Goal: Transaction & Acquisition: Book appointment/travel/reservation

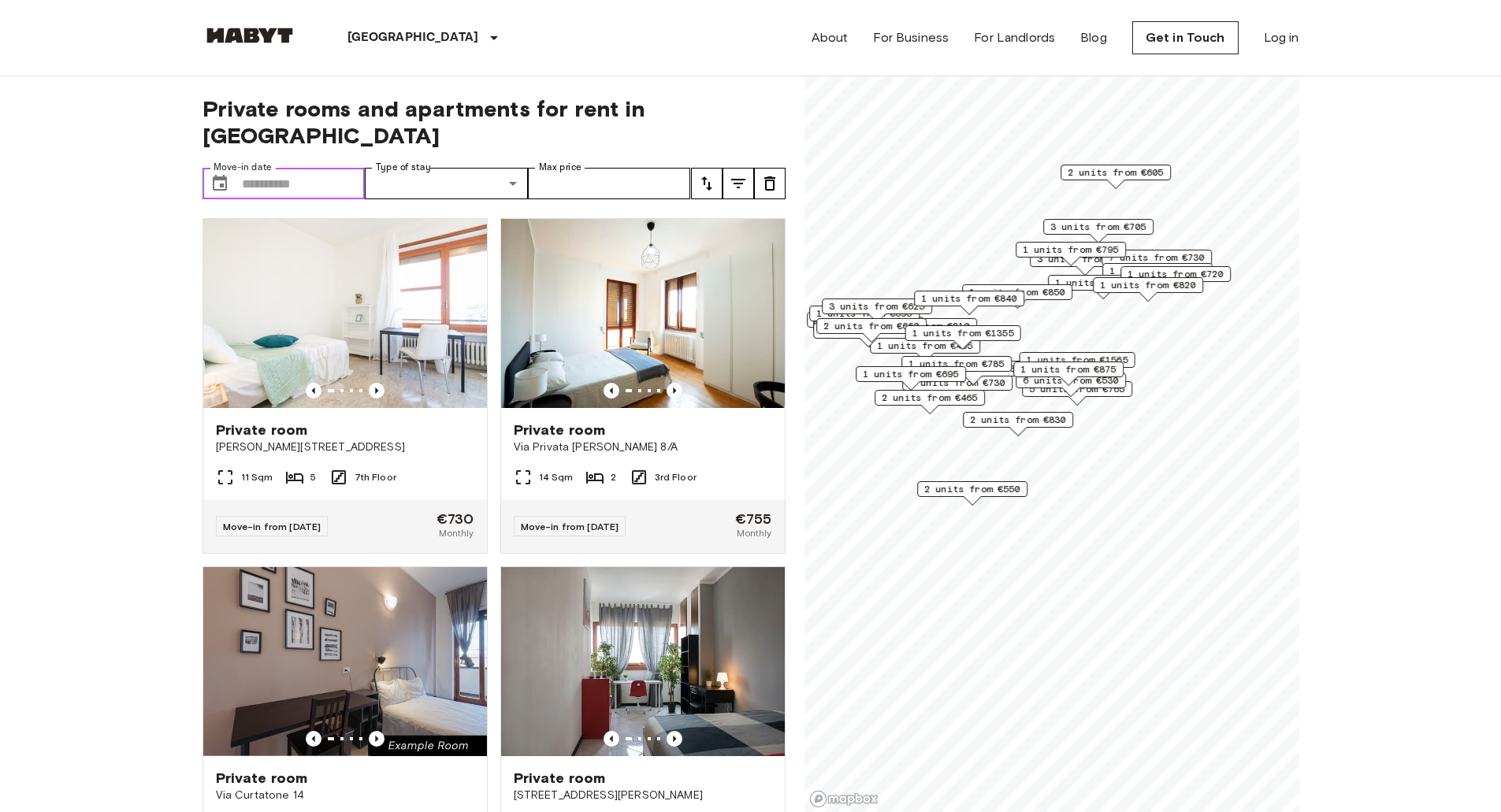
click at [279, 167] on input "Move-in date" at bounding box center [304, 183] width 124 height 32
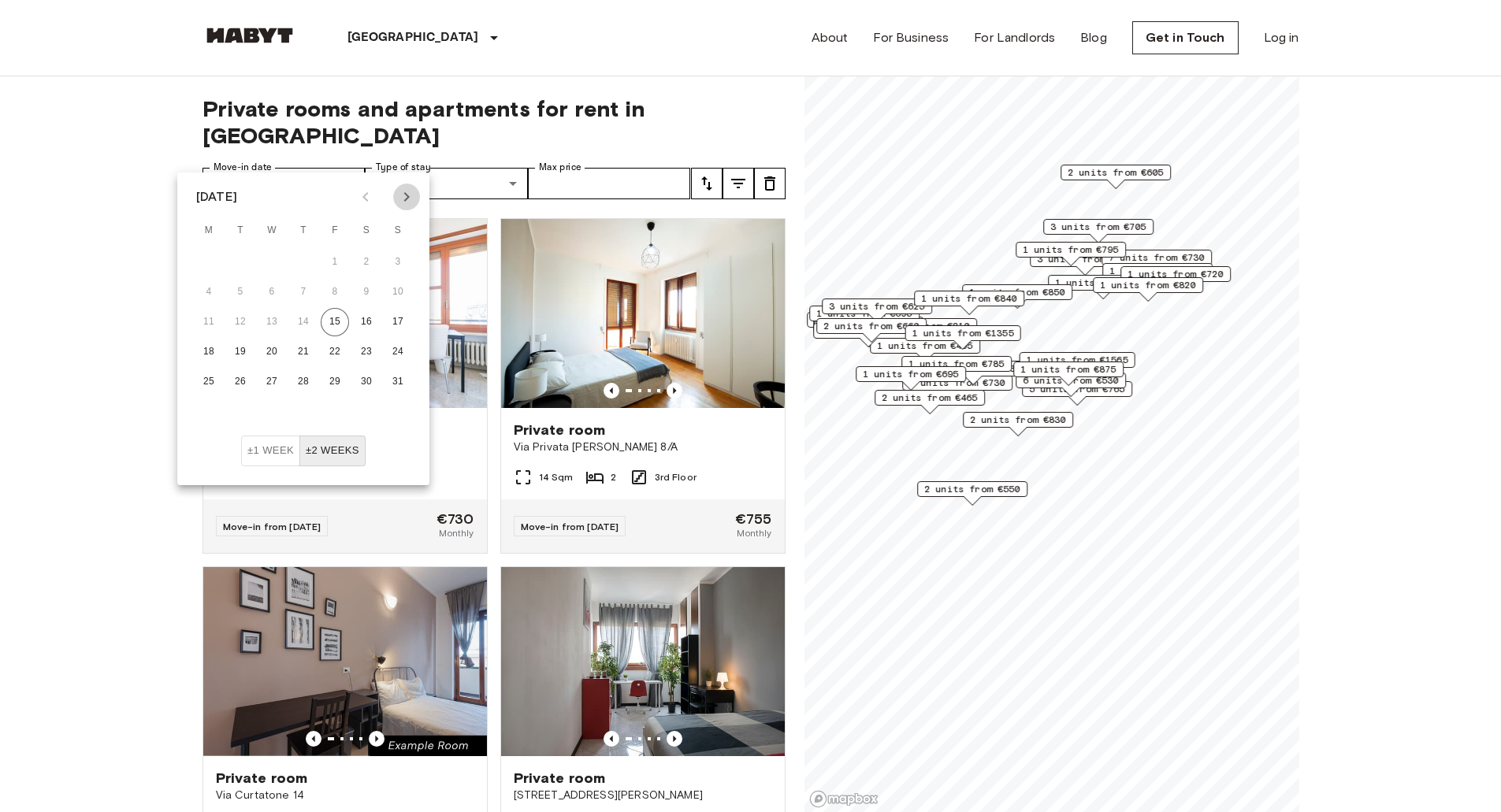
click at [401, 193] on icon "Next month" at bounding box center [407, 197] width 19 height 19
click at [204, 264] on button "1" at bounding box center [209, 262] width 28 height 28
type input "**********"
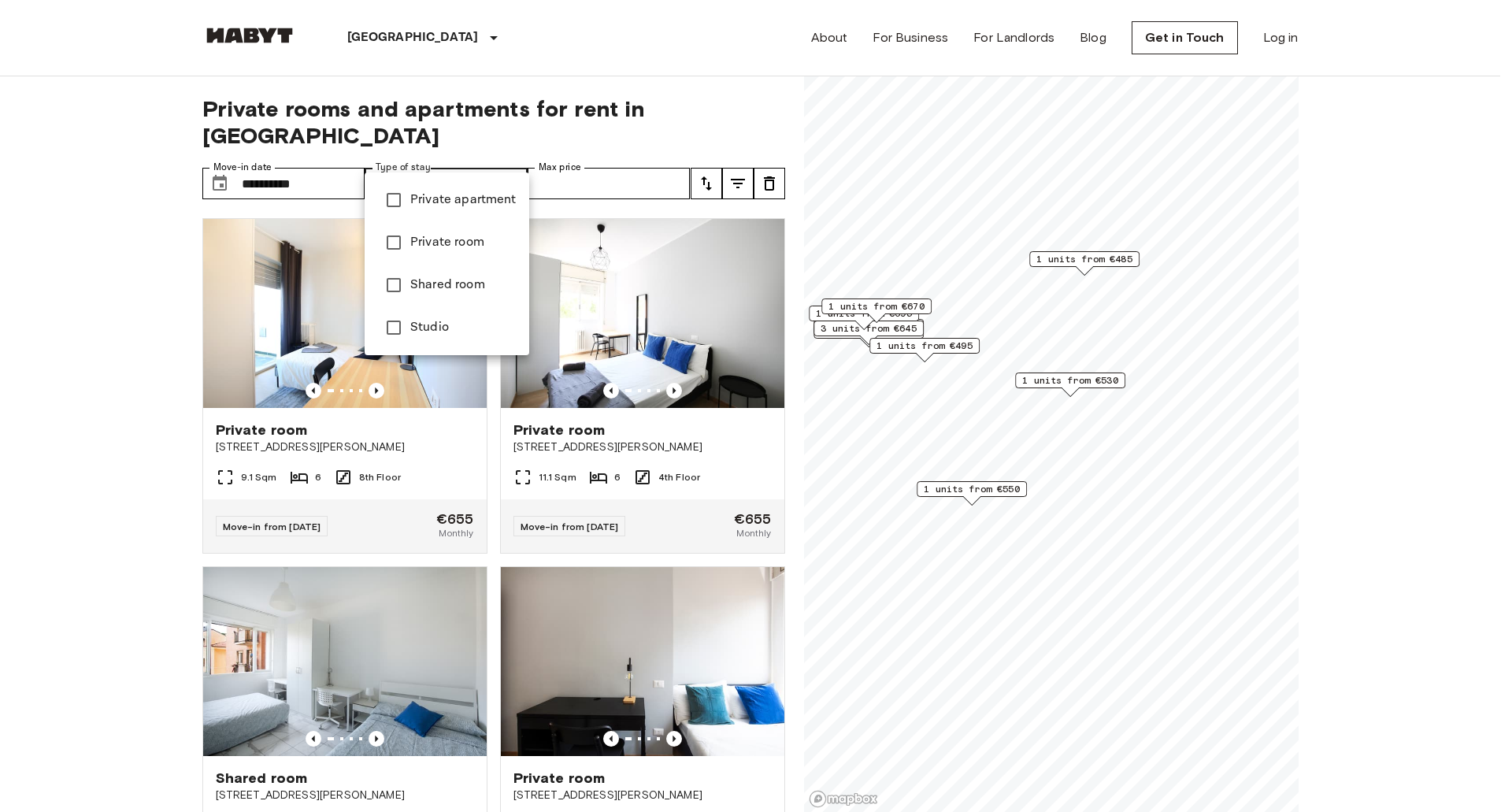
click at [468, 202] on span "Private apartment" at bounding box center [463, 200] width 106 height 19
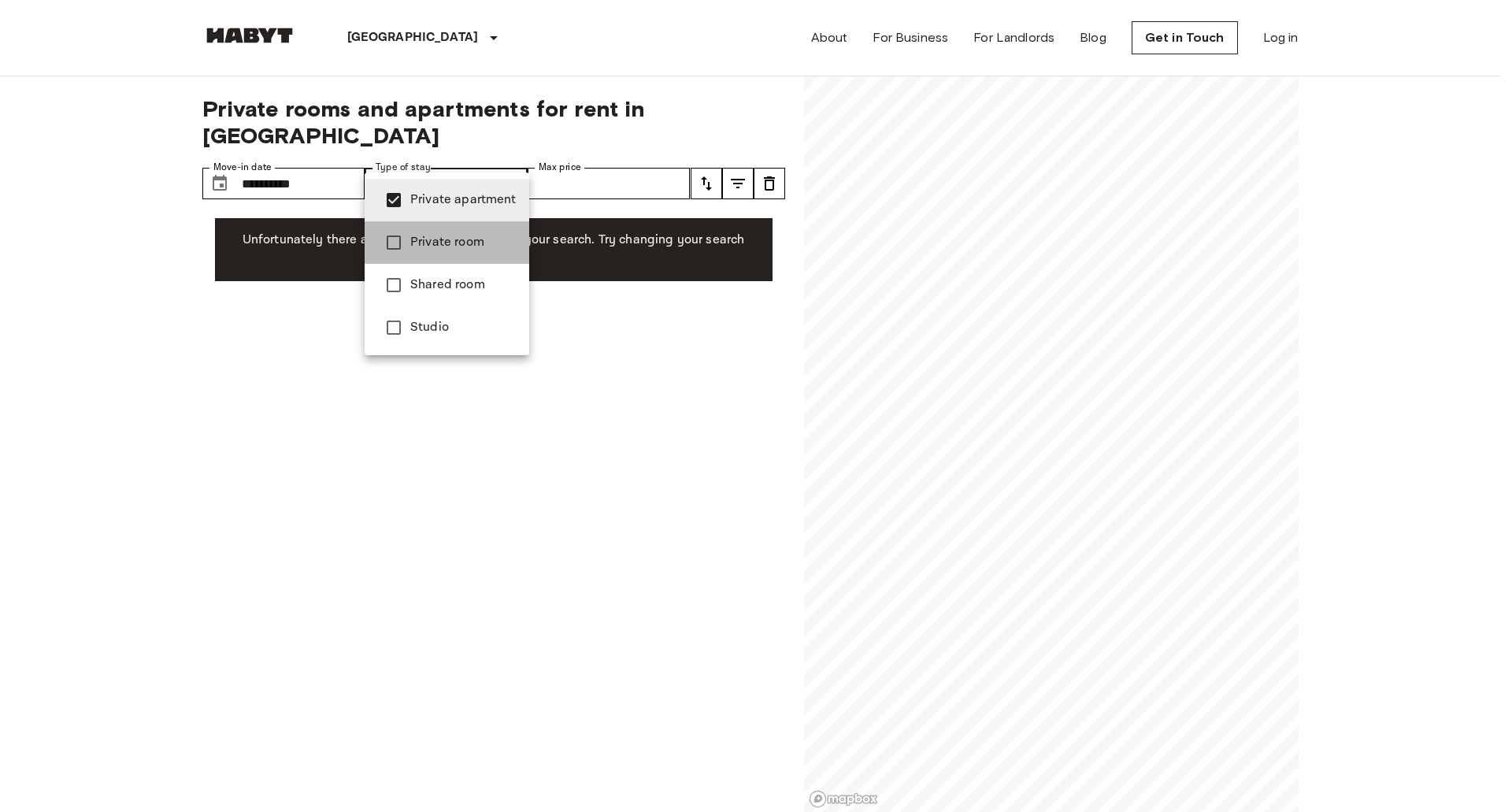
click at [467, 232] on li "Private room" at bounding box center [447, 242] width 165 height 42
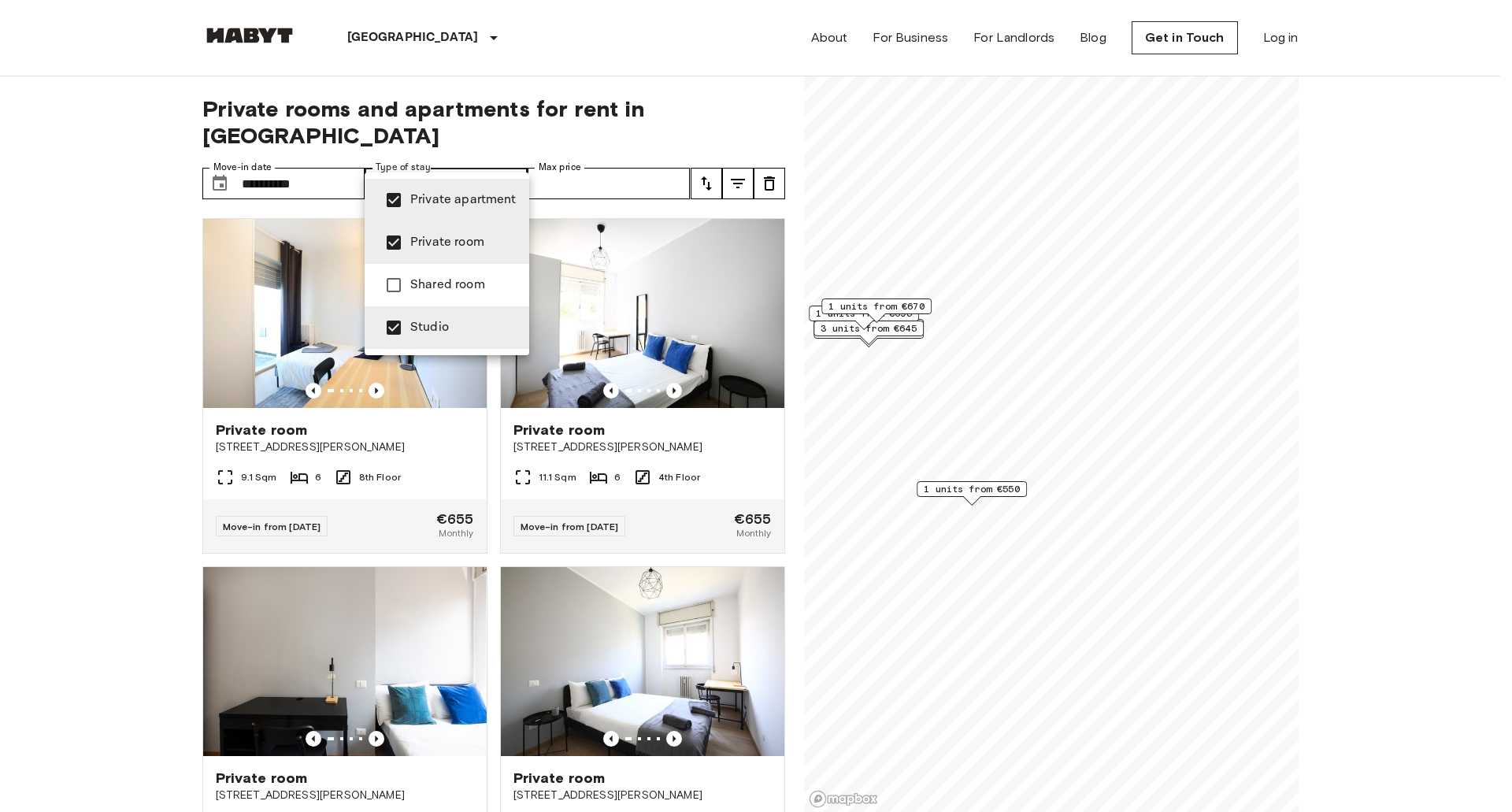
click at [479, 153] on div at bounding box center [756, 406] width 1512 height 812
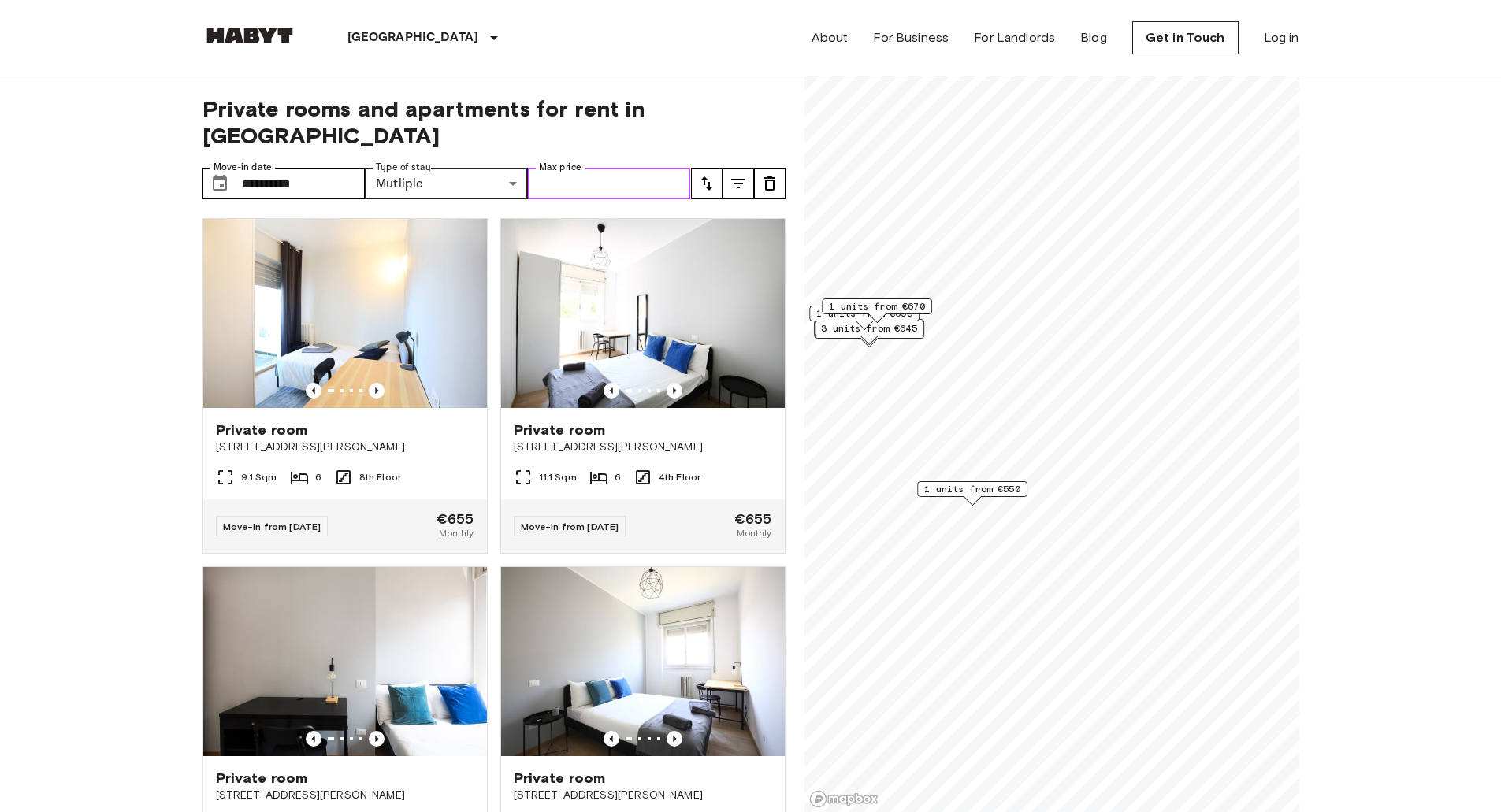
click at [597, 167] on input "Max price" at bounding box center [610, 183] width 163 height 32
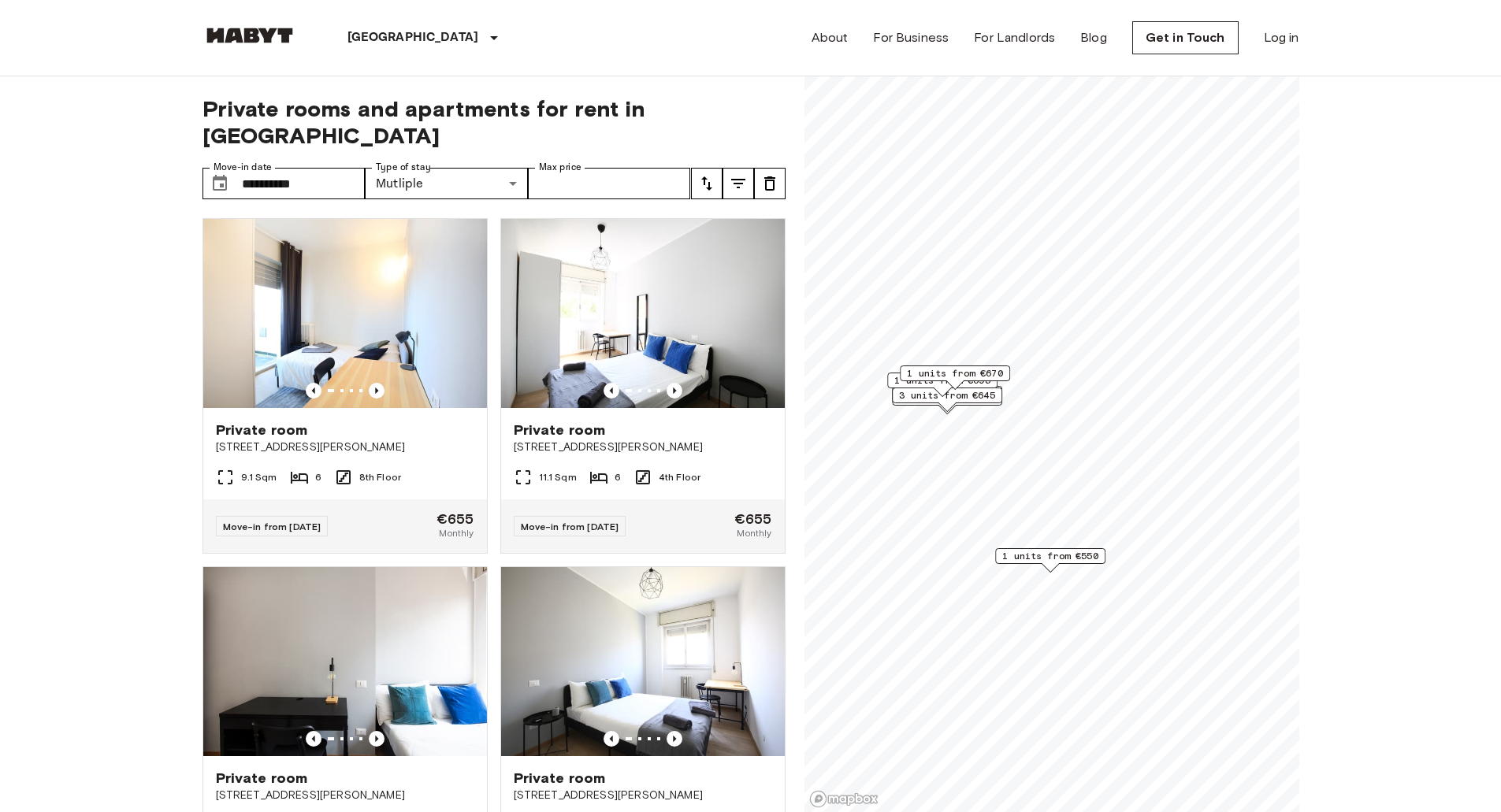
click at [1071, 557] on span "1 units from €550" at bounding box center [1050, 556] width 96 height 14
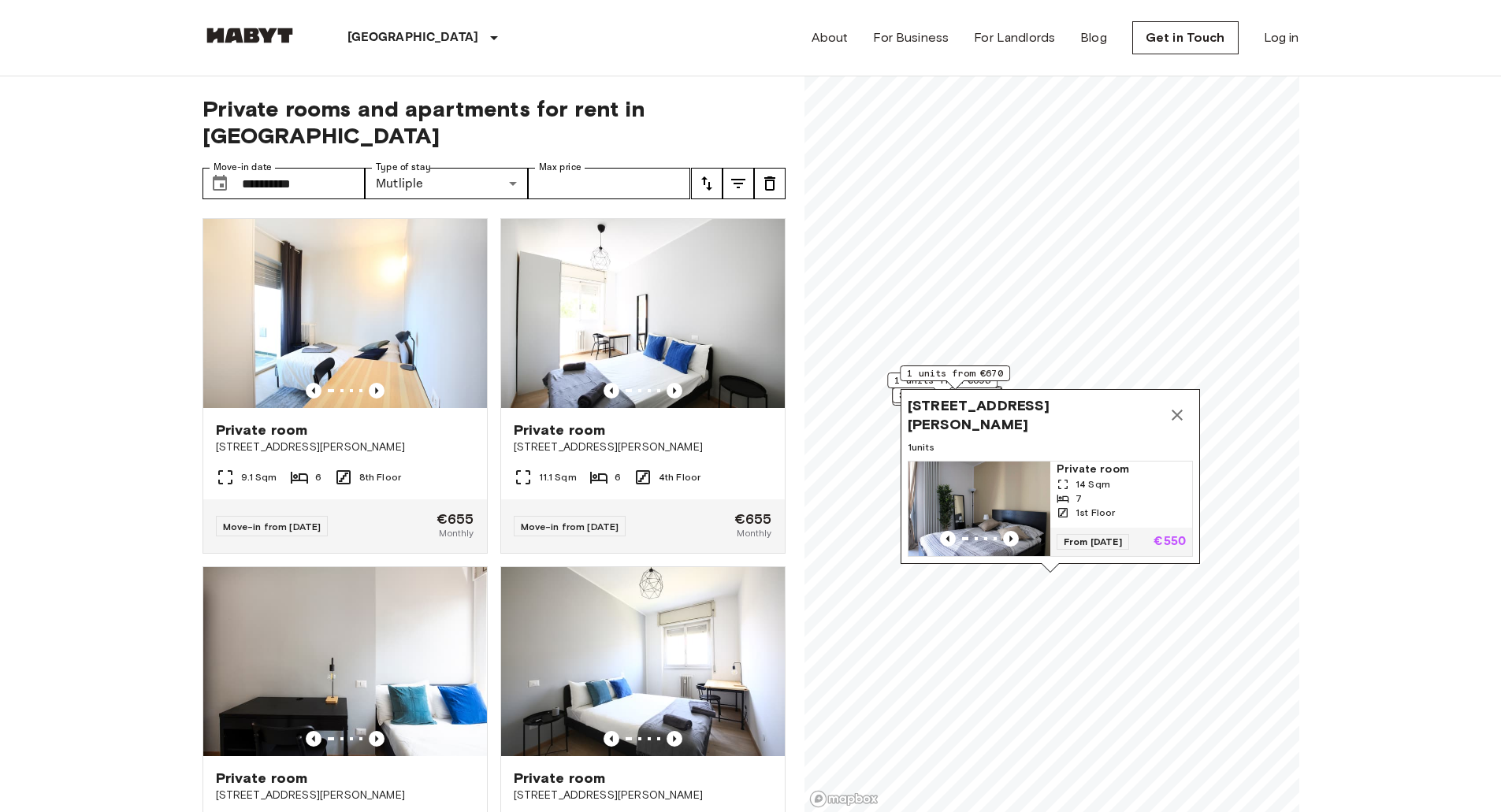
click at [993, 396] on span "[STREET_ADDRESS][PERSON_NAME]" at bounding box center [1034, 415] width 254 height 38
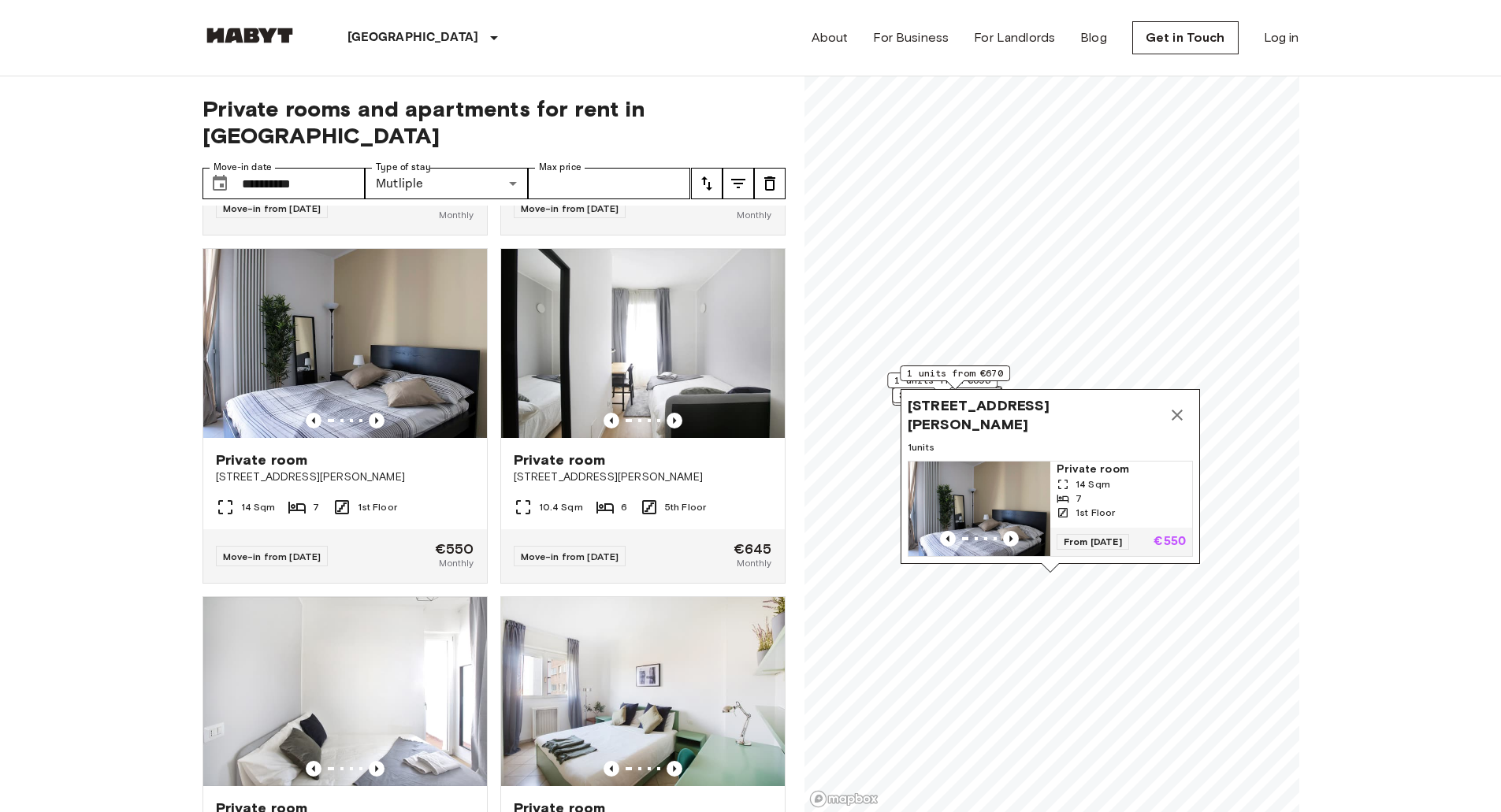
scroll to position [635, 0]
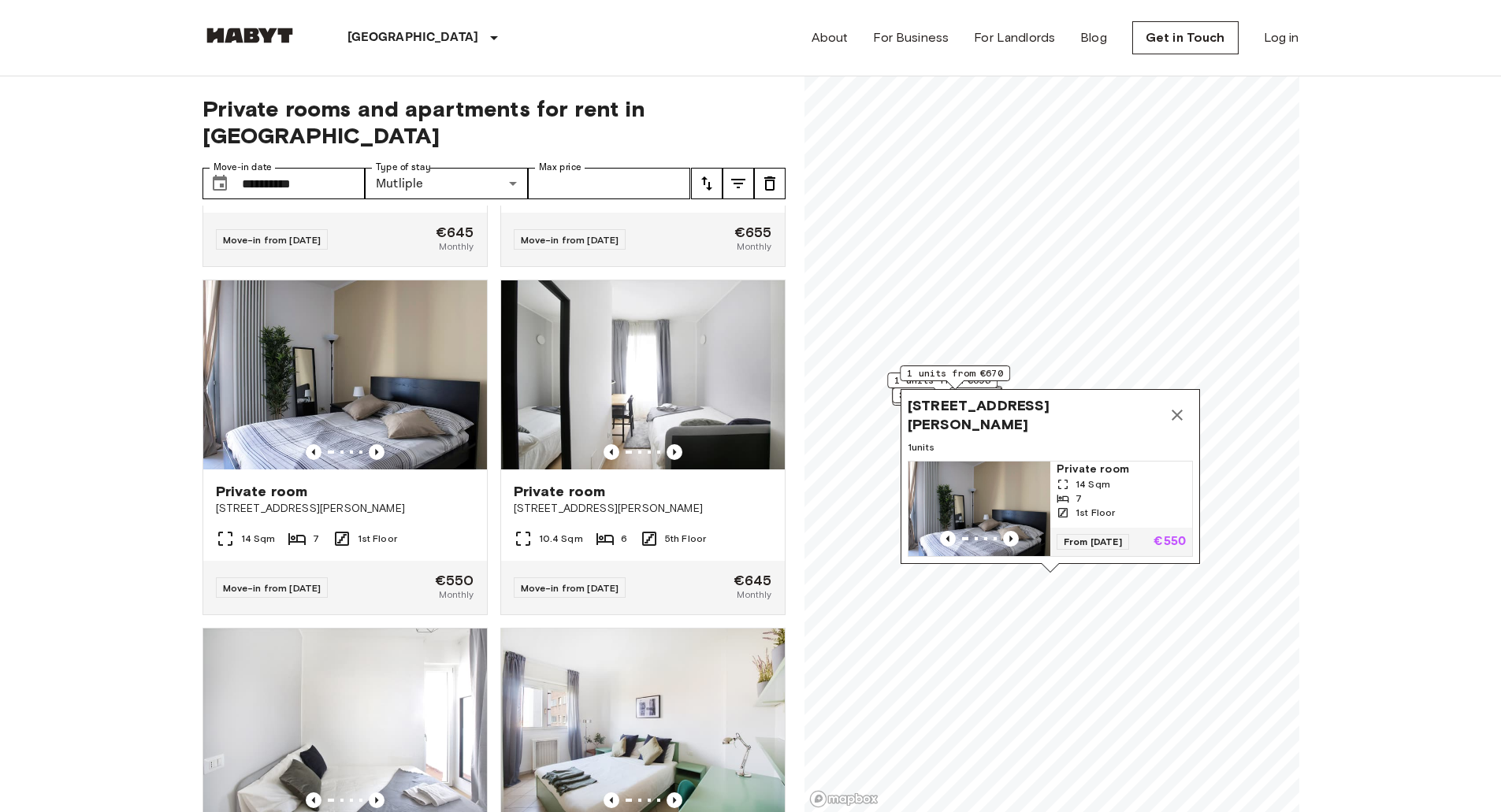
click at [1175, 406] on icon "Map marker" at bounding box center [1177, 416] width 19 height 19
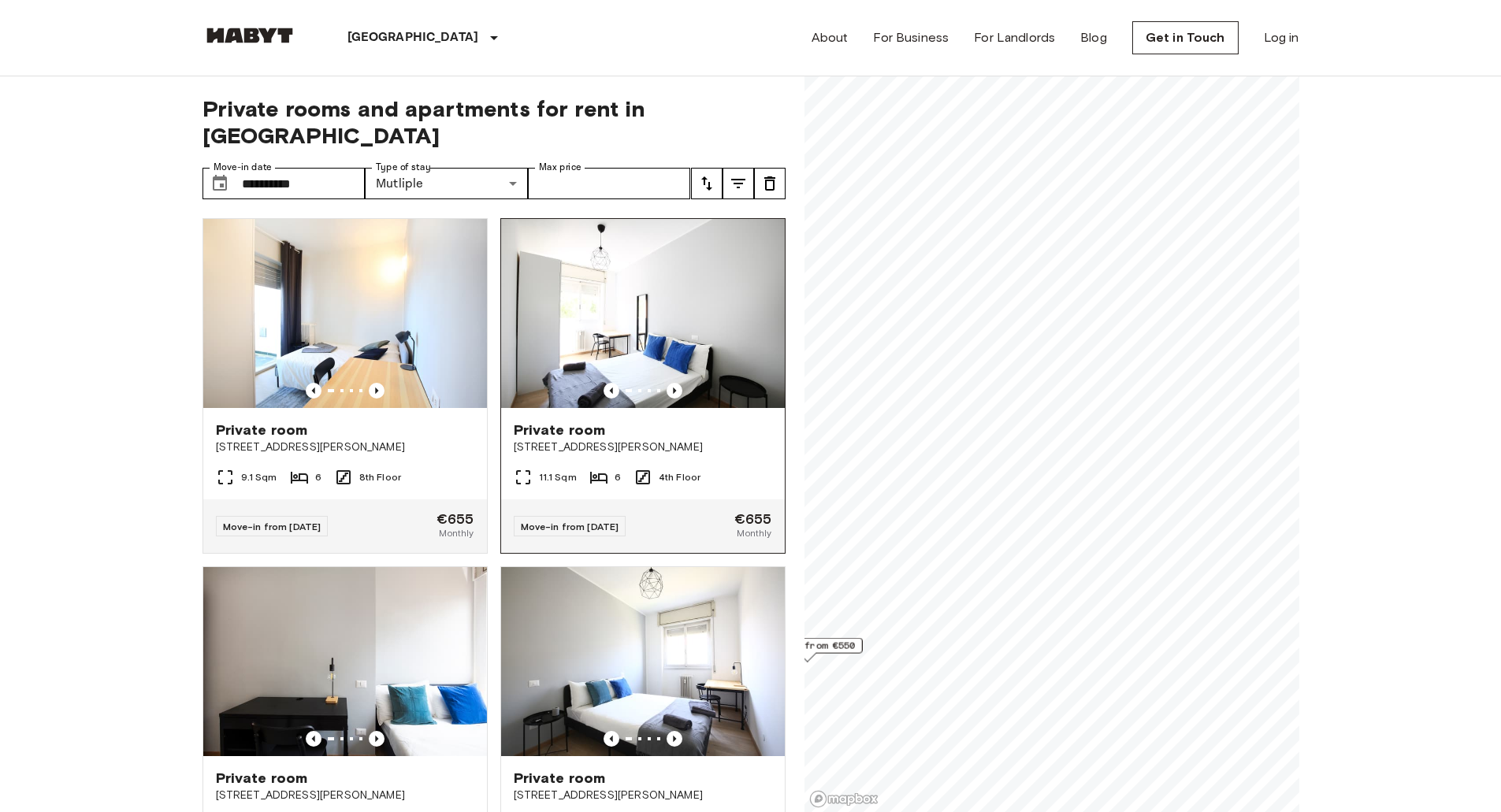
click at [728, 489] on div "**********" at bounding box center [751, 445] width 1097 height 737
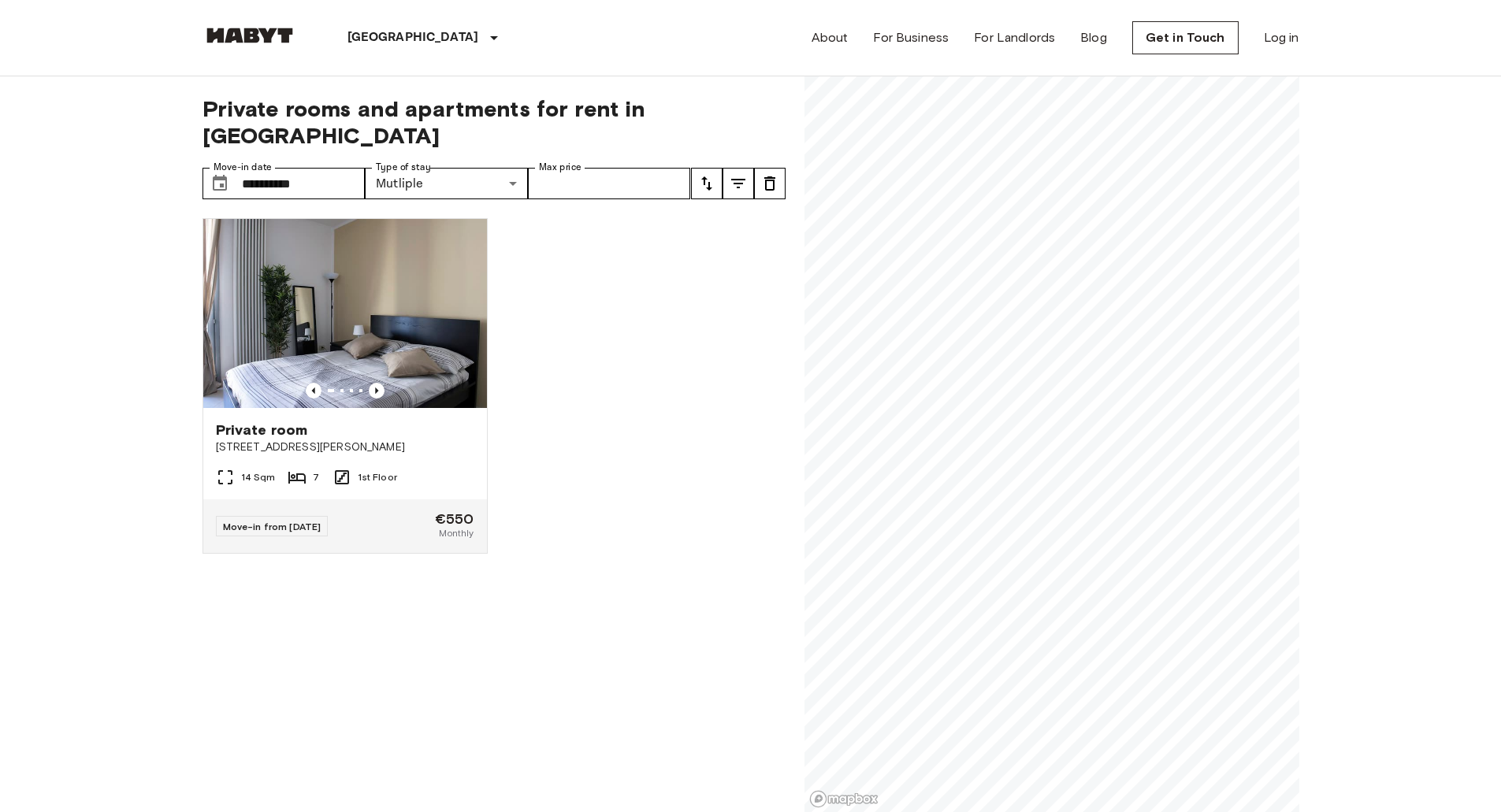
click at [714, 402] on div "**********" at bounding box center [751, 445] width 1097 height 737
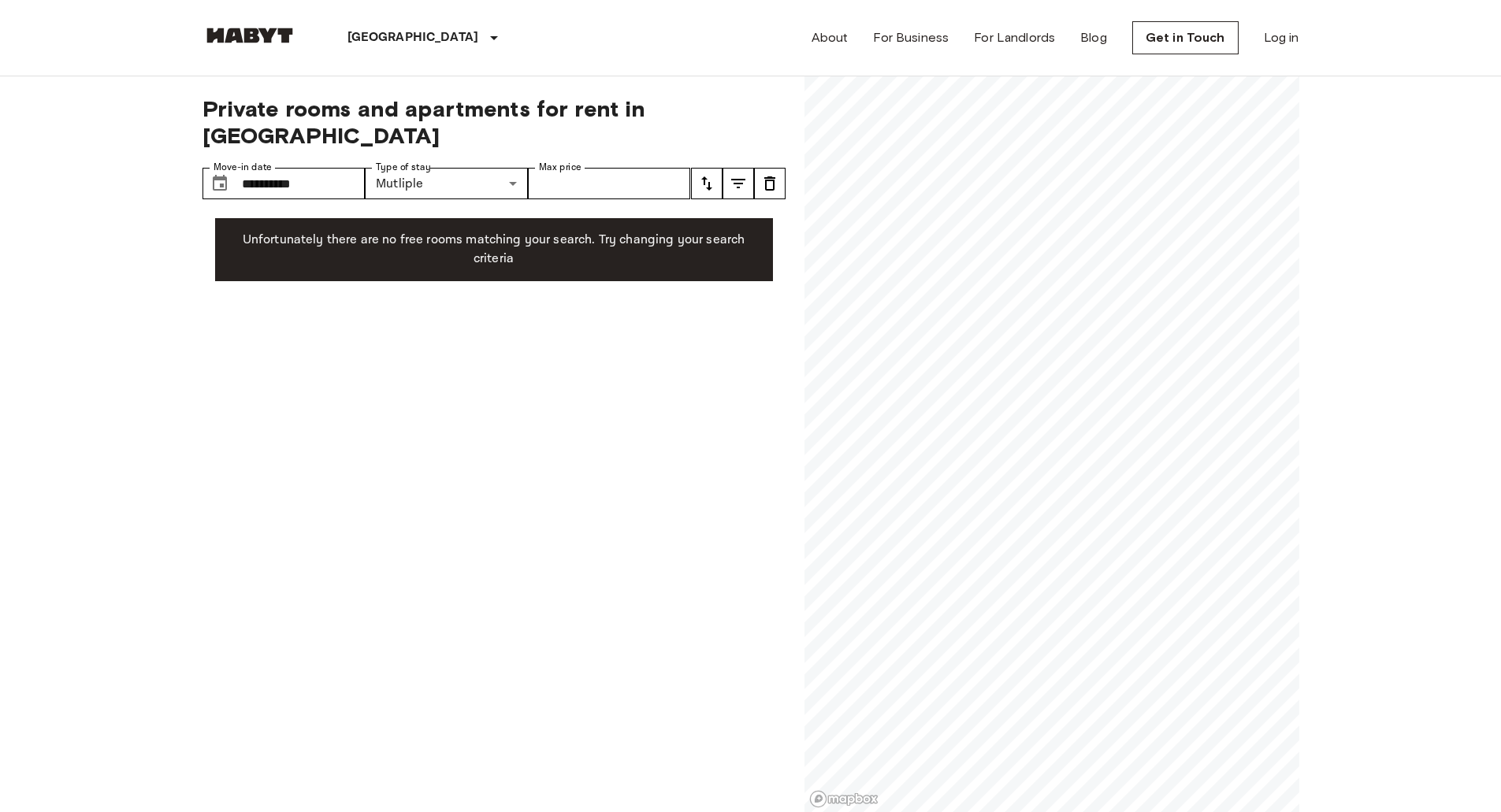
click at [725, 453] on div "**********" at bounding box center [751, 445] width 1097 height 737
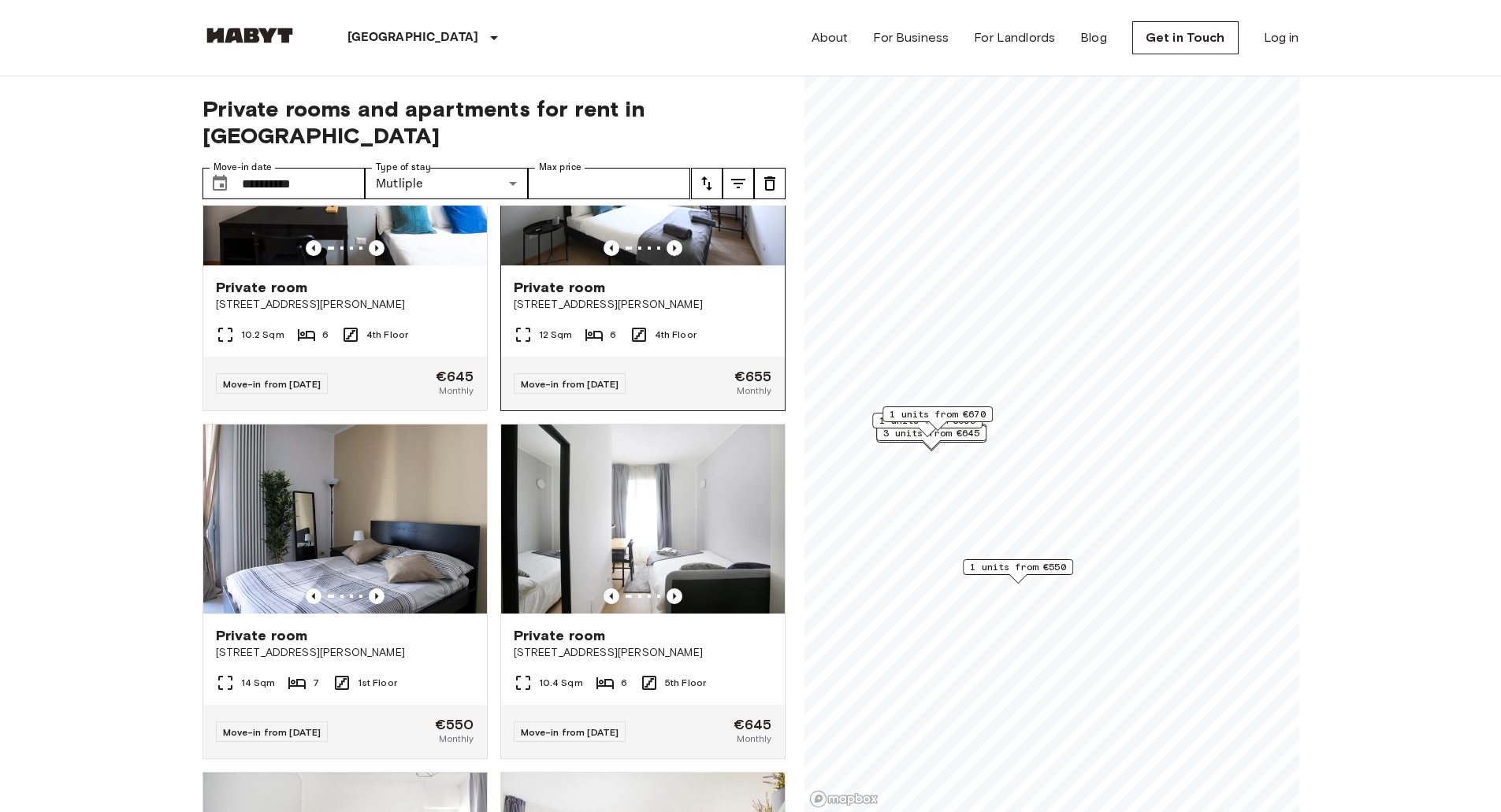
scroll to position [457, 0]
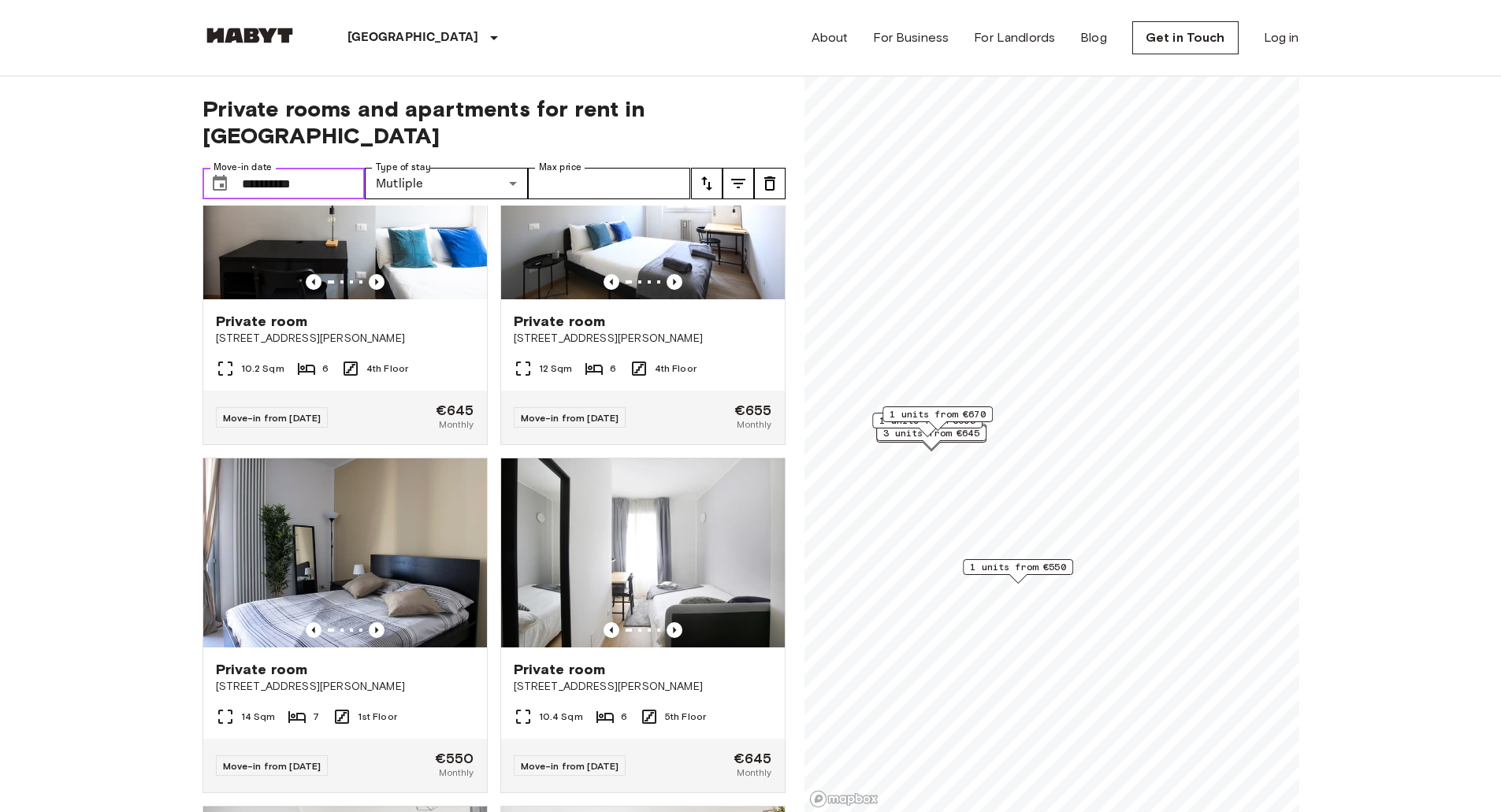
click at [307, 167] on input "**********" at bounding box center [304, 183] width 124 height 32
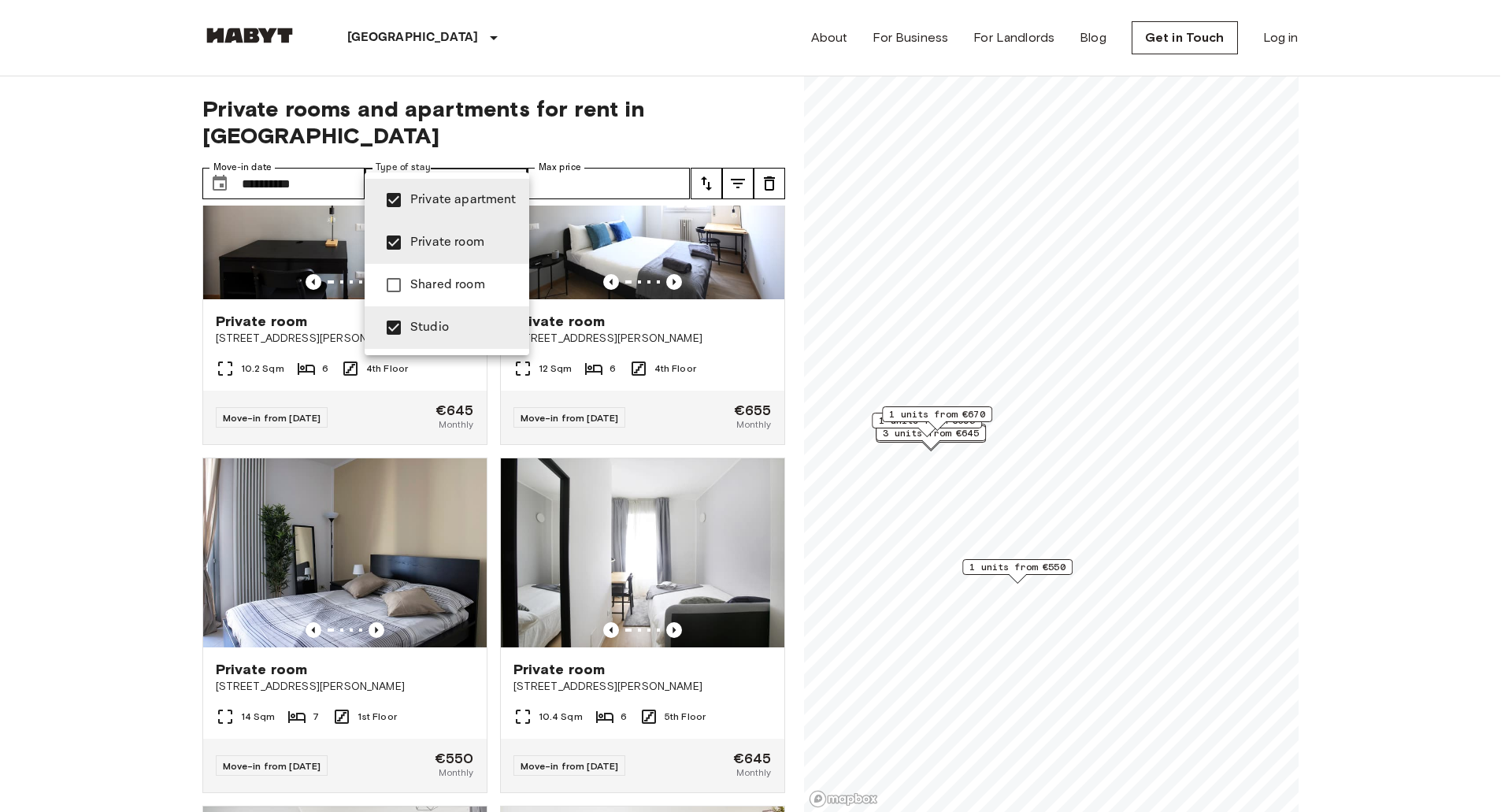
click at [431, 321] on span "Studio" at bounding box center [463, 328] width 106 height 19
click at [431, 212] on li "Private apartment" at bounding box center [447, 200] width 165 height 42
type input "**********"
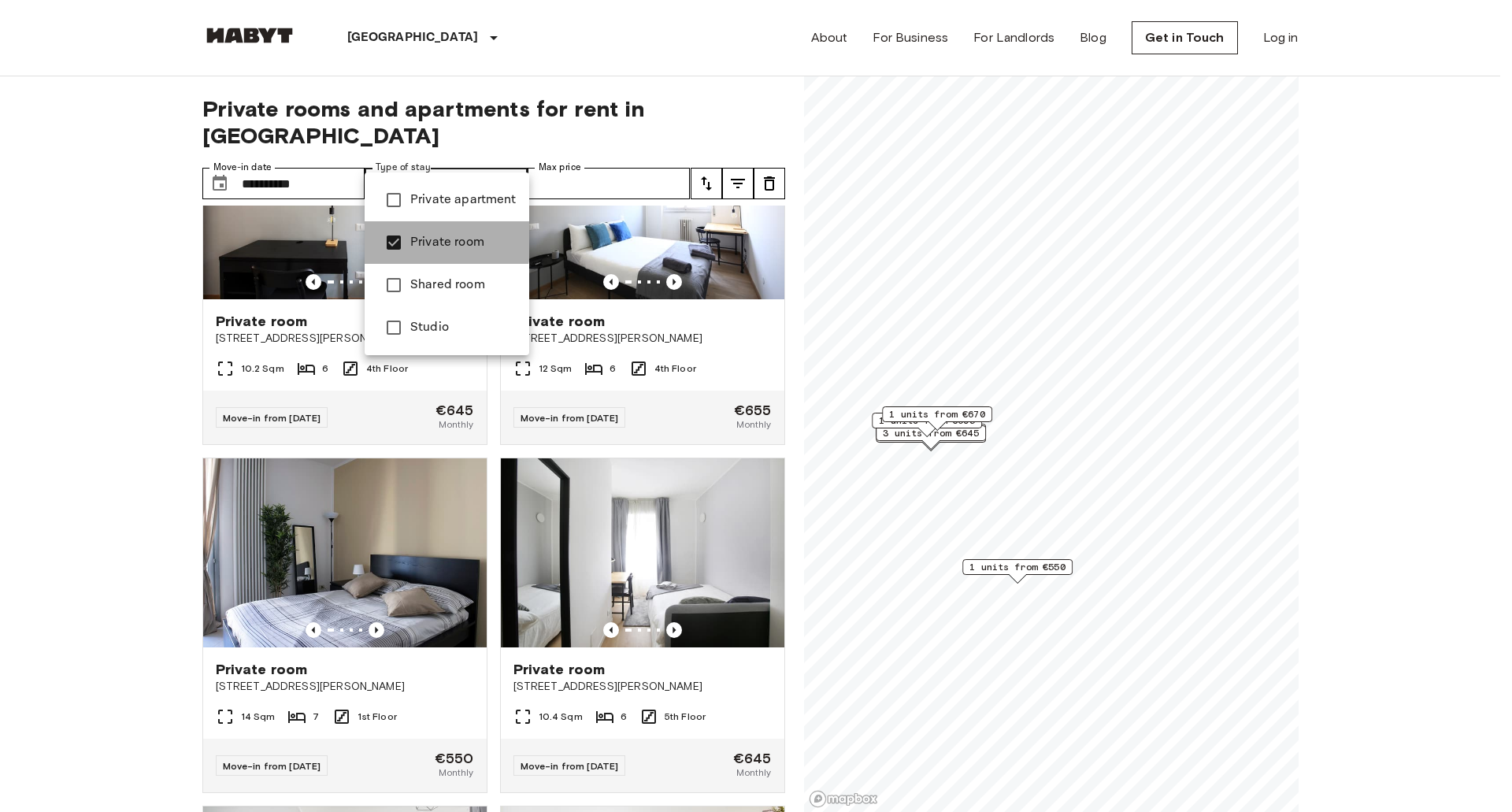
click at [429, 236] on span "Private room" at bounding box center [463, 243] width 106 height 19
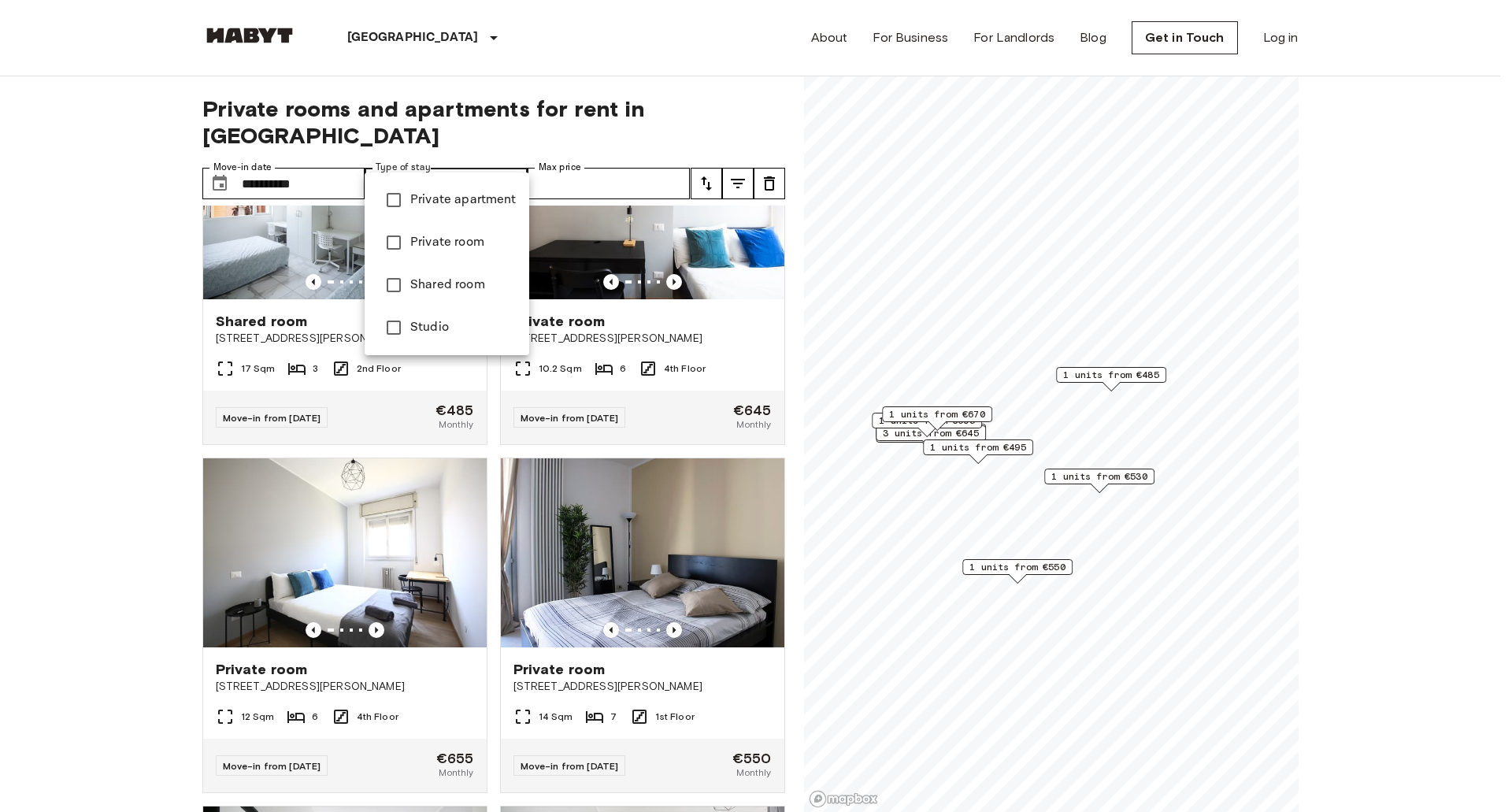
click at [431, 325] on span "Studio" at bounding box center [463, 328] width 106 height 19
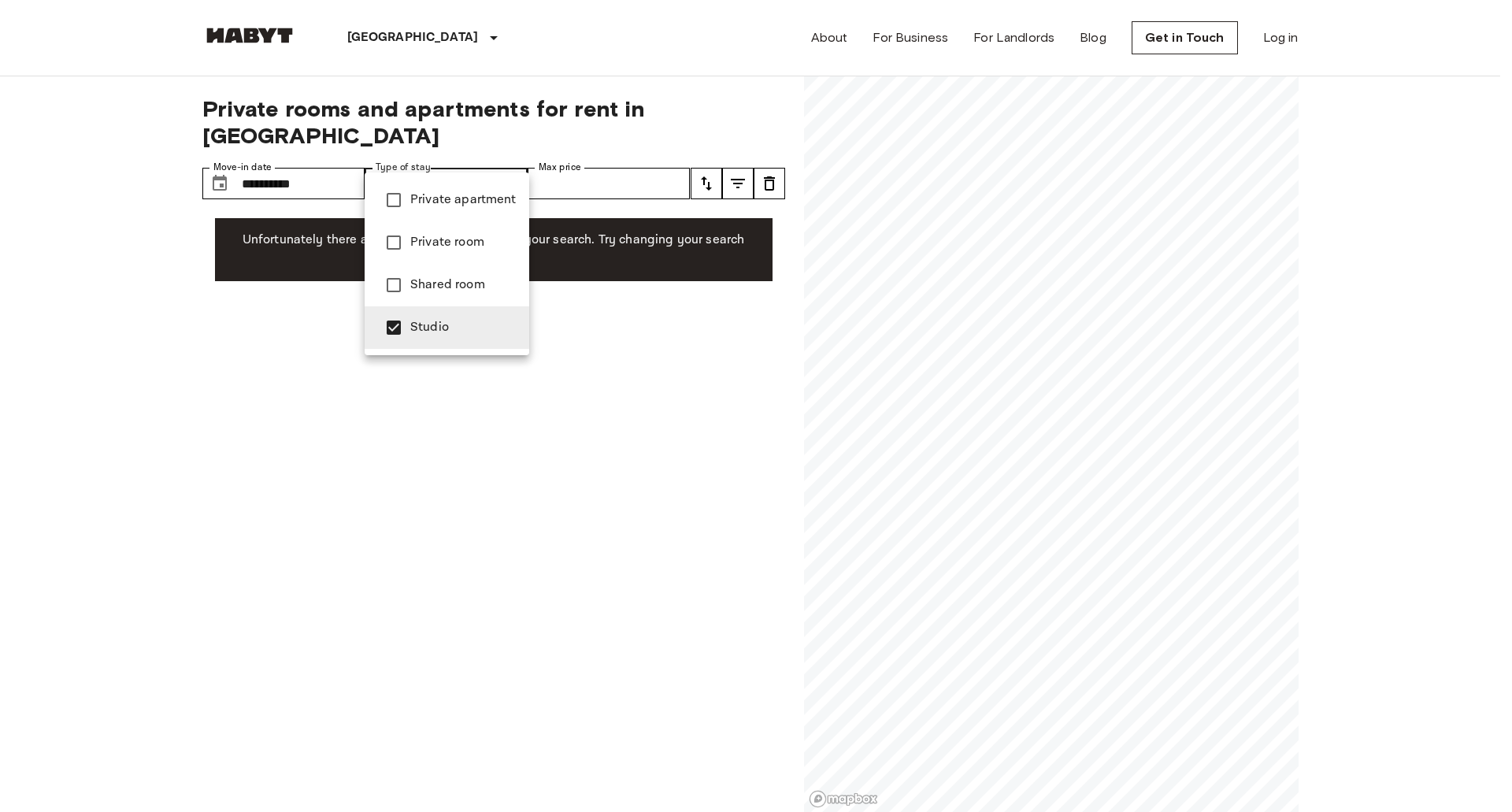
drag, startPoint x: 1111, startPoint y: 484, endPoint x: 1028, endPoint y: 407, distance: 113.2
click at [1029, 412] on div at bounding box center [756, 406] width 1512 height 812
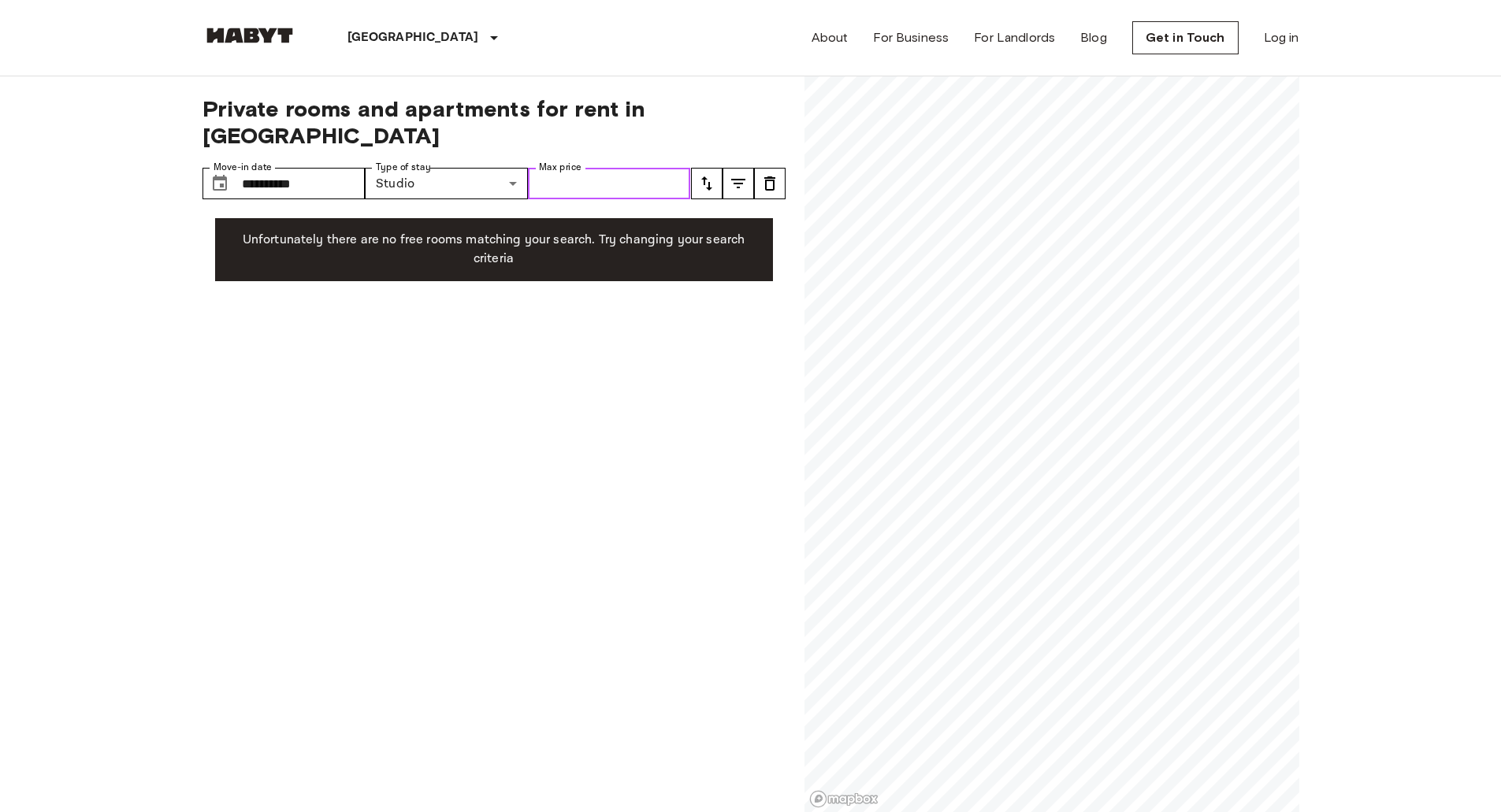
click at [646, 167] on input "Max price" at bounding box center [610, 183] width 163 height 32
click at [730, 174] on icon "tune" at bounding box center [739, 183] width 19 height 19
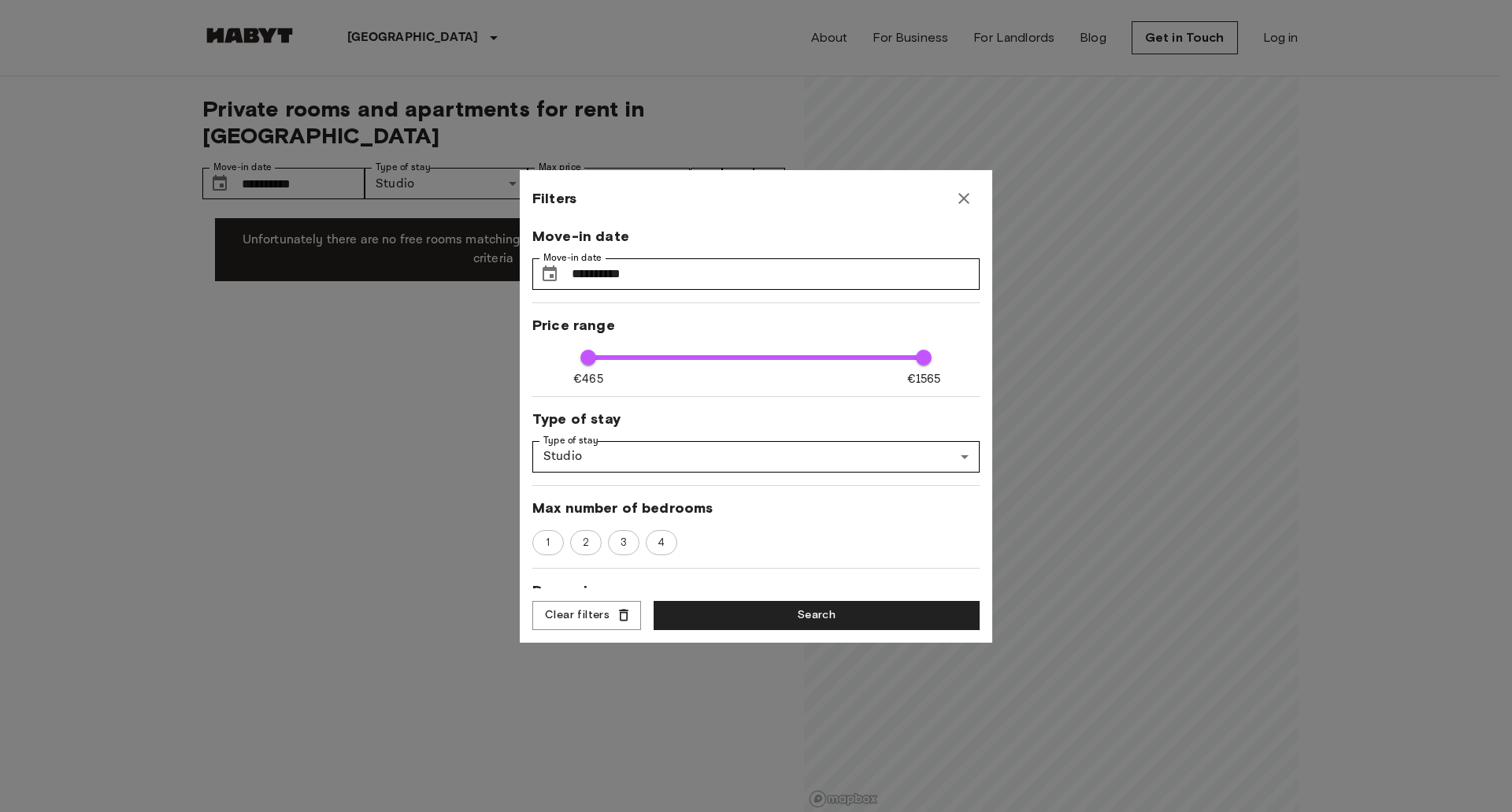
click at [739, 159] on div at bounding box center [756, 406] width 1512 height 812
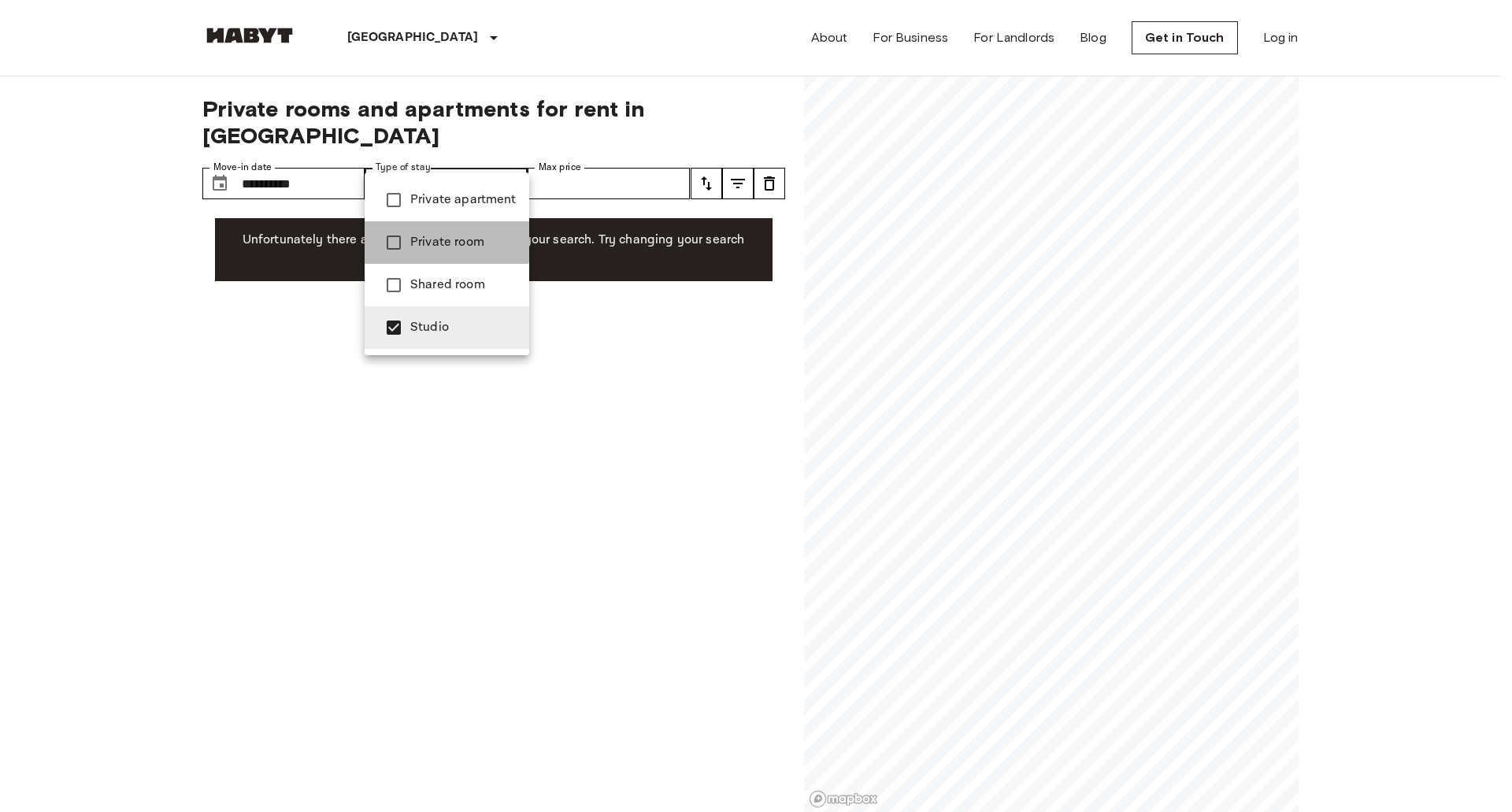
click at [429, 233] on span "Private room" at bounding box center [463, 243] width 106 height 19
type input "**********"
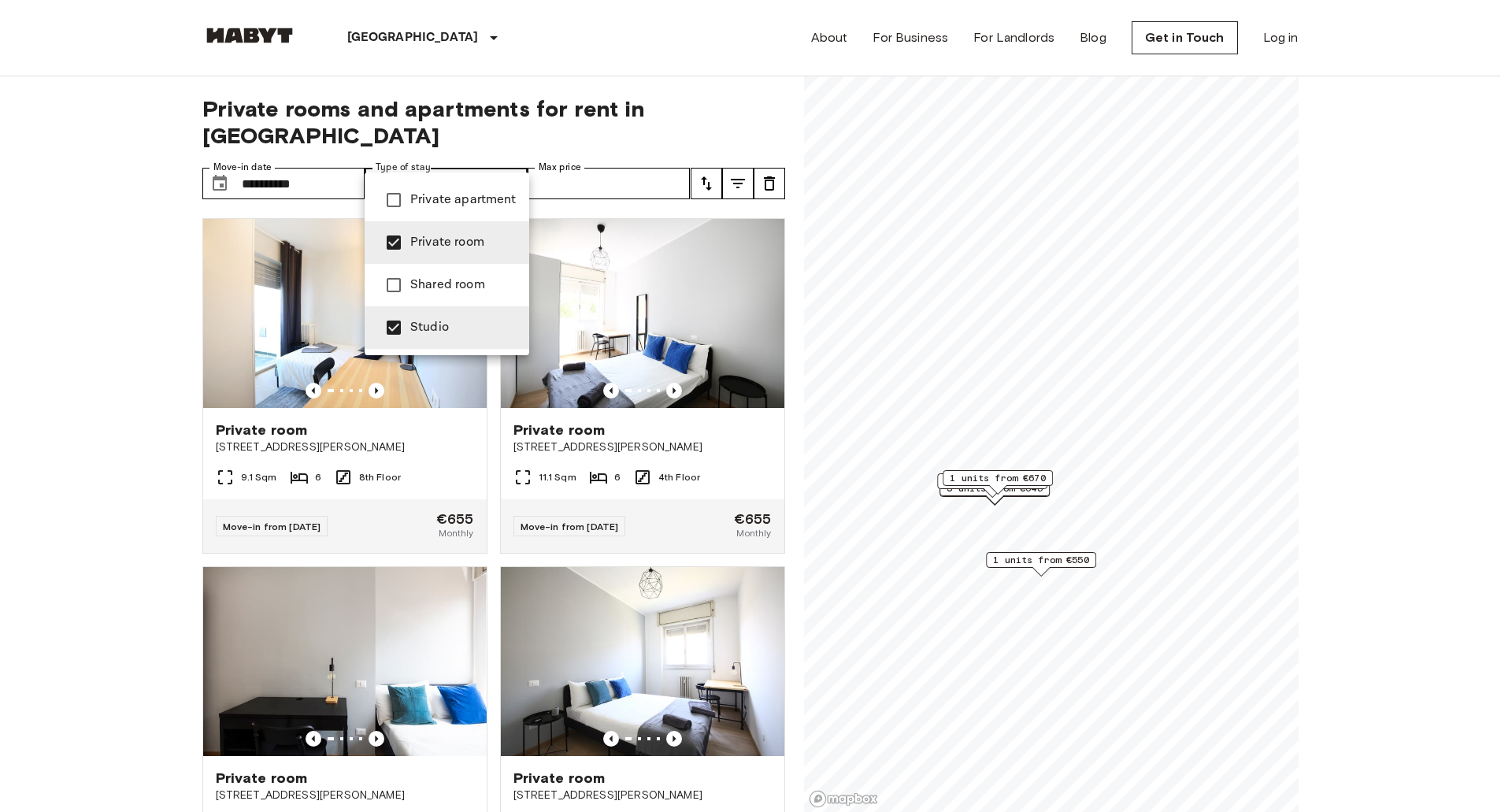
click at [21, 478] on div at bounding box center [756, 406] width 1512 height 812
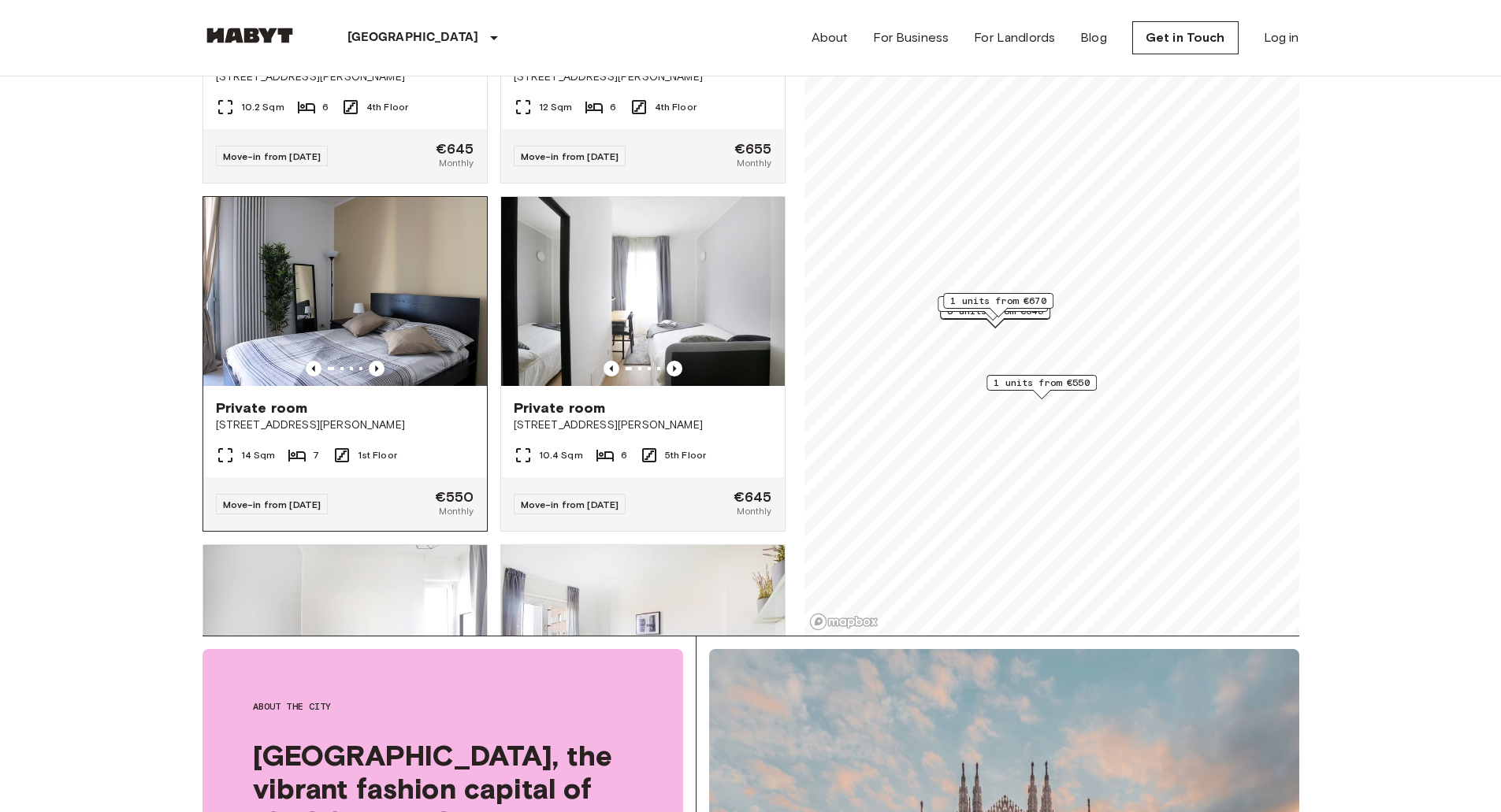
scroll to position [540, 0]
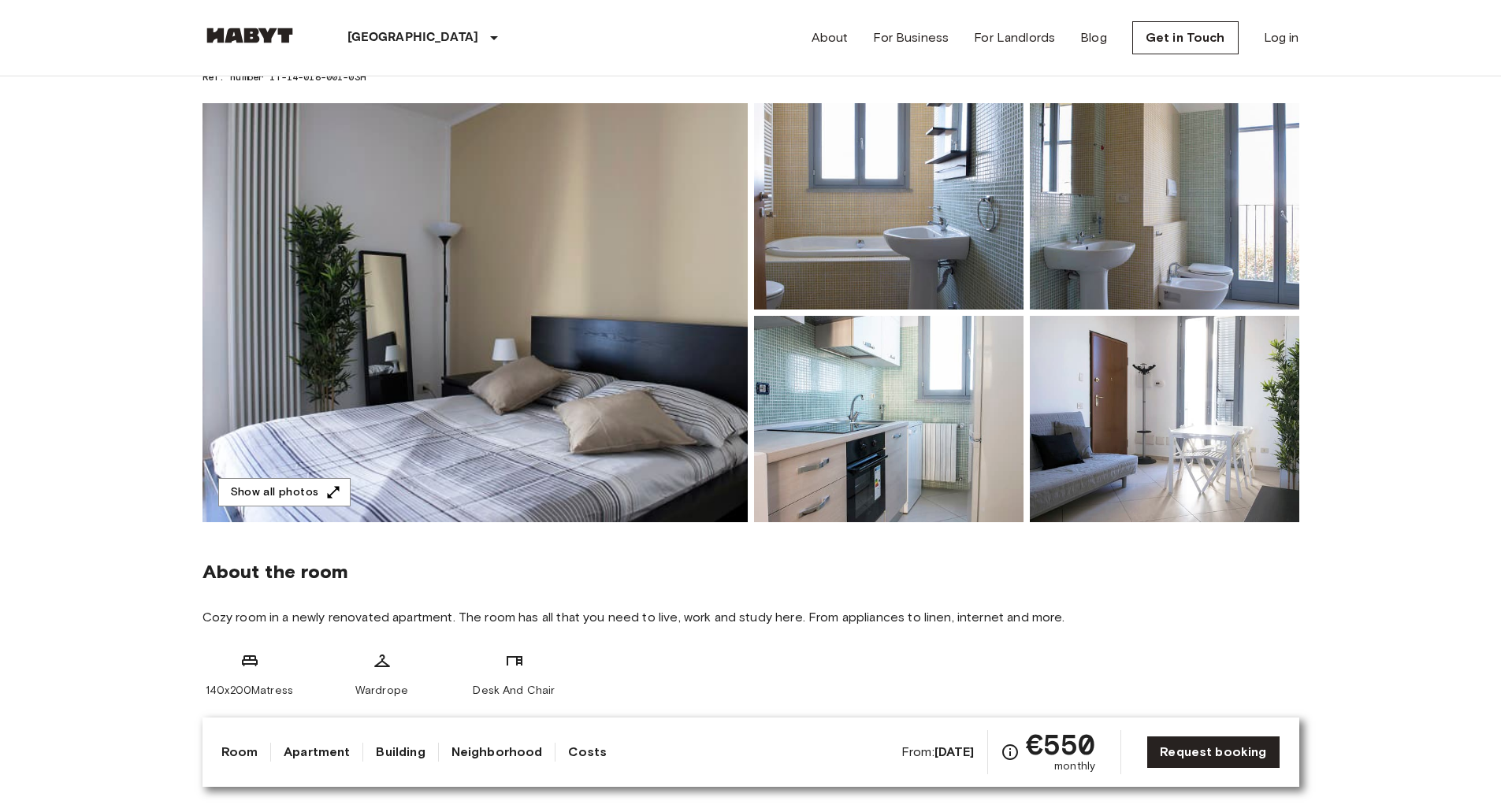
scroll to position [158, 0]
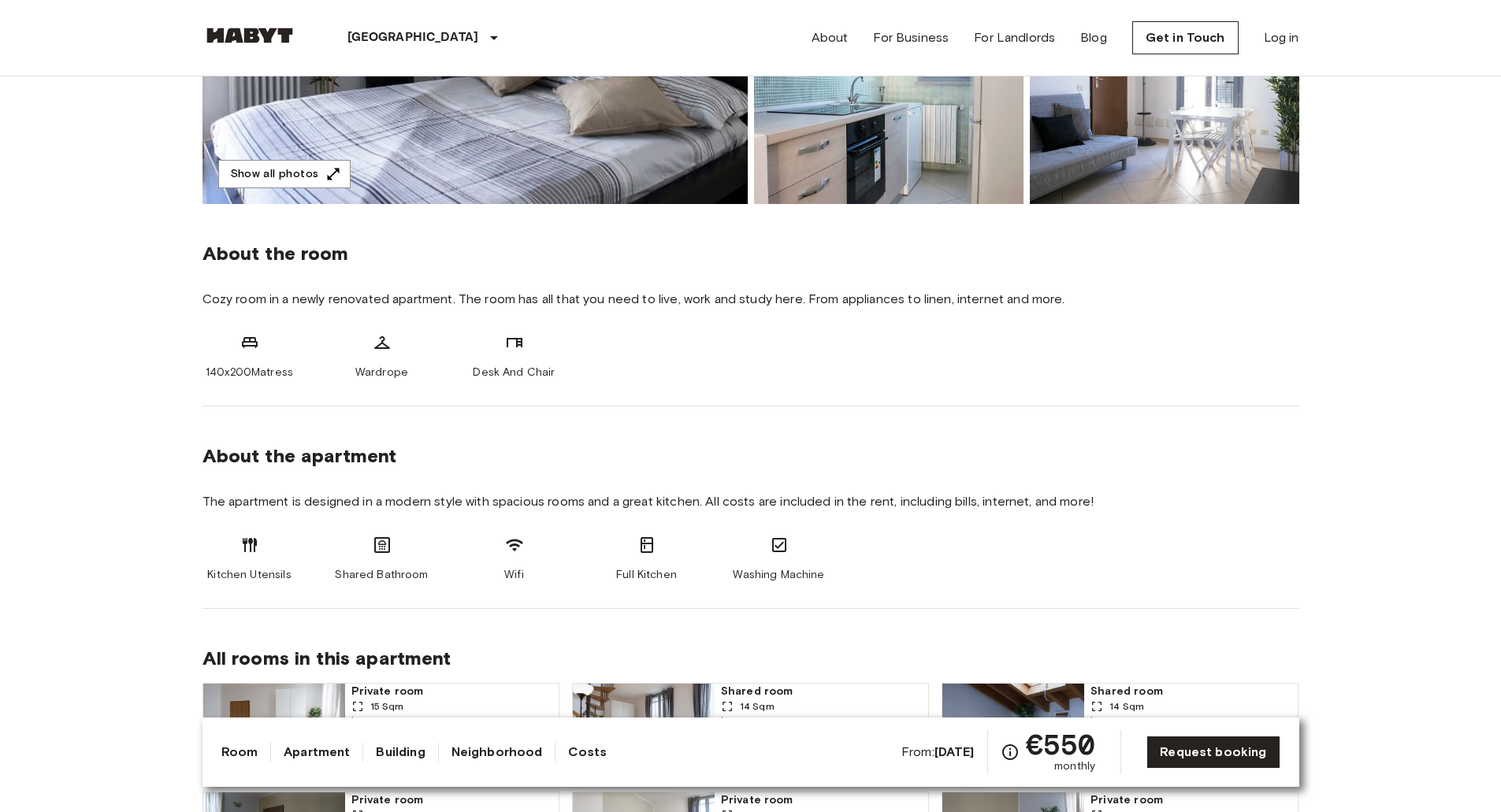
drag, startPoint x: 142, startPoint y: 391, endPoint x: 154, endPoint y: 474, distance: 83.9
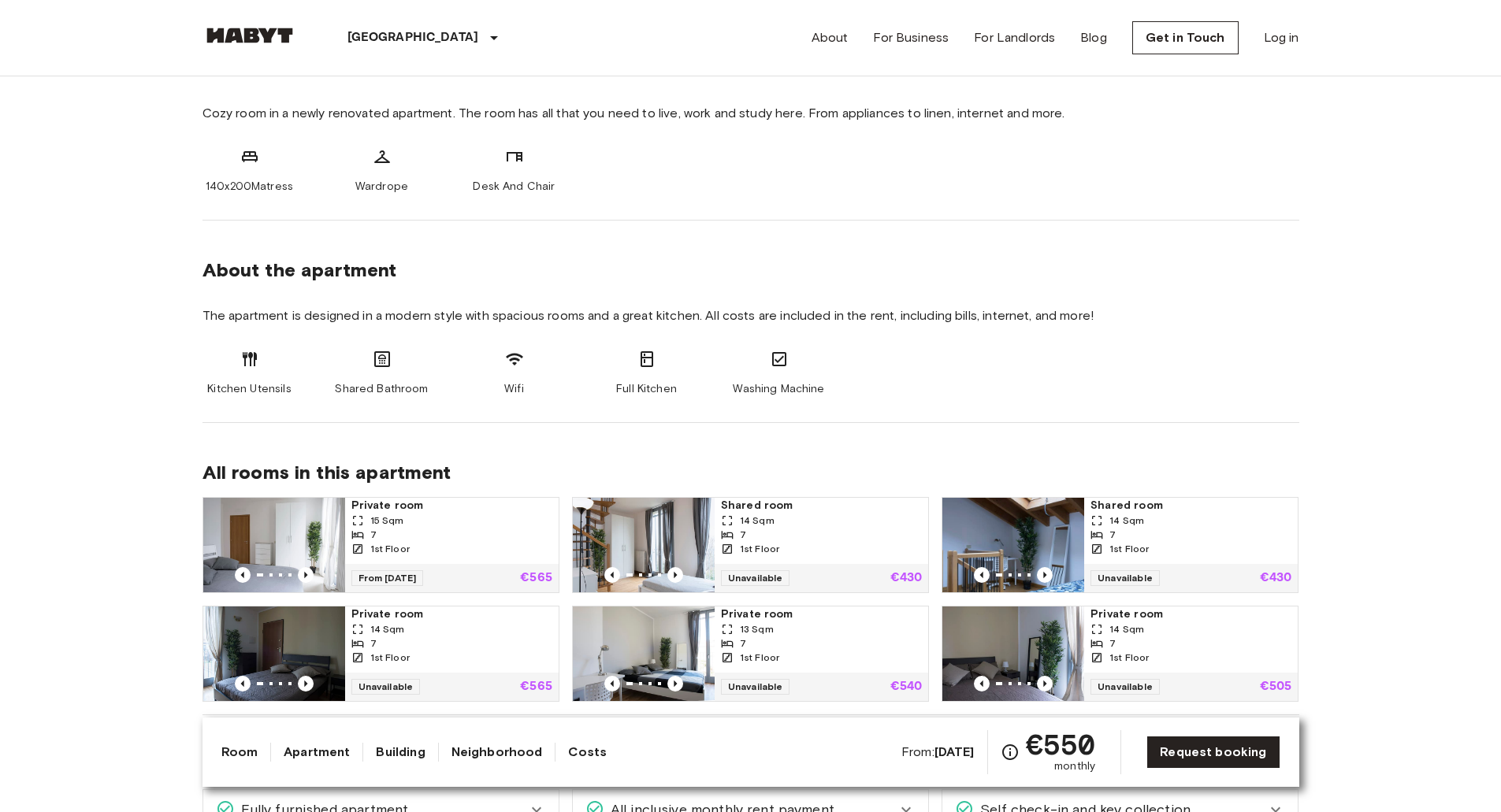
drag, startPoint x: 129, startPoint y: 312, endPoint x: 123, endPoint y: 407, distance: 95.2
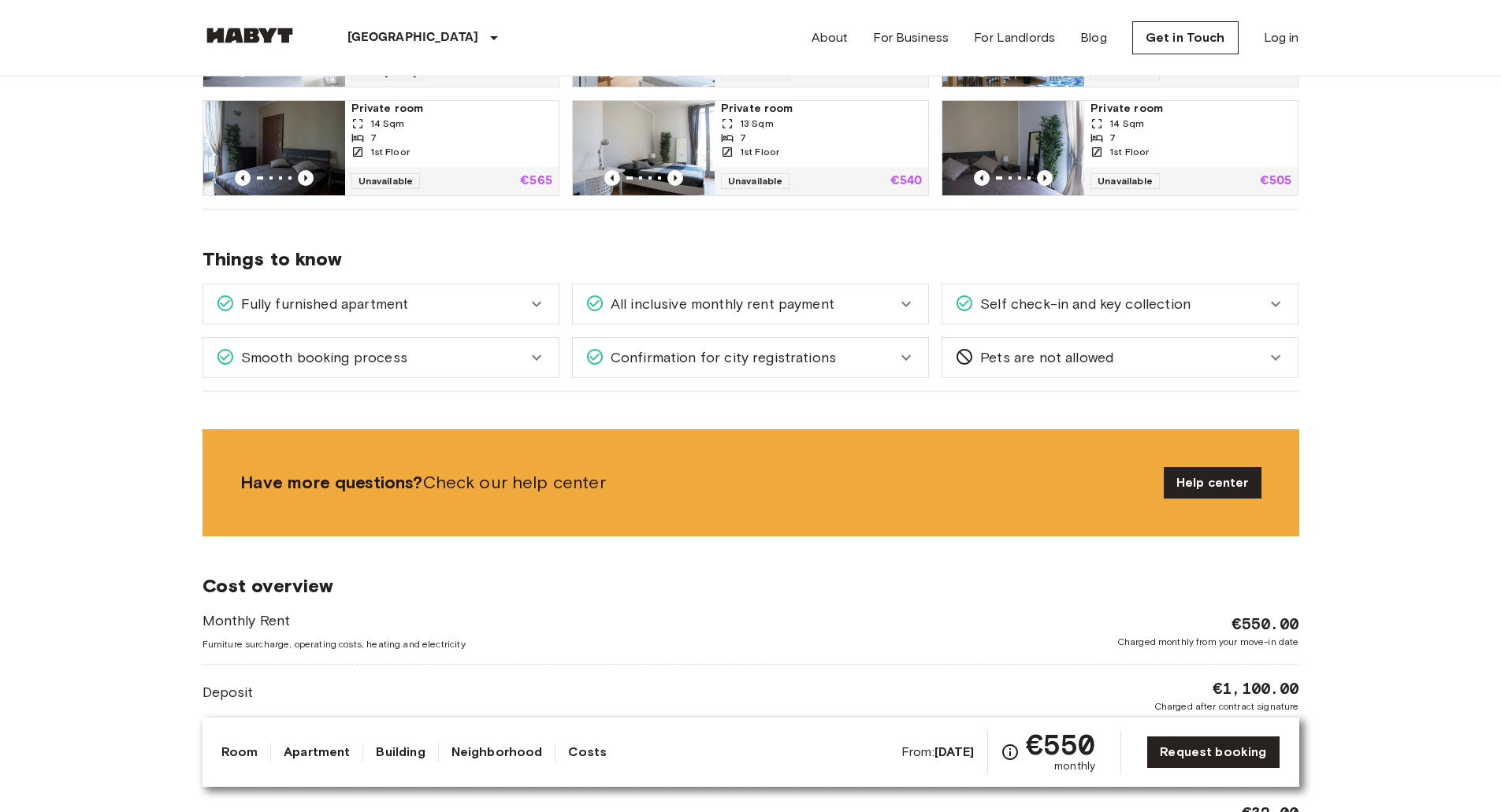
scroll to position [1109, 0]
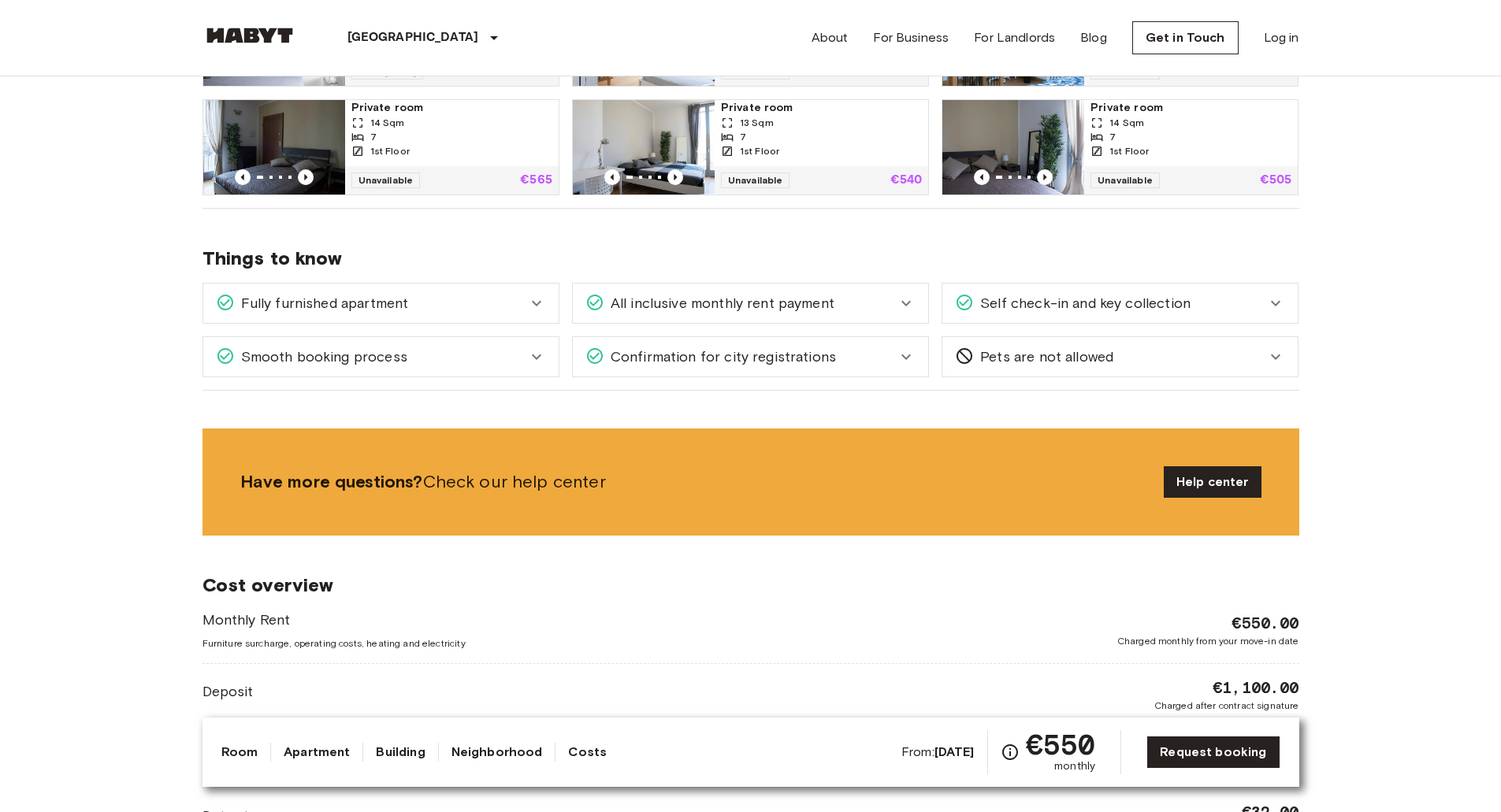
click at [475, 313] on div "Fully furnished apartment" at bounding box center [371, 303] width 311 height 20
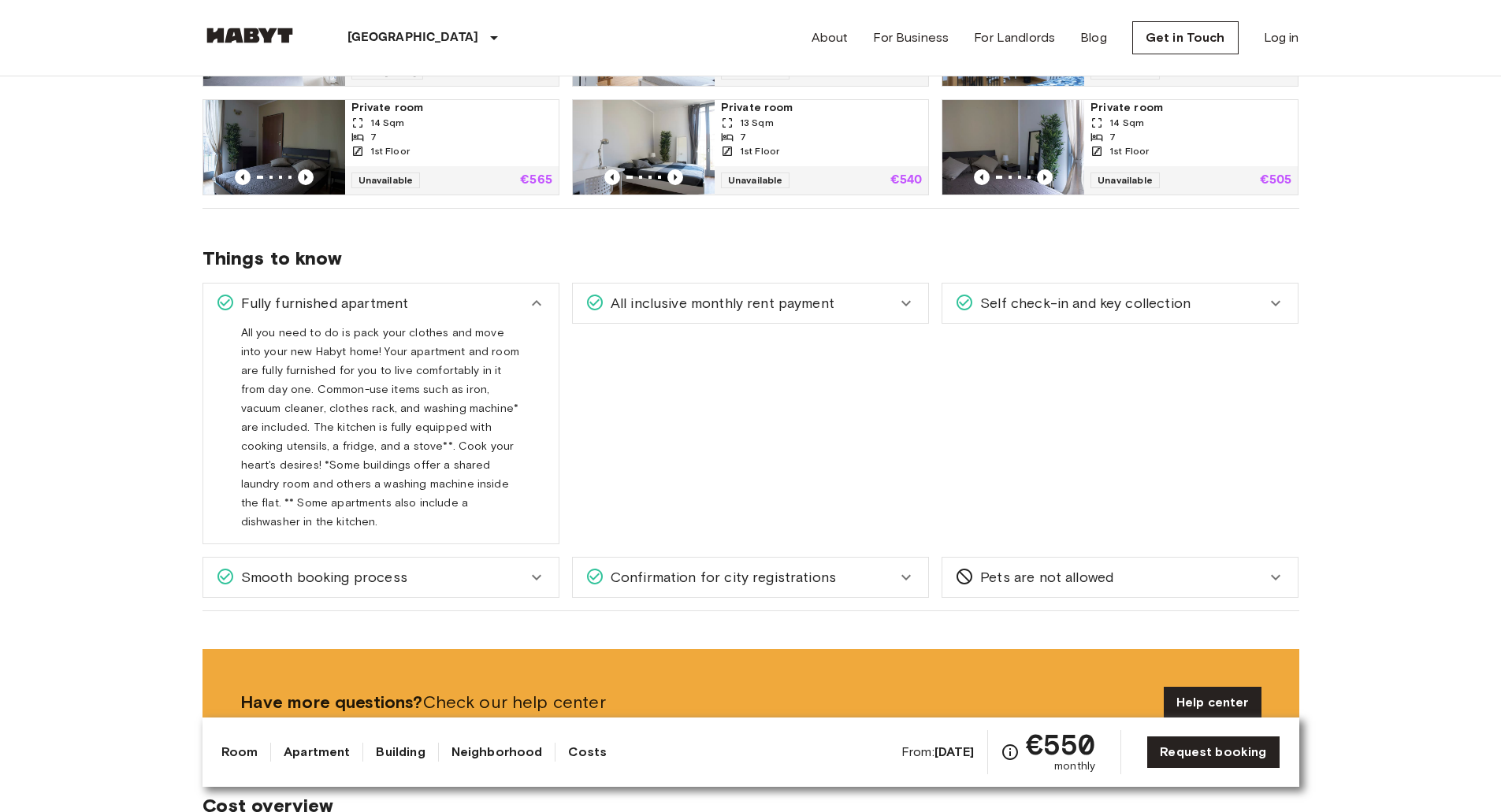
click at [475, 313] on div "Fully furnished apartment" at bounding box center [371, 303] width 311 height 20
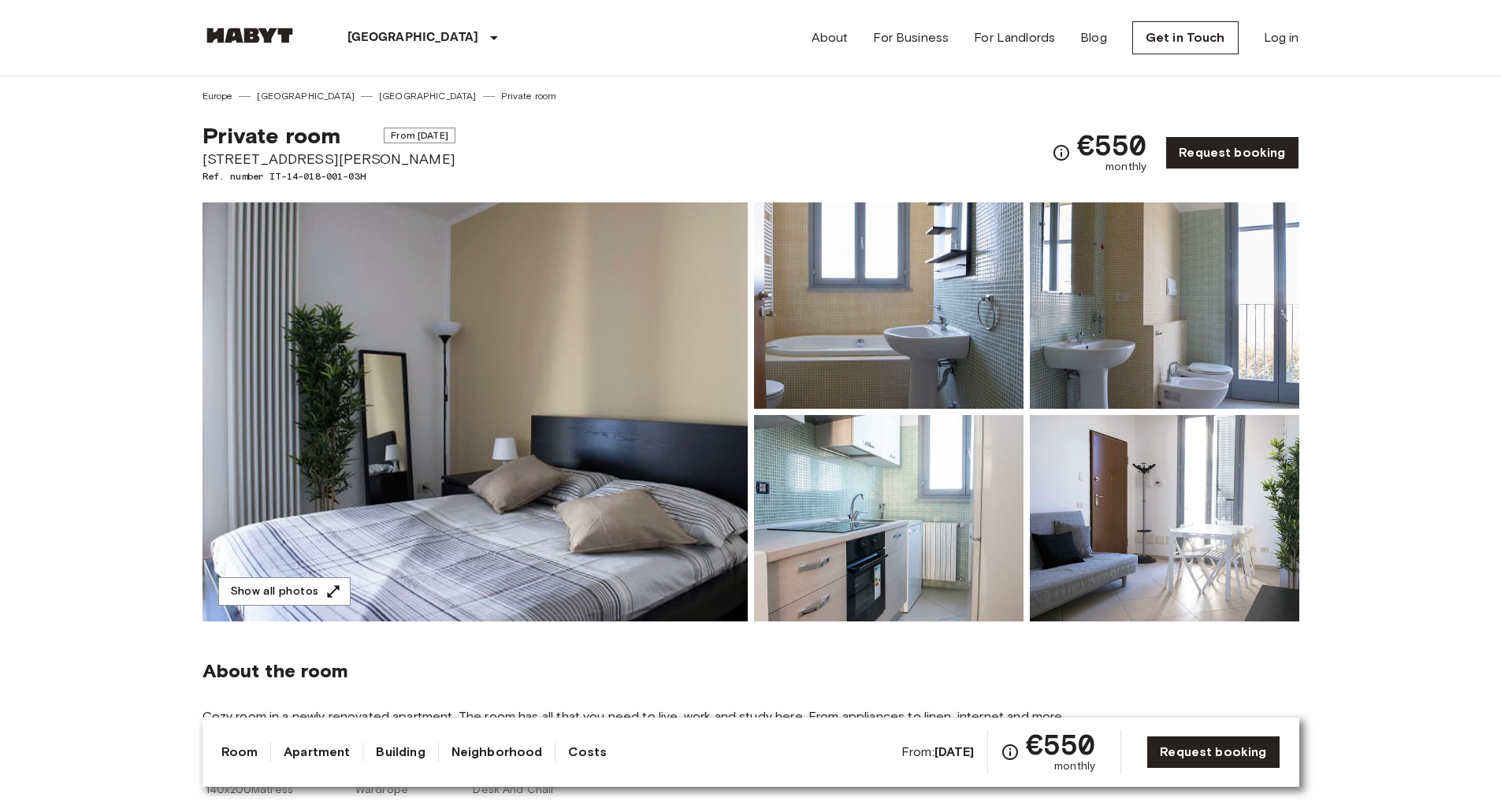
scroll to position [2, 0]
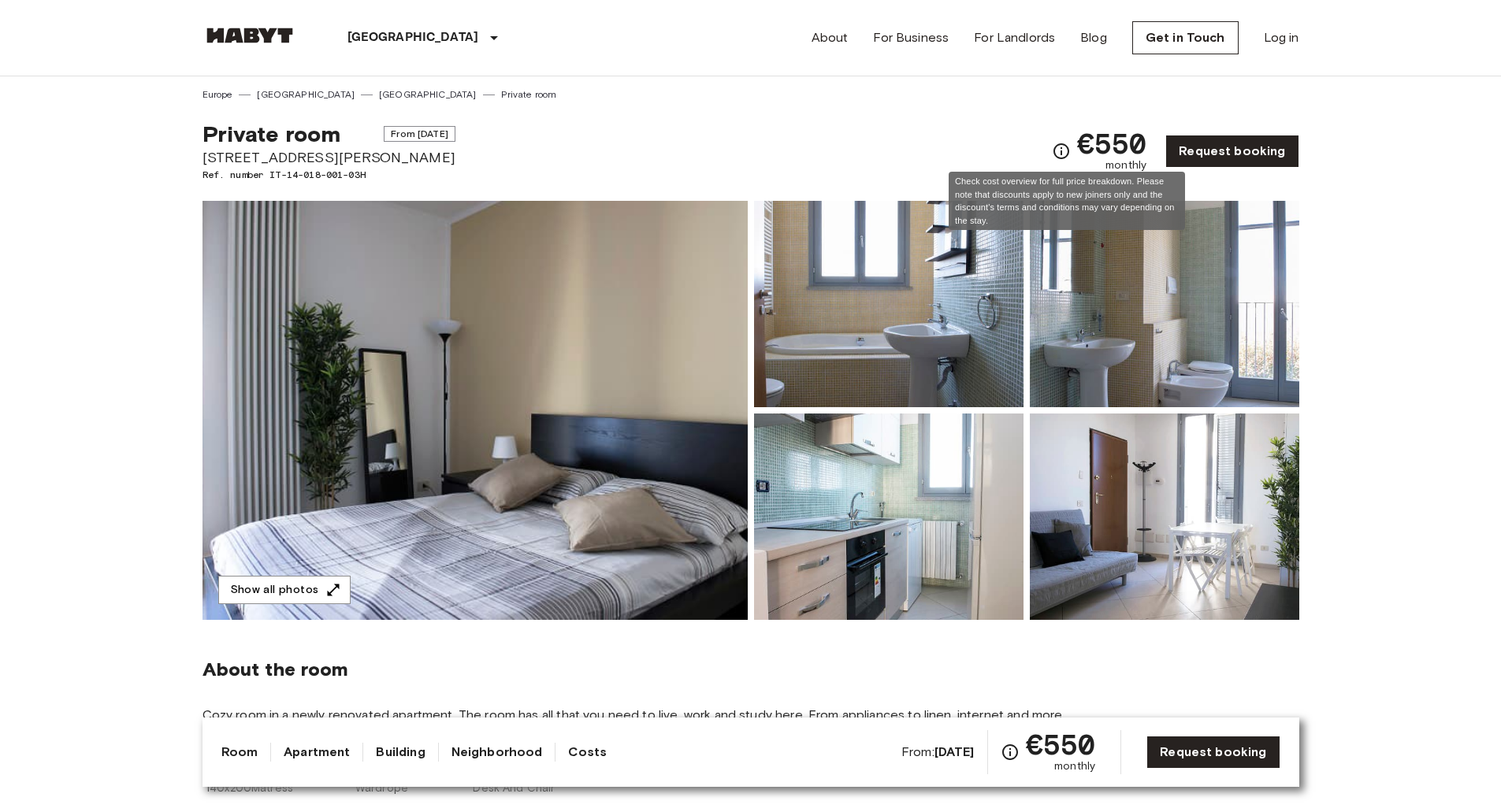
click at [1062, 152] on icon "Check cost overview for full price breakdown. Please note that discounts apply …" at bounding box center [1061, 152] width 19 height 19
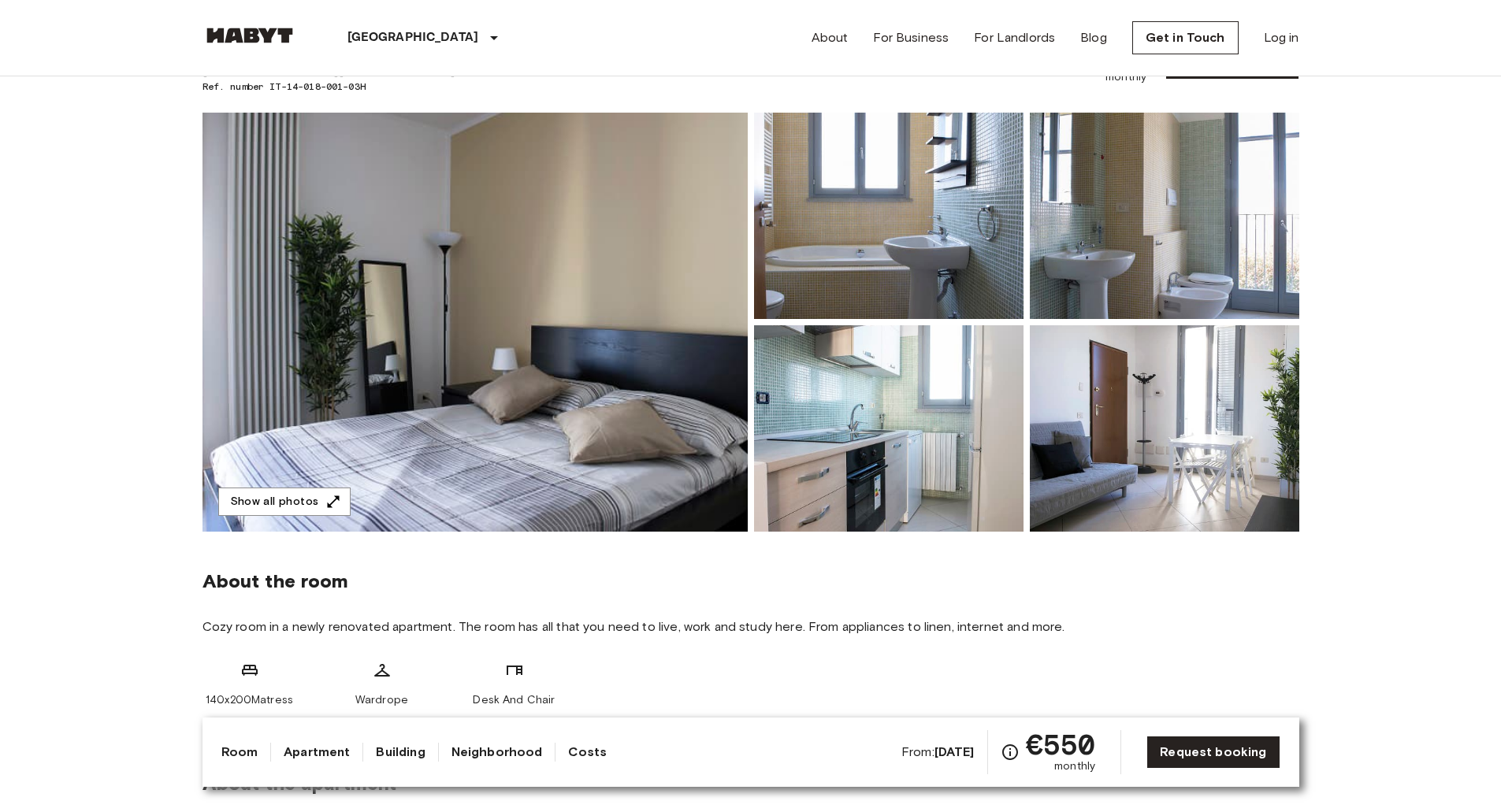
scroll to position [90, 0]
click at [263, 502] on button "Show all photos" at bounding box center [284, 501] width 132 height 29
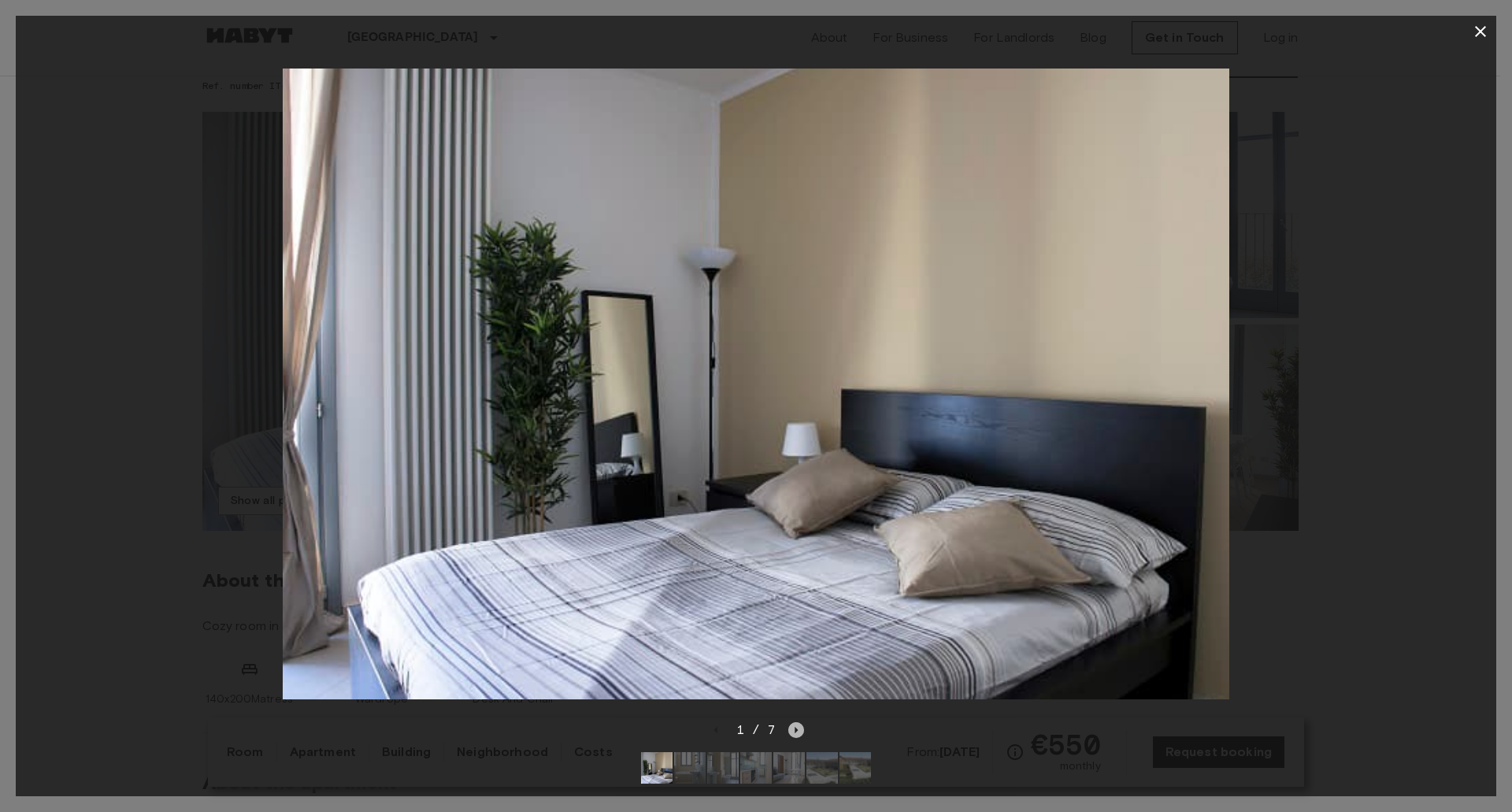
click at [795, 727] on icon "Next image" at bounding box center [797, 730] width 4 height 6
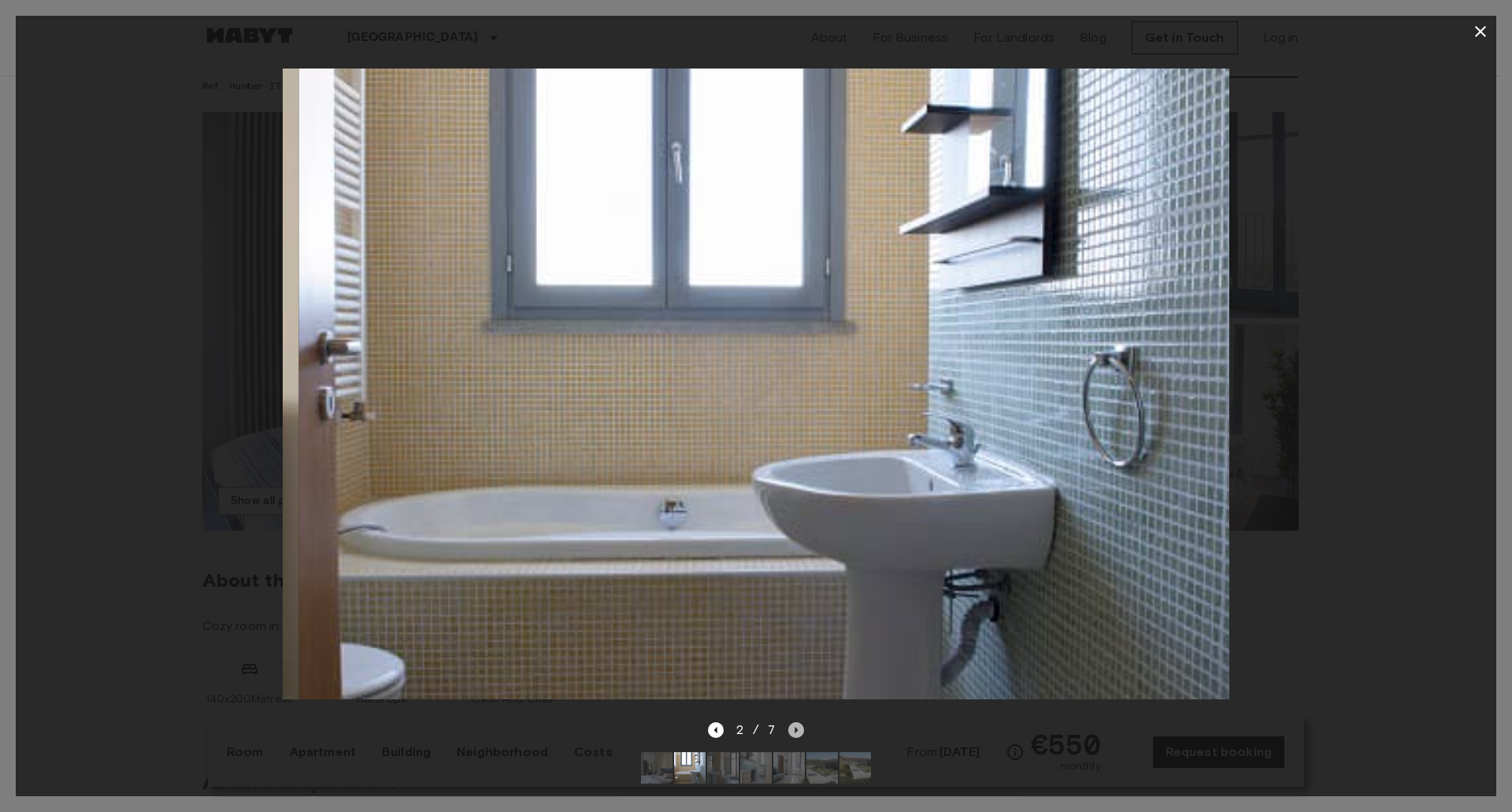
click at [795, 727] on icon "Next image" at bounding box center [797, 730] width 4 height 6
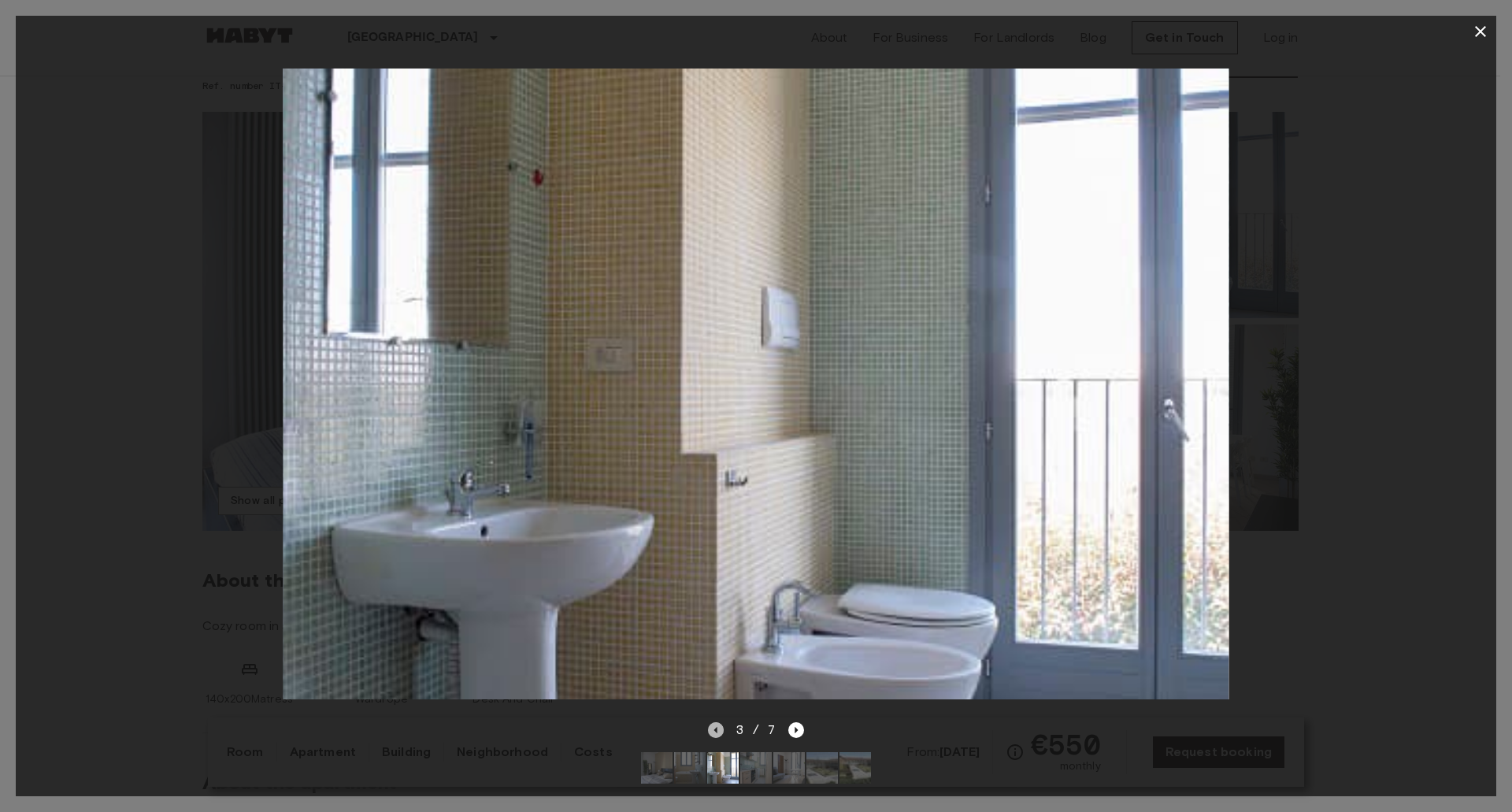
click at [715, 723] on icon "Previous image" at bounding box center [716, 730] width 16 height 16
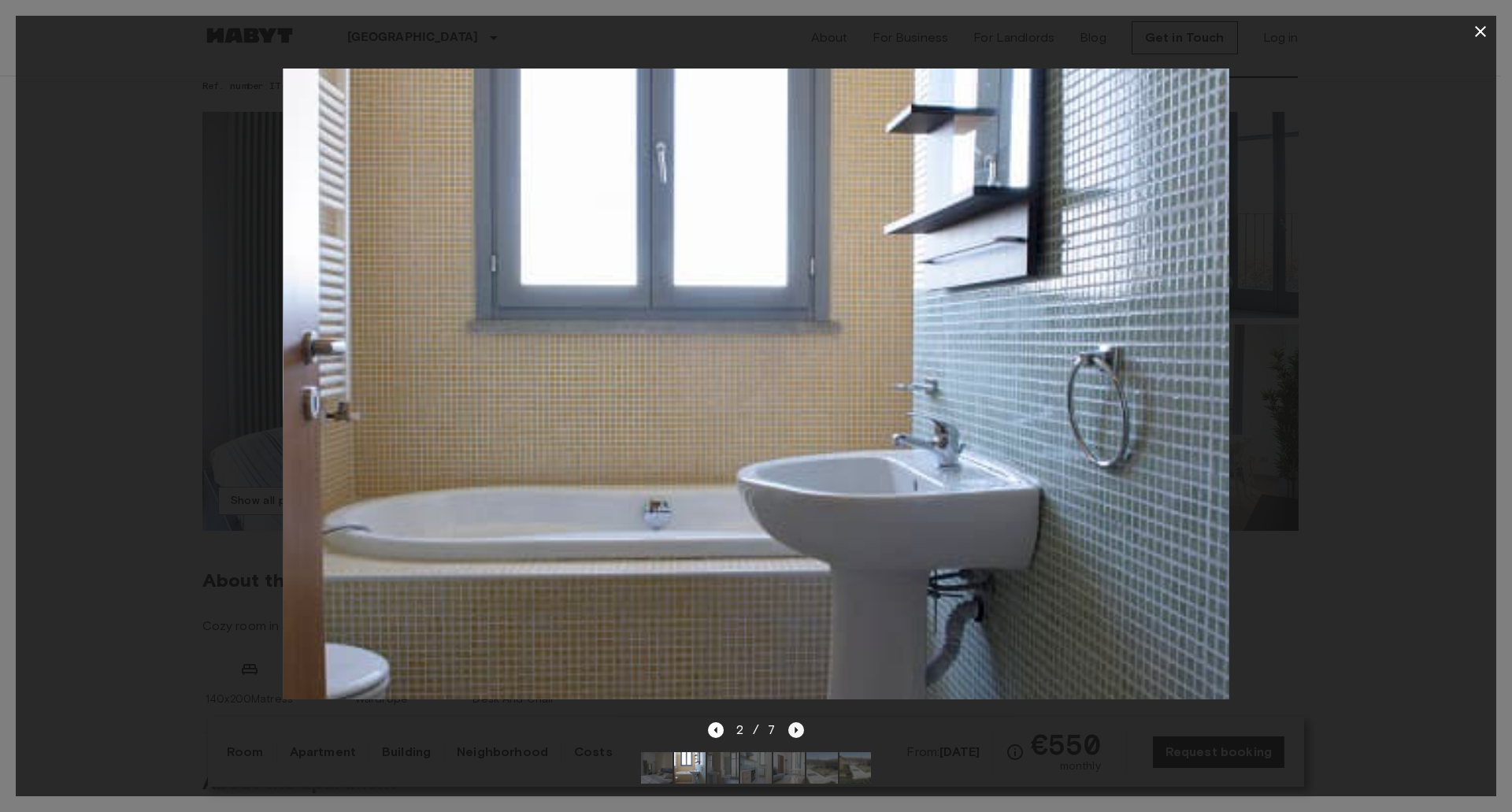
click at [794, 723] on icon "Next image" at bounding box center [796, 730] width 16 height 16
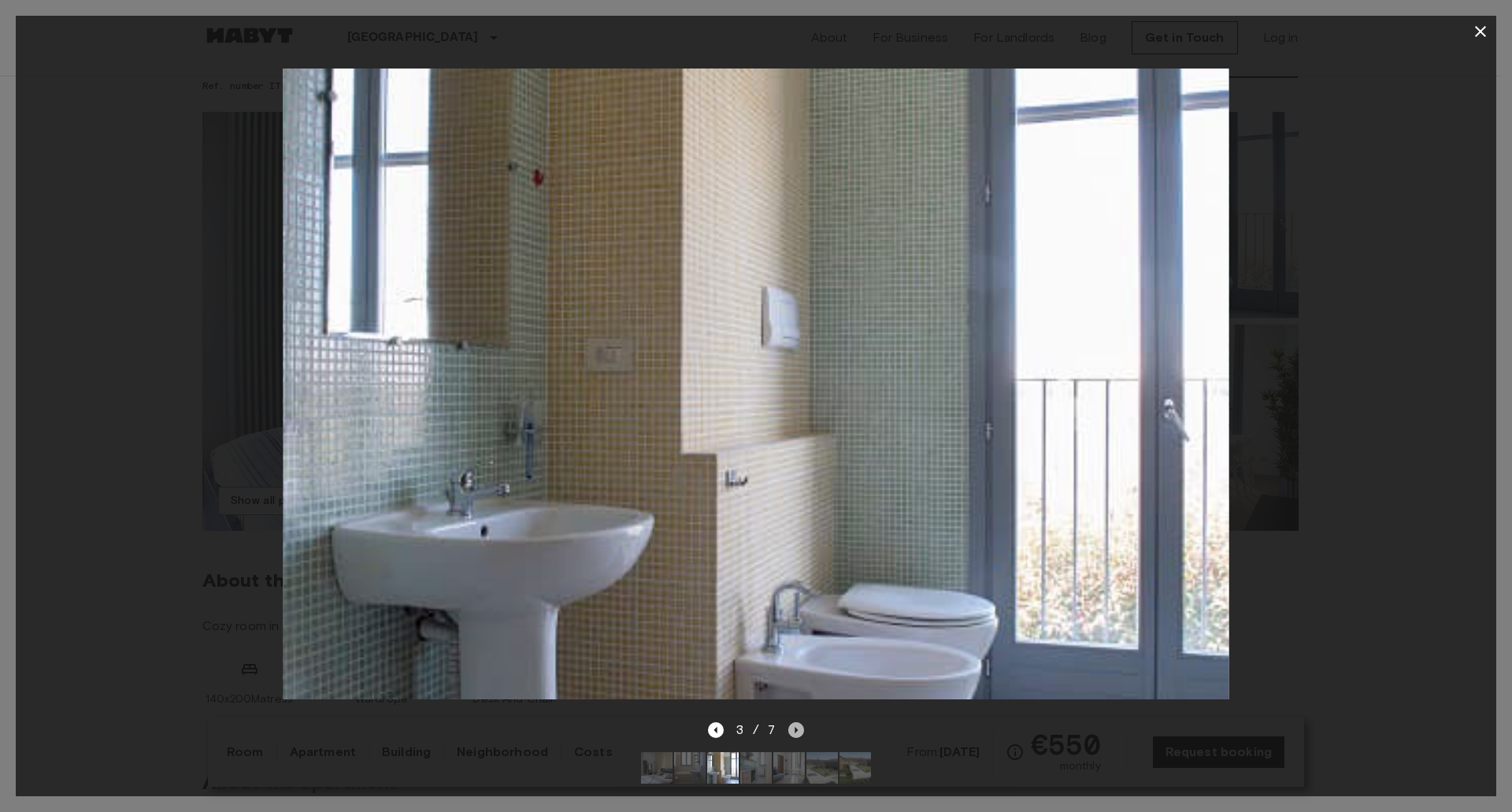
click at [794, 723] on icon "Next image" at bounding box center [796, 730] width 16 height 16
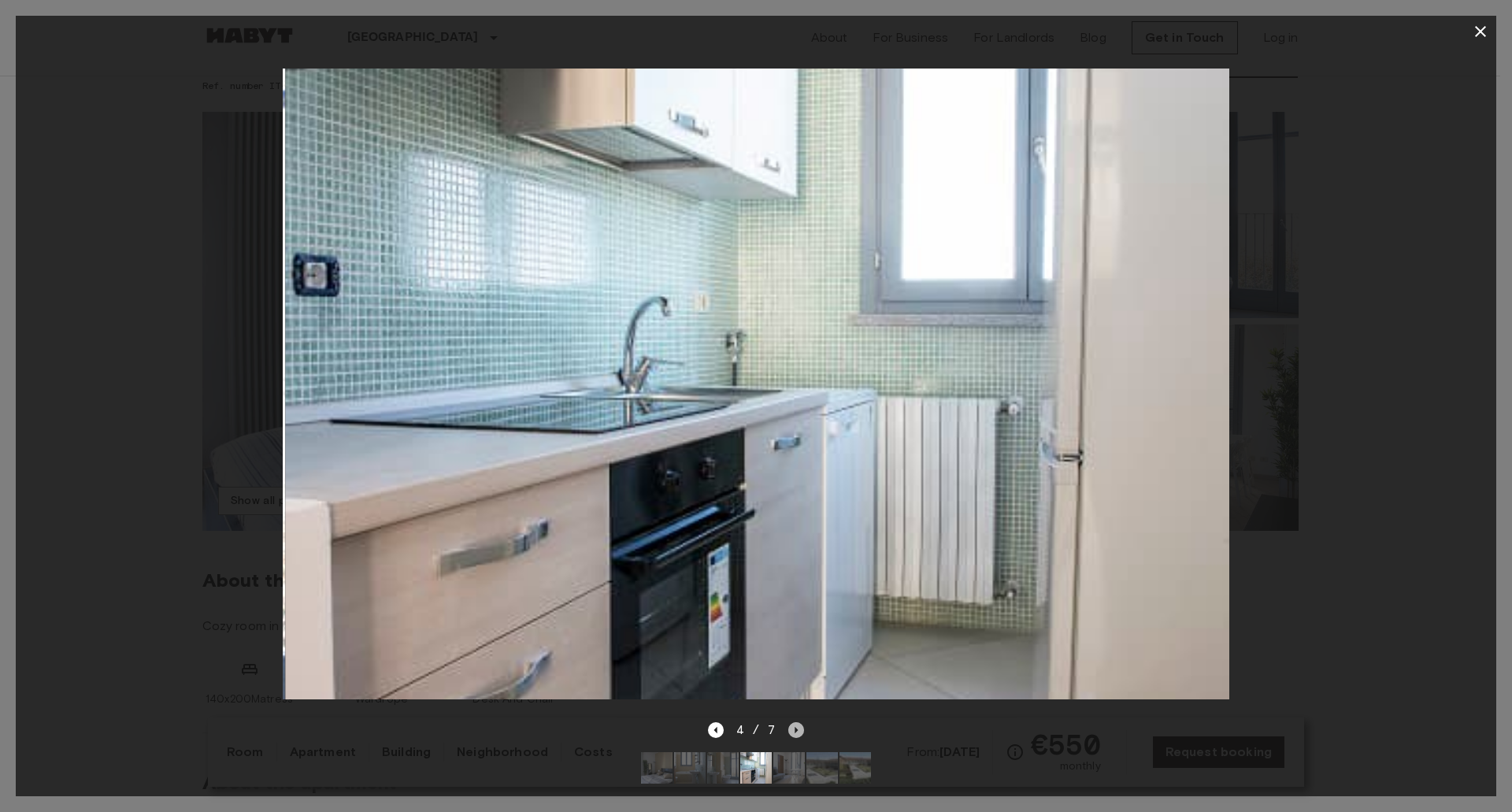
click at [794, 723] on icon "Next image" at bounding box center [796, 730] width 16 height 16
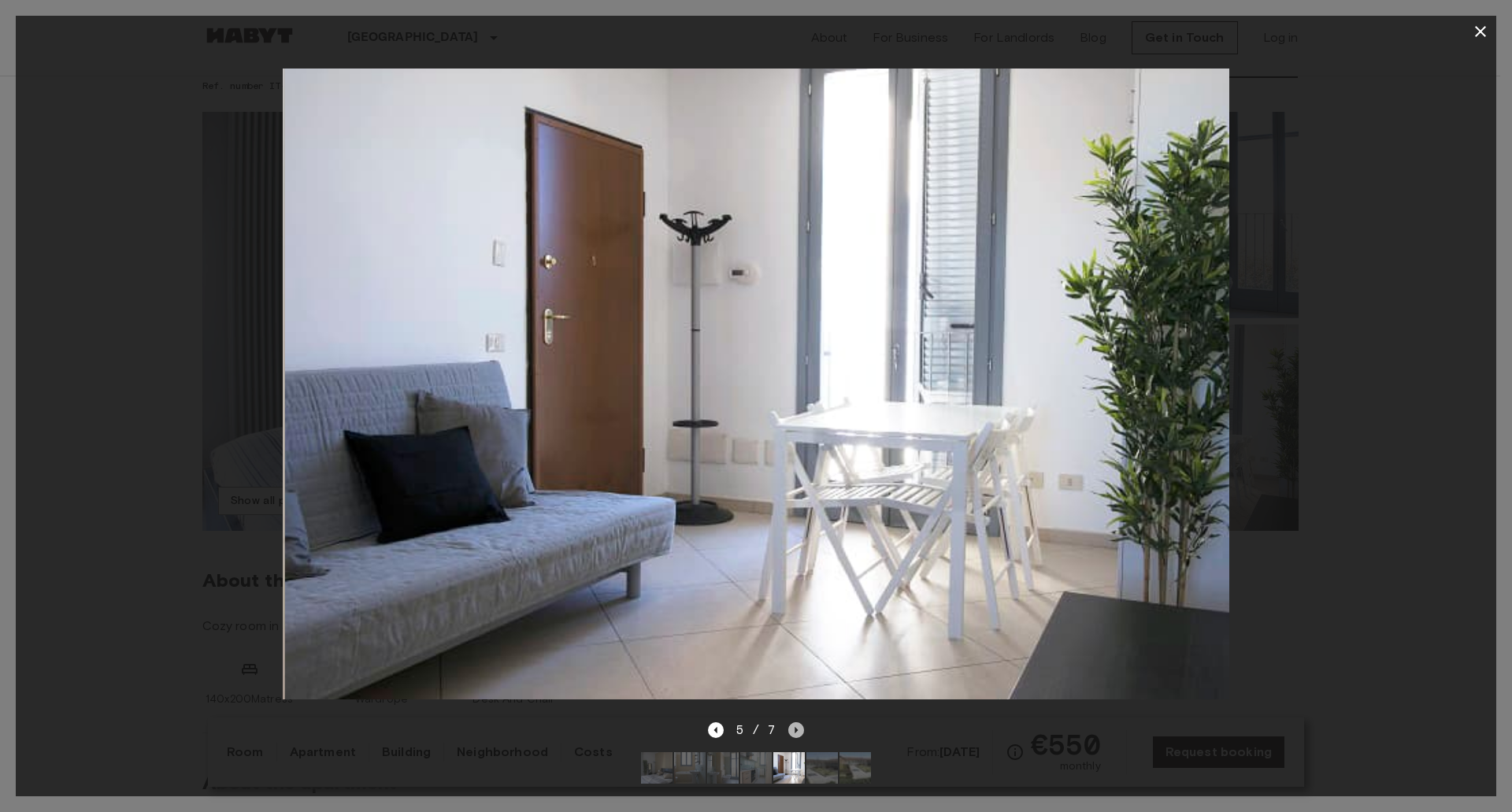
click at [794, 723] on icon "Next image" at bounding box center [796, 730] width 16 height 16
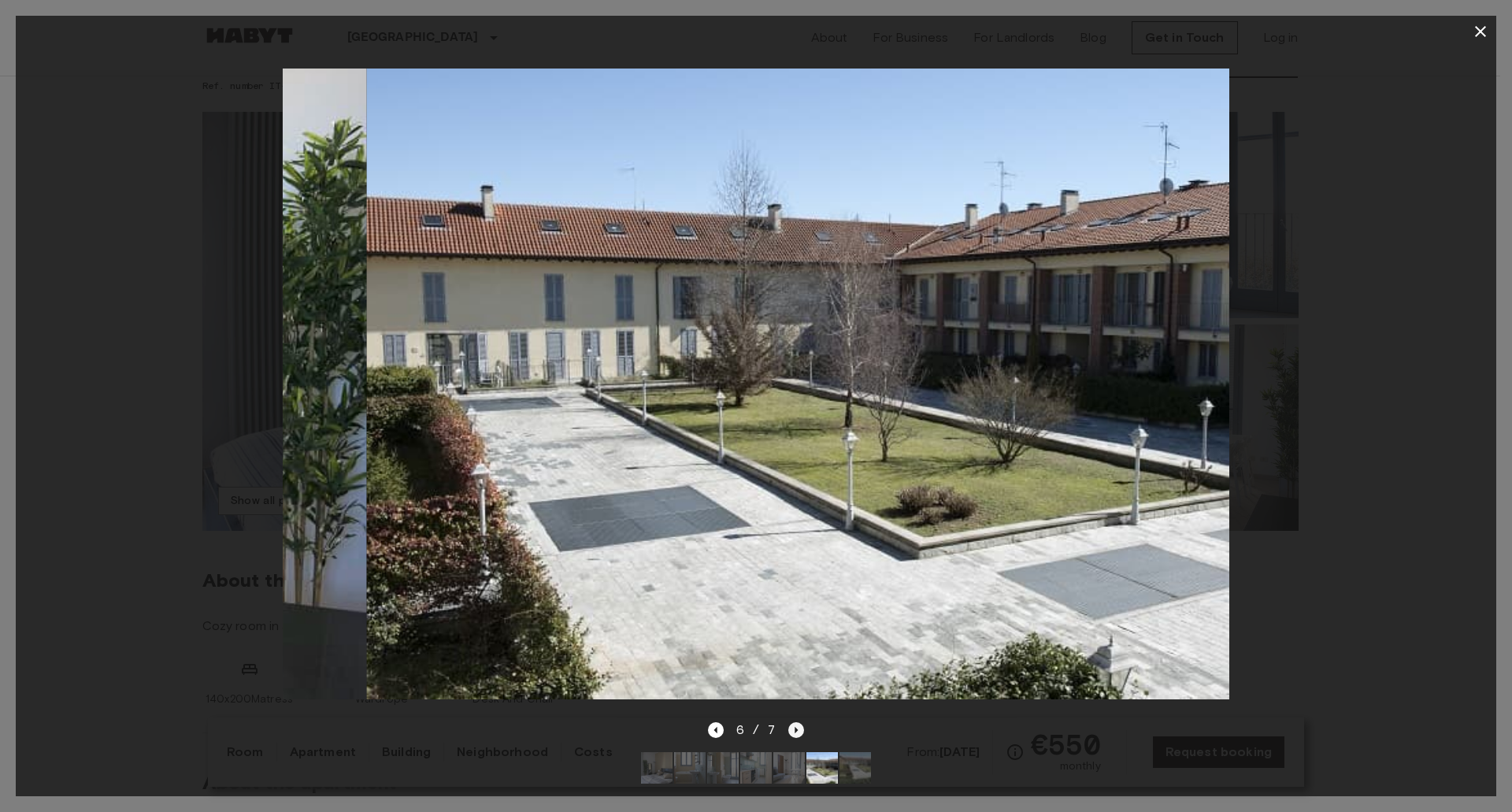
click at [794, 723] on icon "Next image" at bounding box center [796, 730] width 16 height 16
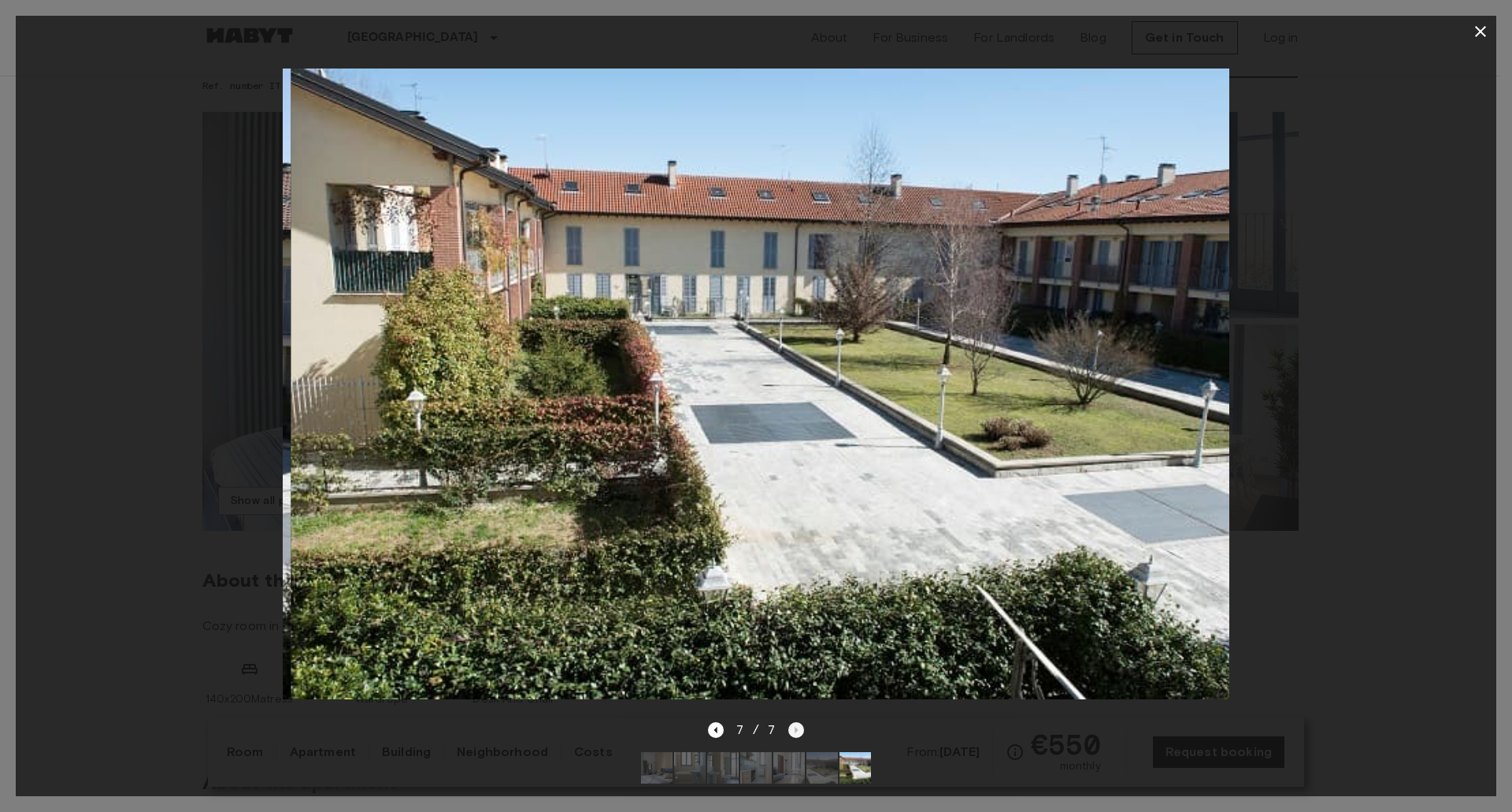
click at [794, 721] on div "7 / 7" at bounding box center [756, 730] width 96 height 19
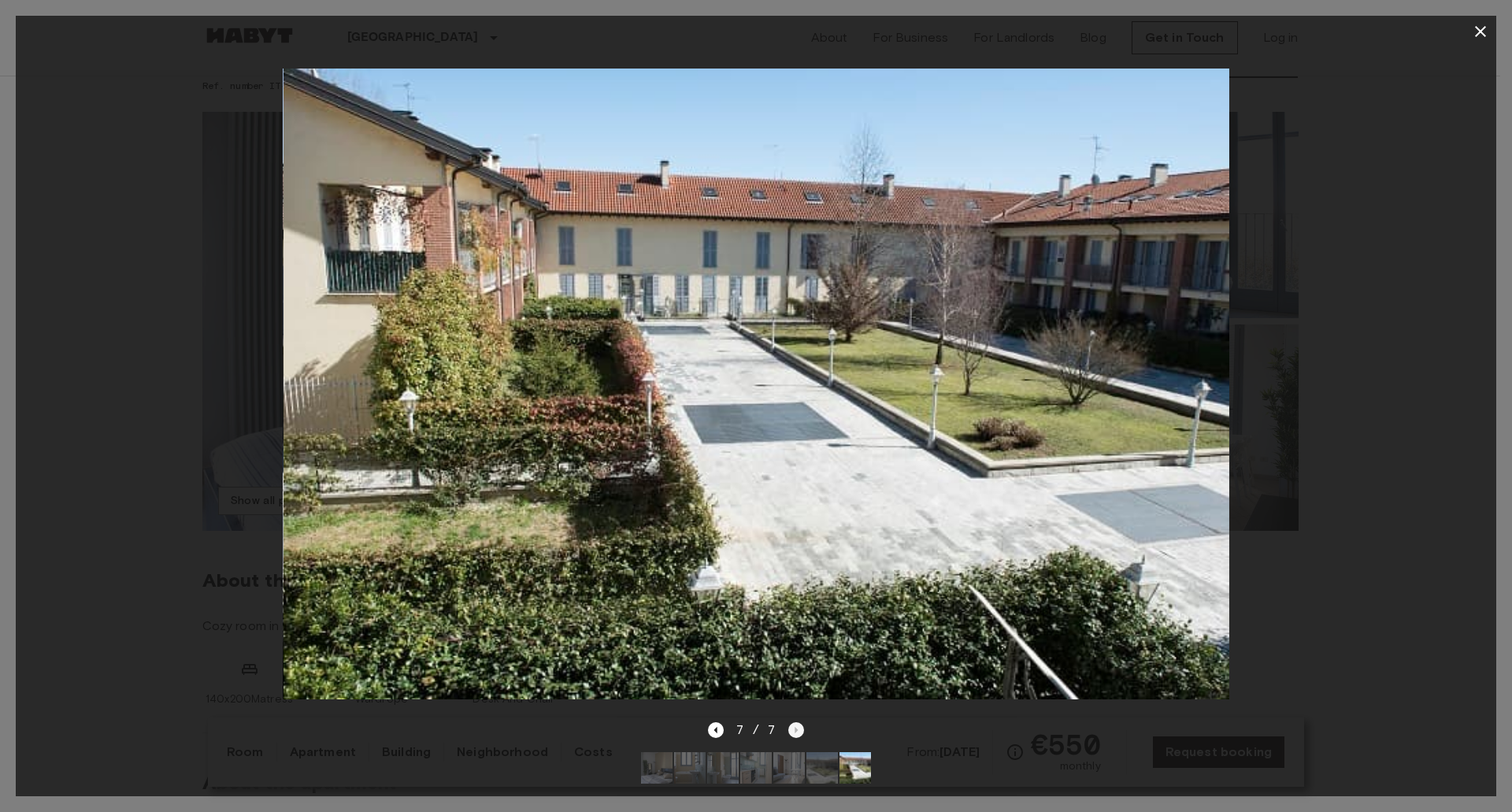
click at [794, 721] on div "7 / 7" at bounding box center [756, 730] width 96 height 19
click at [1480, 28] on icon "button" at bounding box center [1481, 32] width 19 height 19
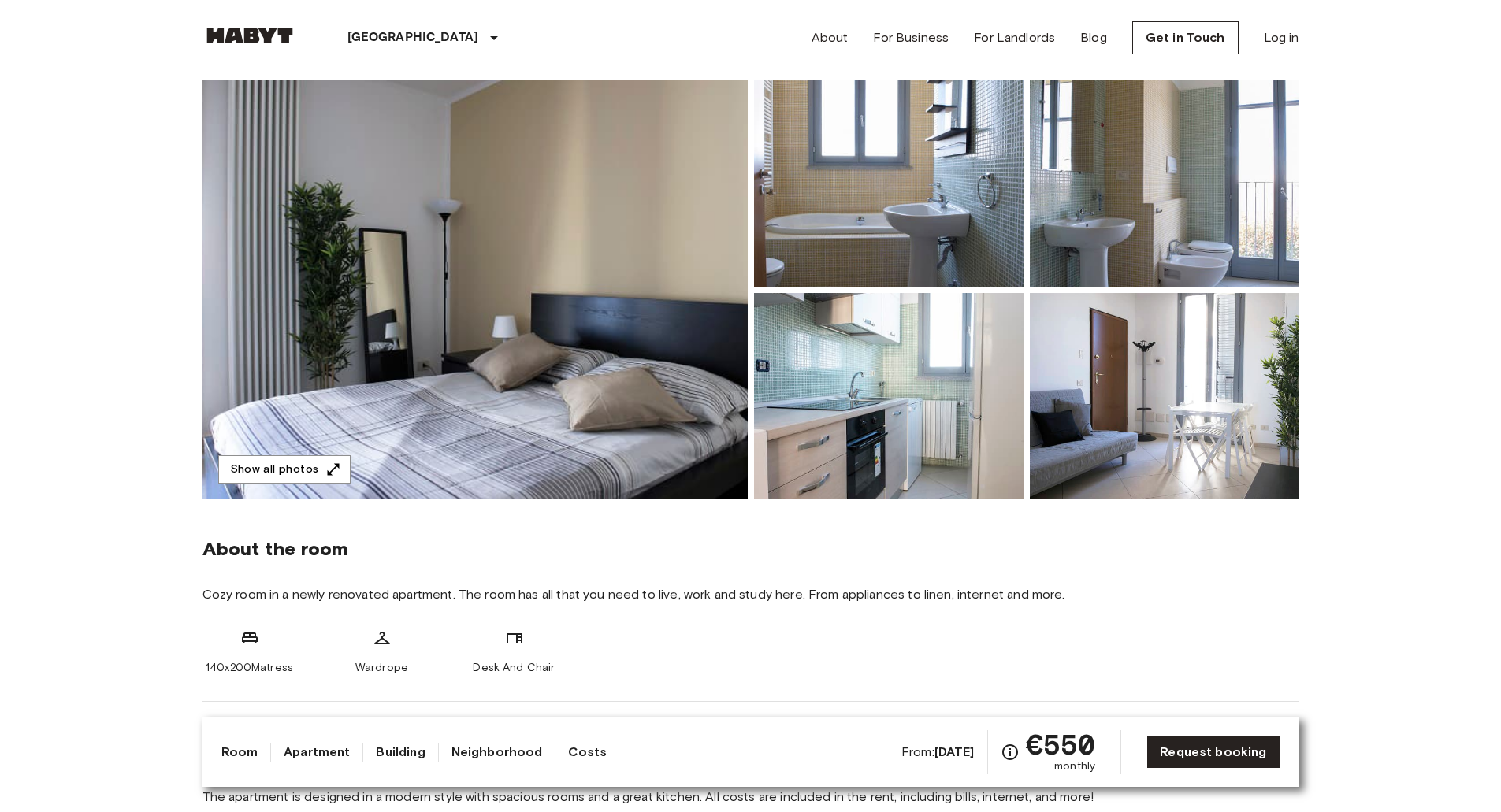
scroll to position [0, 0]
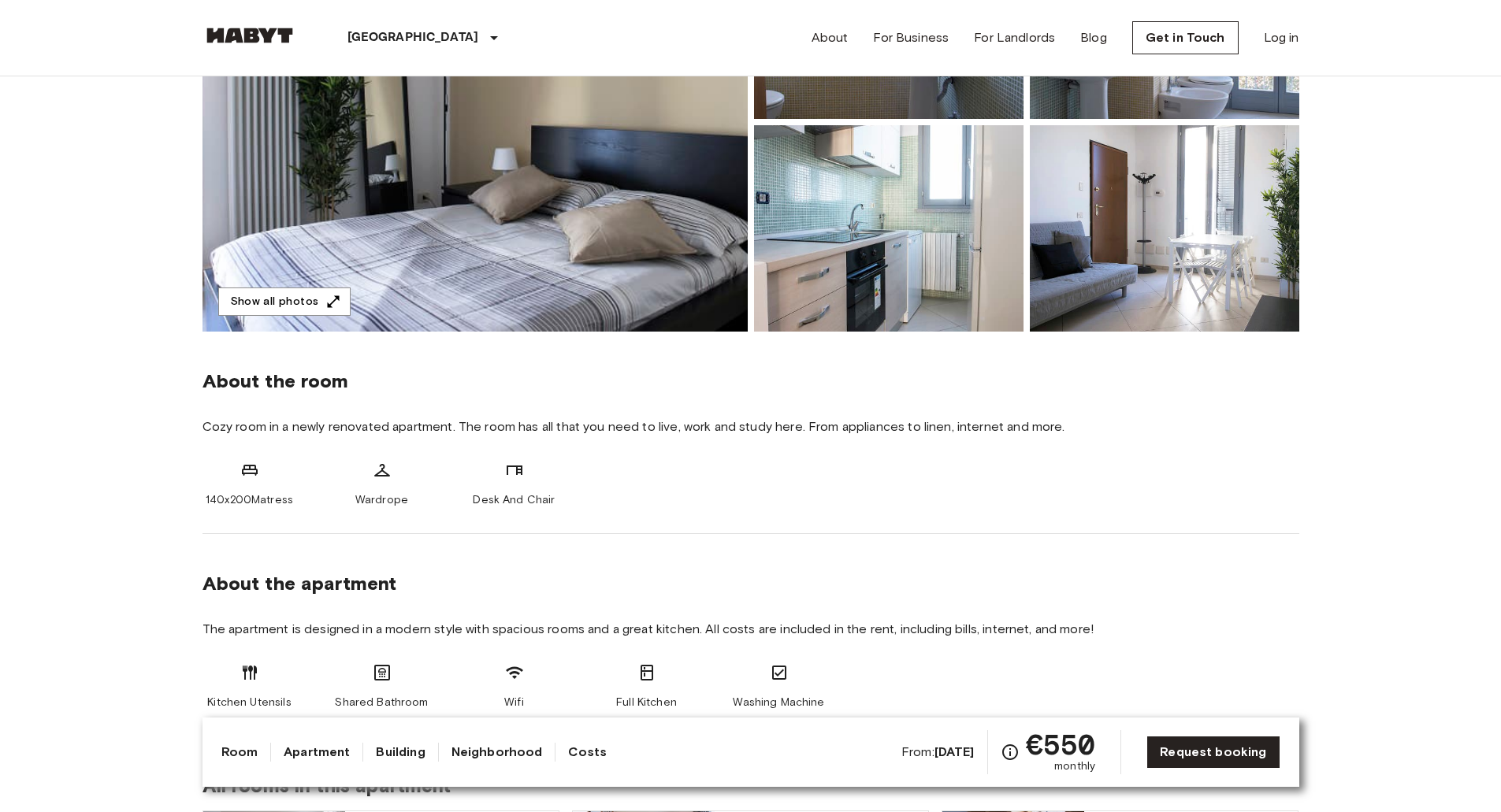
drag, startPoint x: 125, startPoint y: 446, endPoint x: 125, endPoint y: 461, distance: 15.0
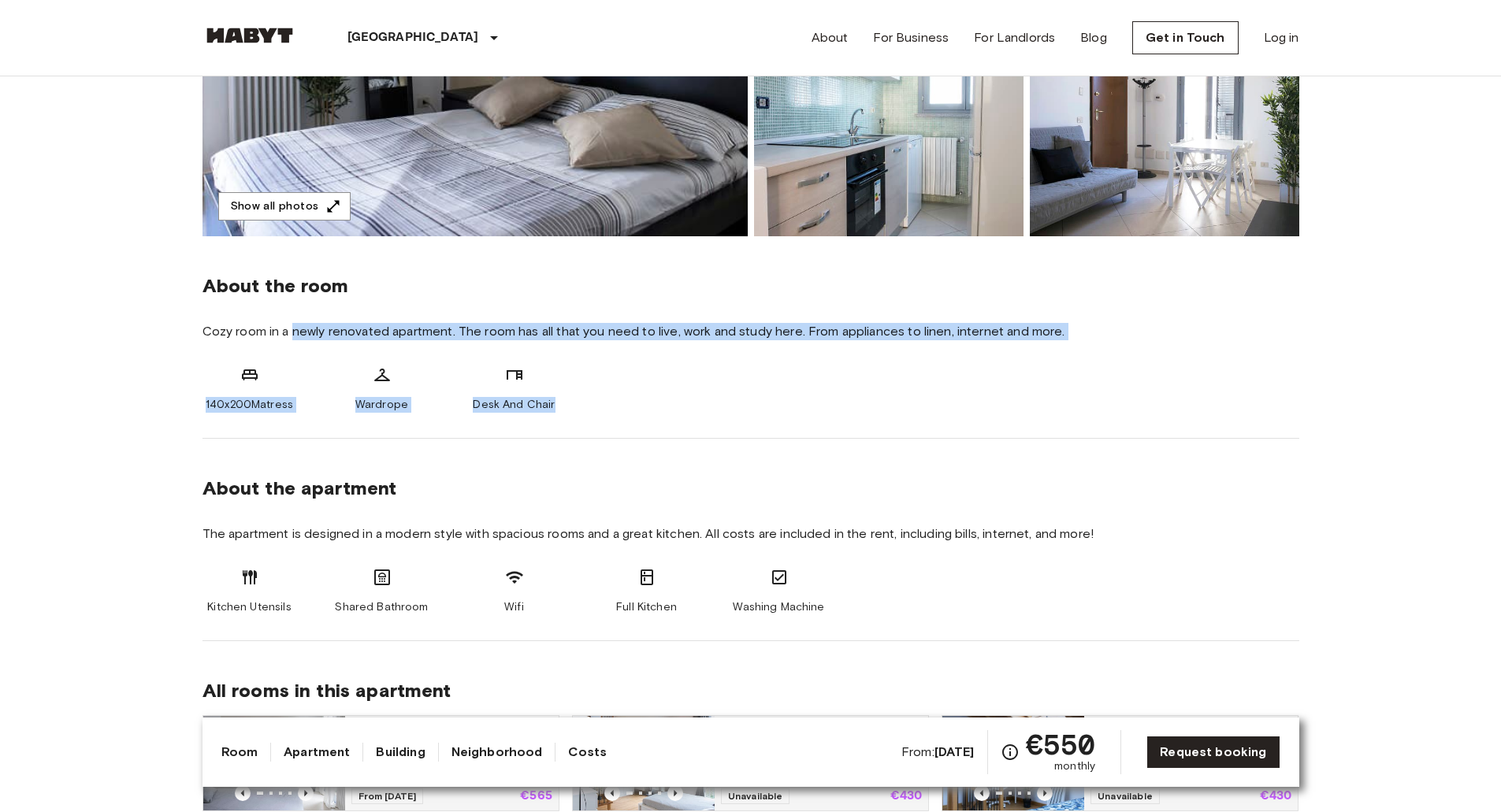
drag, startPoint x: 493, startPoint y: 400, endPoint x: 273, endPoint y: 329, distance: 231.2
click at [279, 331] on div "About the room Cozy room in a newly renovated apartment. The room has all that …" at bounding box center [751, 337] width 1097 height 203
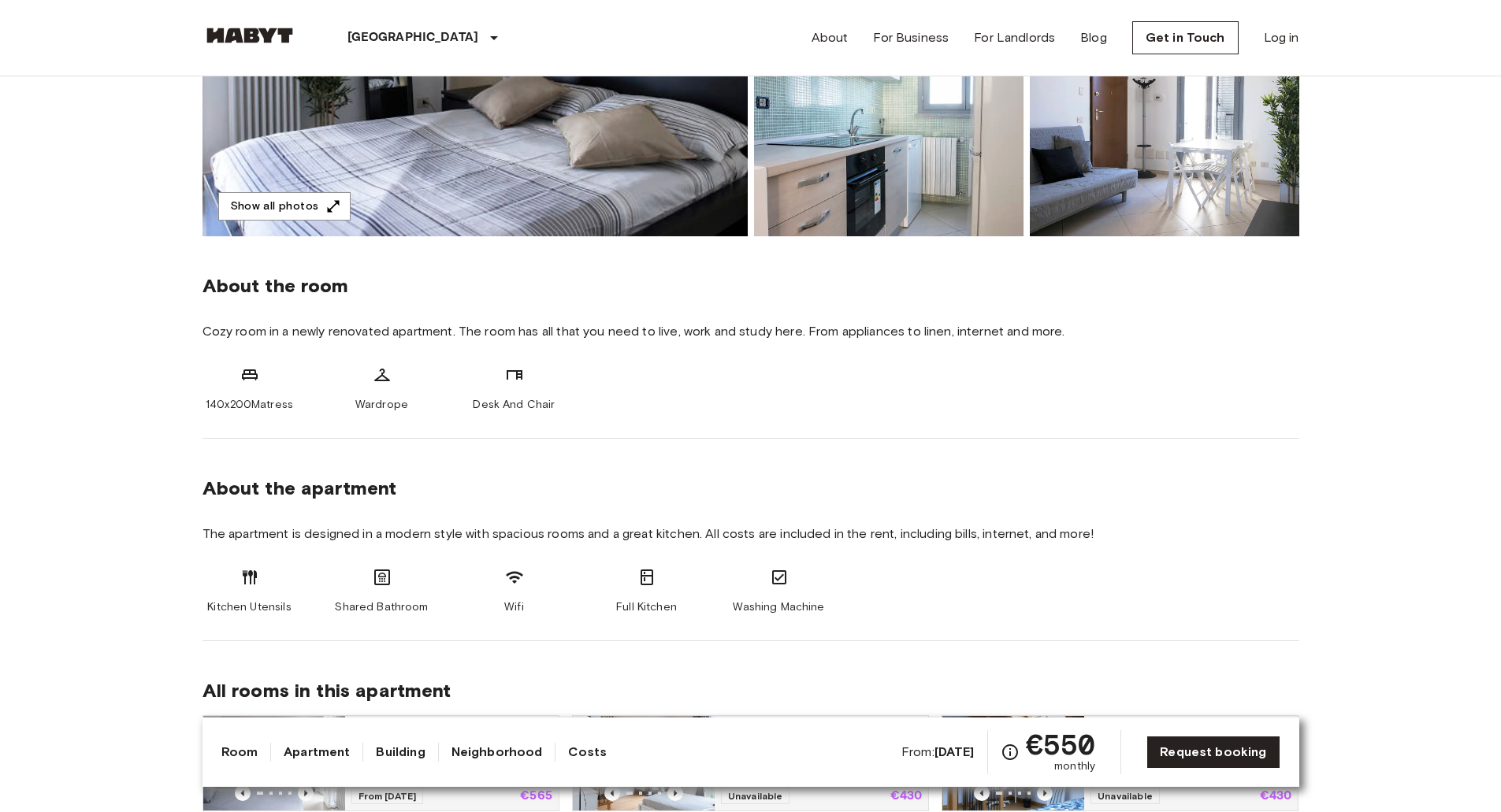
click at [270, 329] on span "Cozy room in a newly renovated apartment. The room has all that you need to liv…" at bounding box center [751, 331] width 1097 height 18
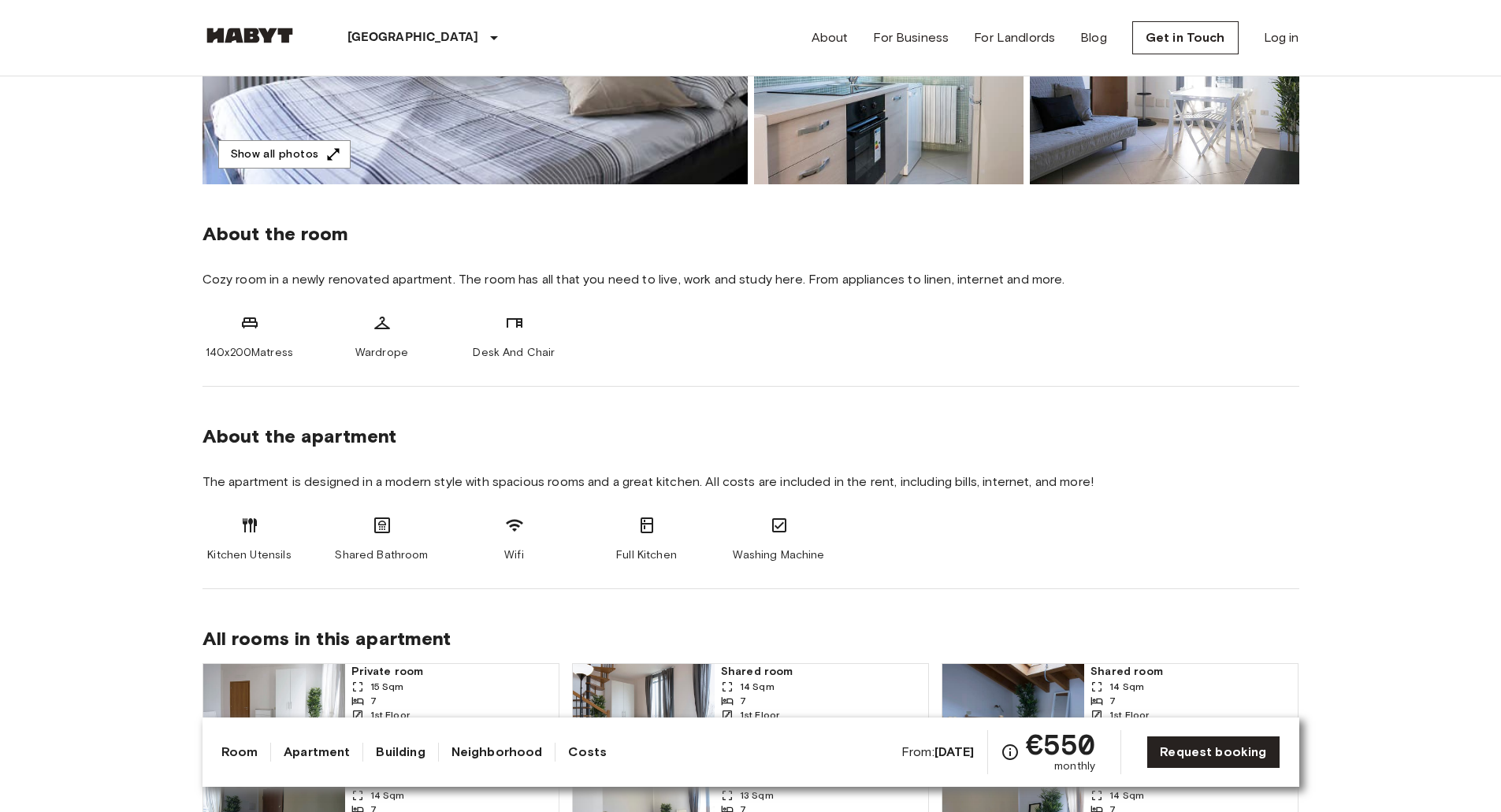
drag, startPoint x: 162, startPoint y: 456, endPoint x: 167, endPoint y: 514, distance: 58.2
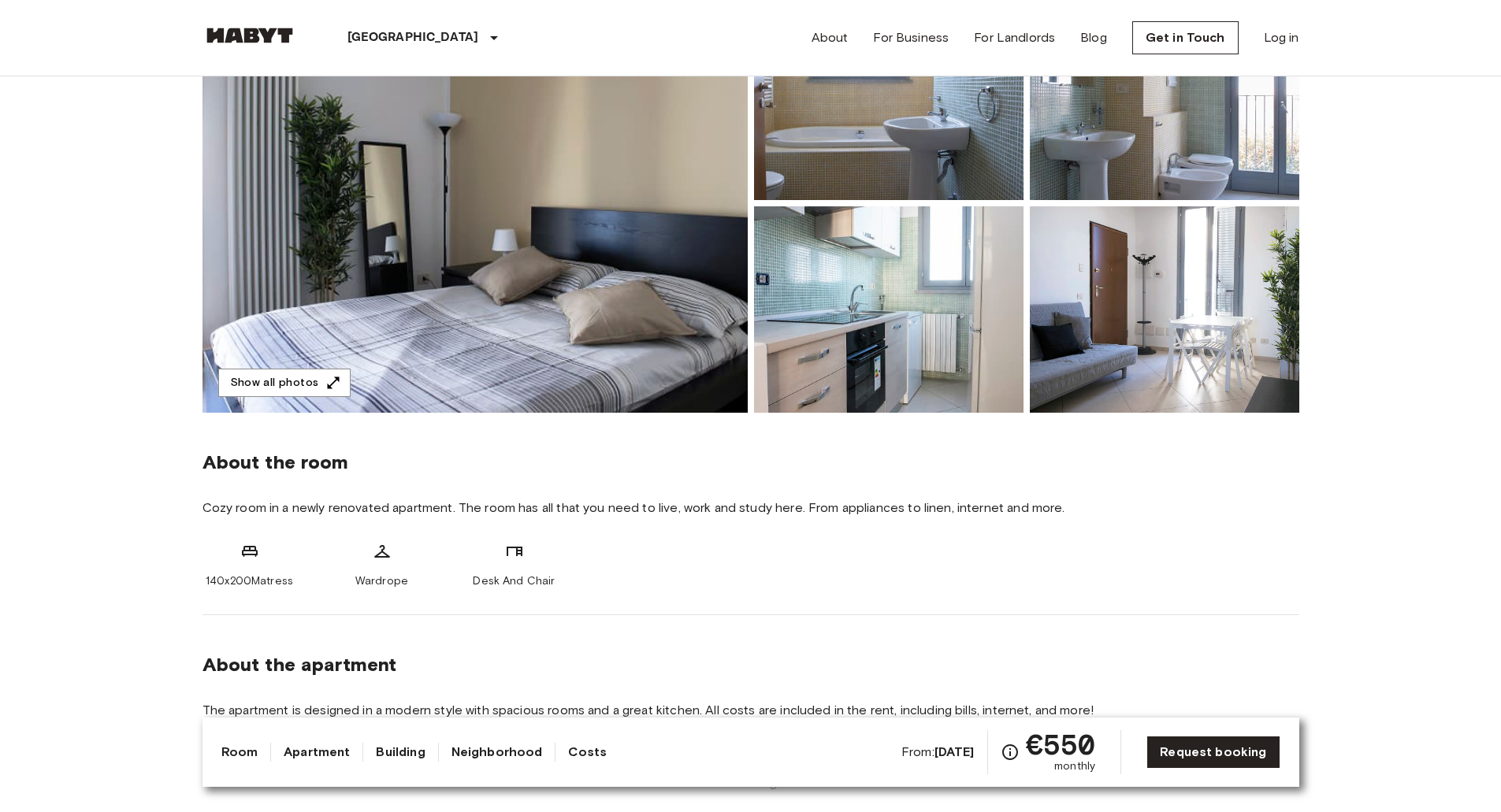
drag, startPoint x: 151, startPoint y: 355, endPoint x: 151, endPoint y: 341, distance: 14.0
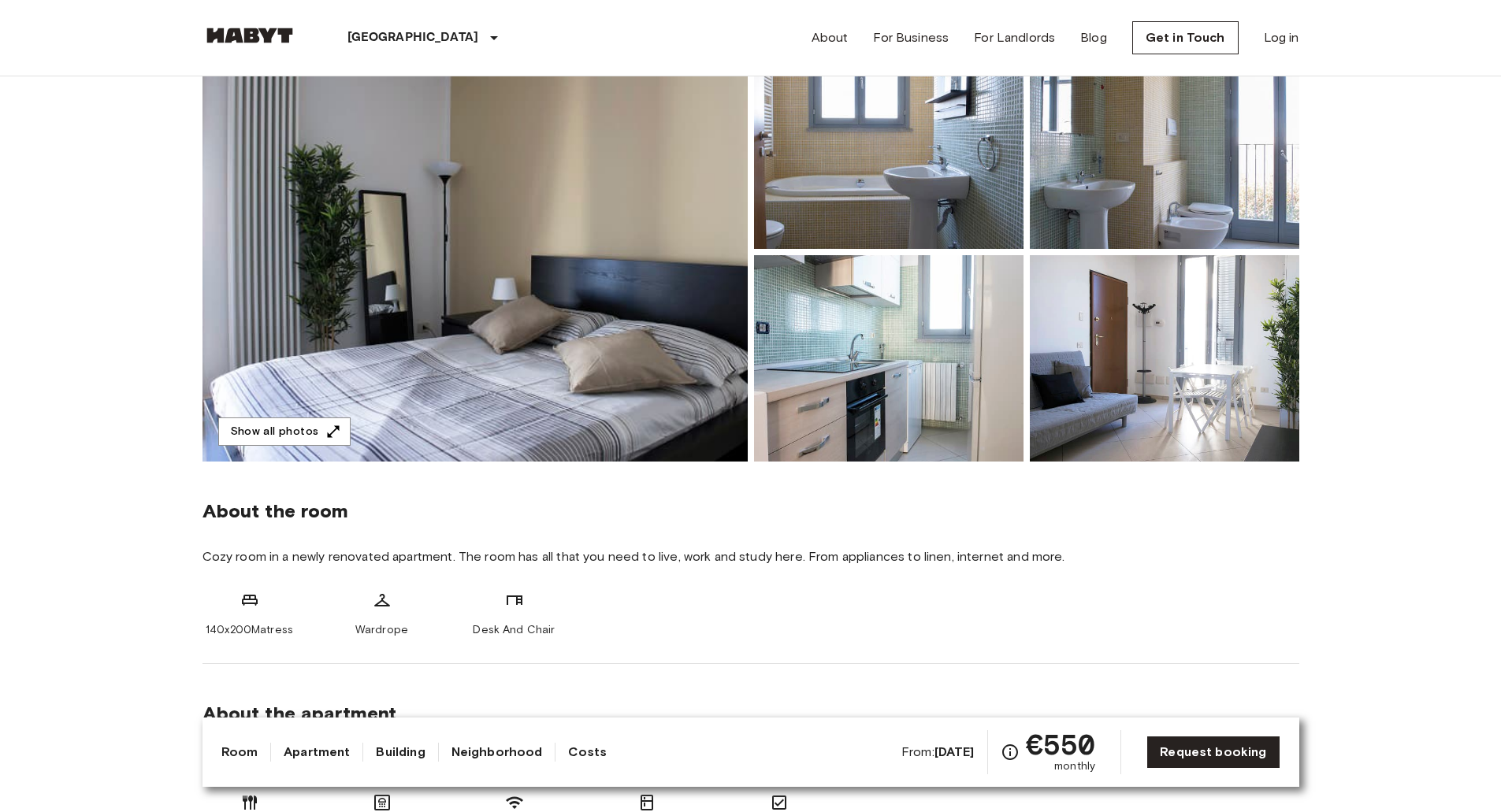
drag, startPoint x: 152, startPoint y: 369, endPoint x: 159, endPoint y: 431, distance: 62.4
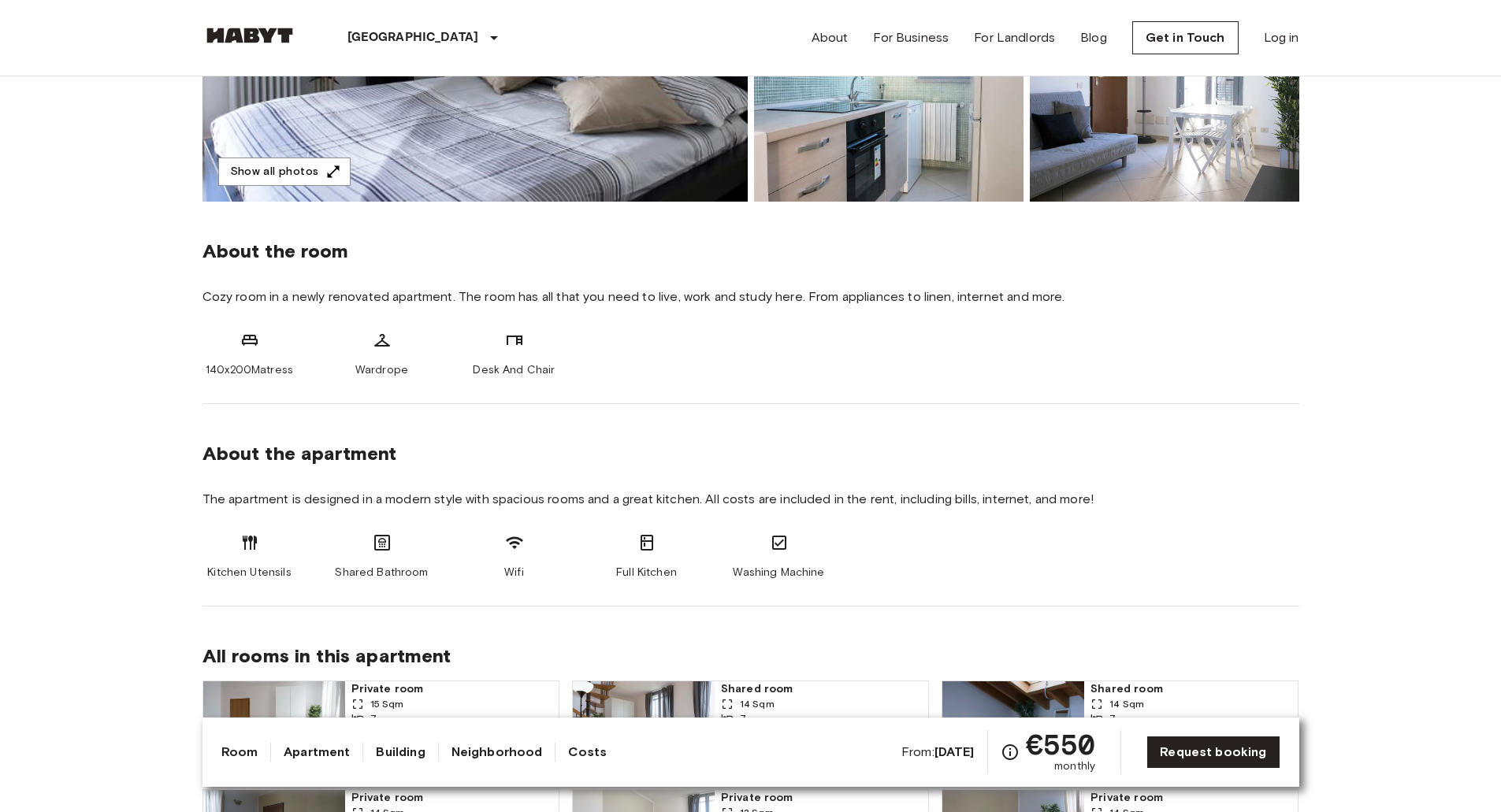
drag, startPoint x: 156, startPoint y: 394, endPoint x: 145, endPoint y: 484, distance: 90.7
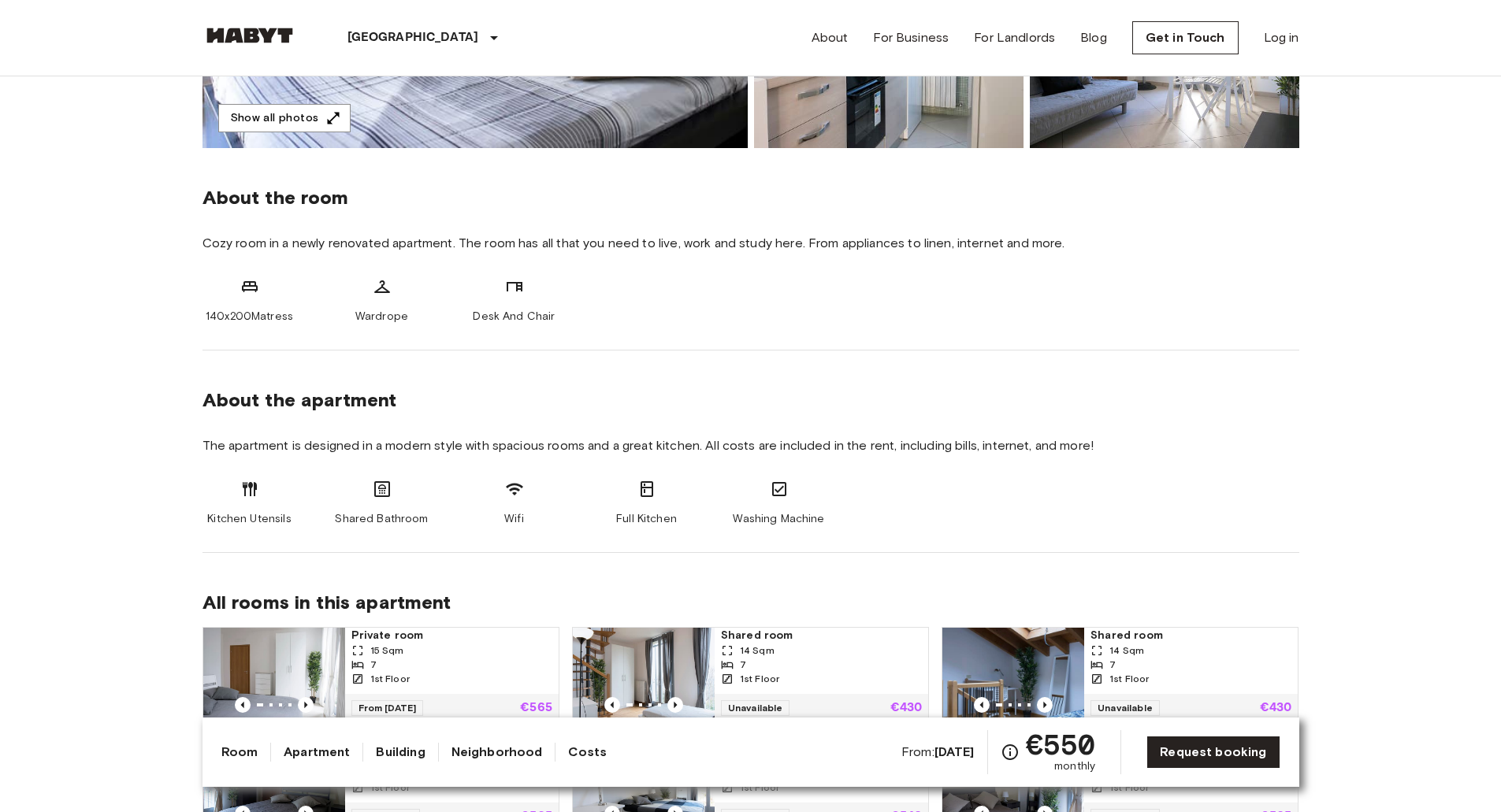
drag, startPoint x: 121, startPoint y: 415, endPoint x: 121, endPoint y: 436, distance: 21.0
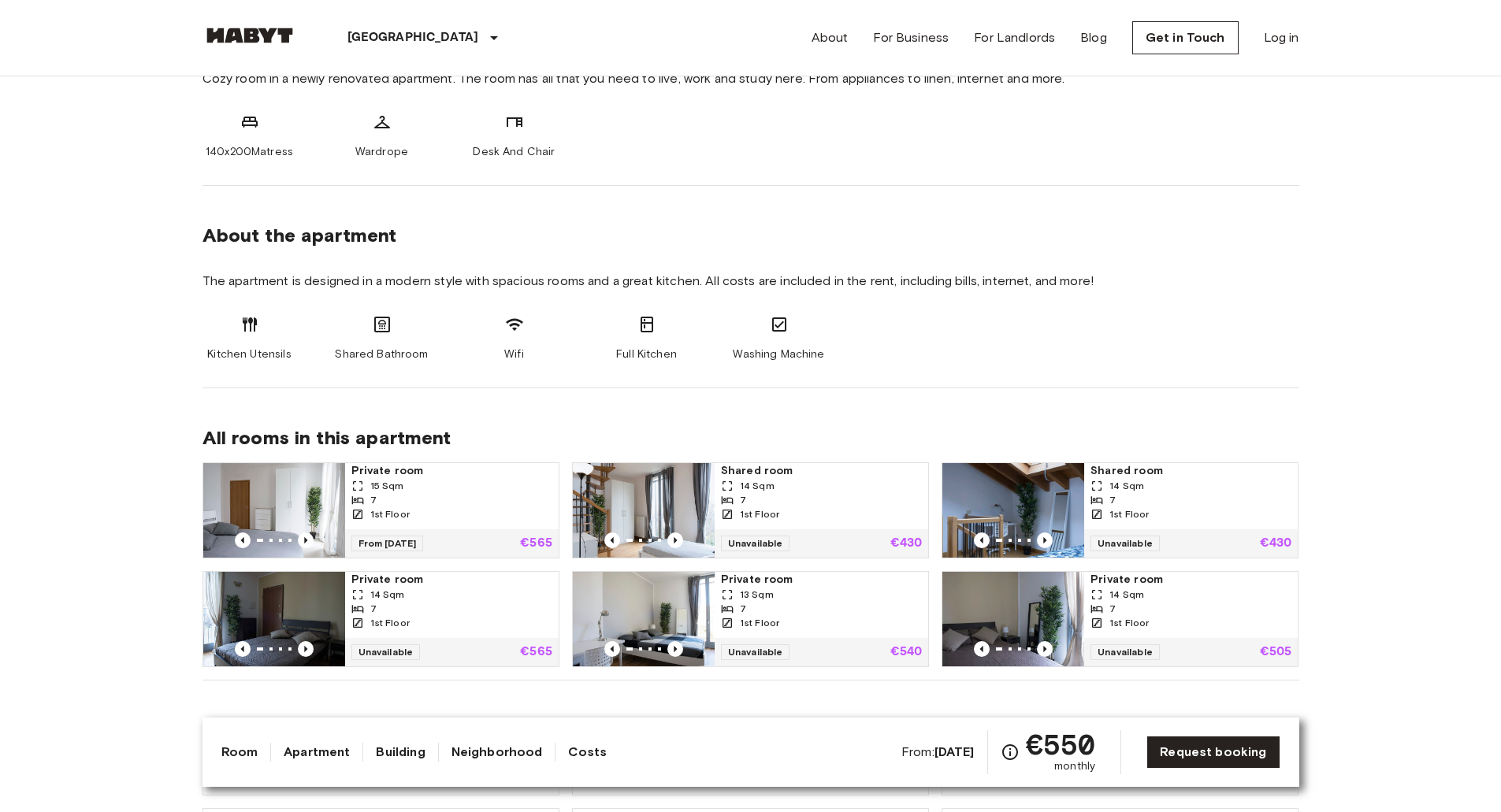
drag, startPoint x: 554, startPoint y: 428, endPoint x: 548, endPoint y: 473, distance: 45.4
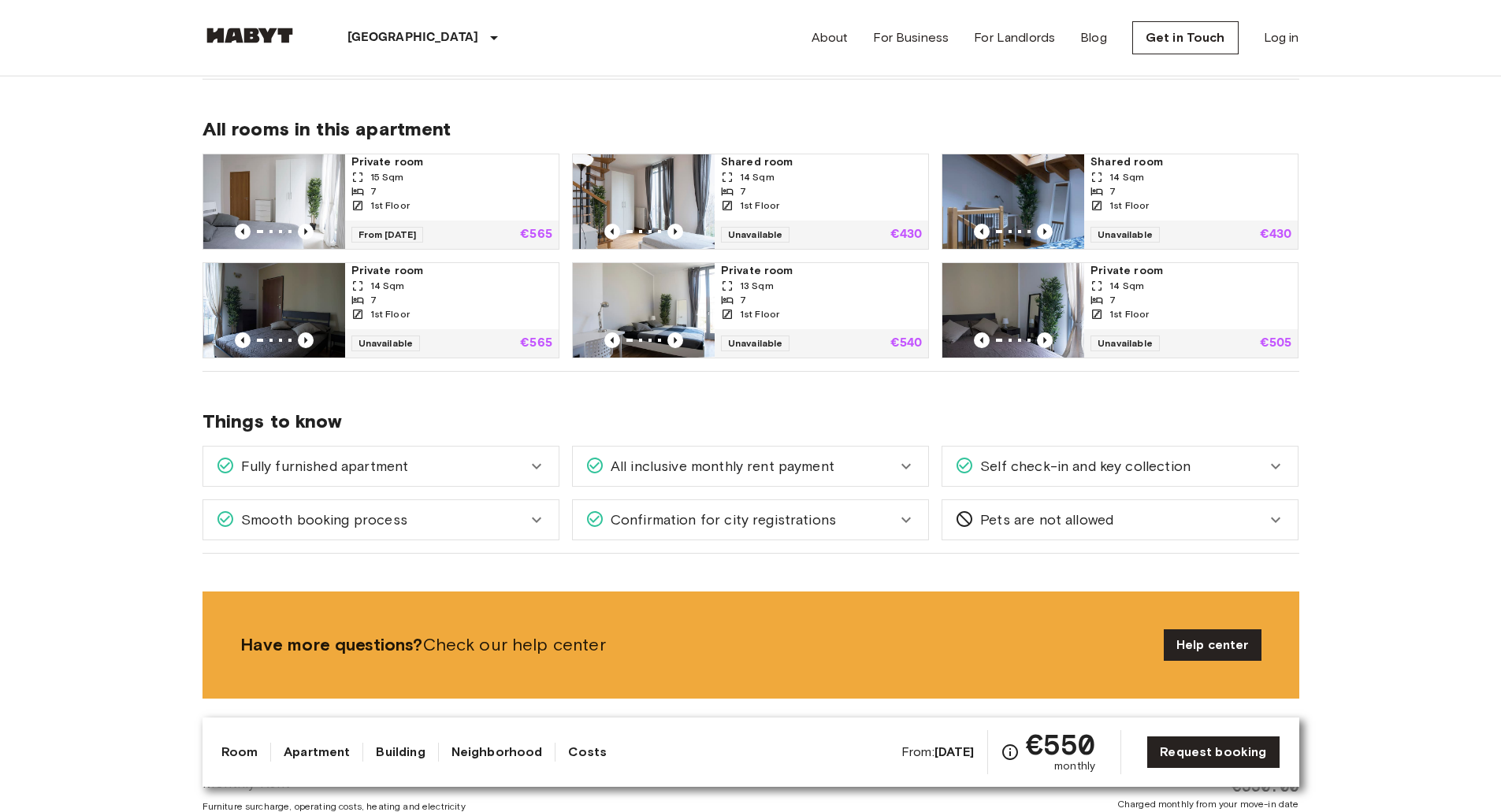
drag, startPoint x: 120, startPoint y: 354, endPoint x: 118, endPoint y: 480, distance: 126.0
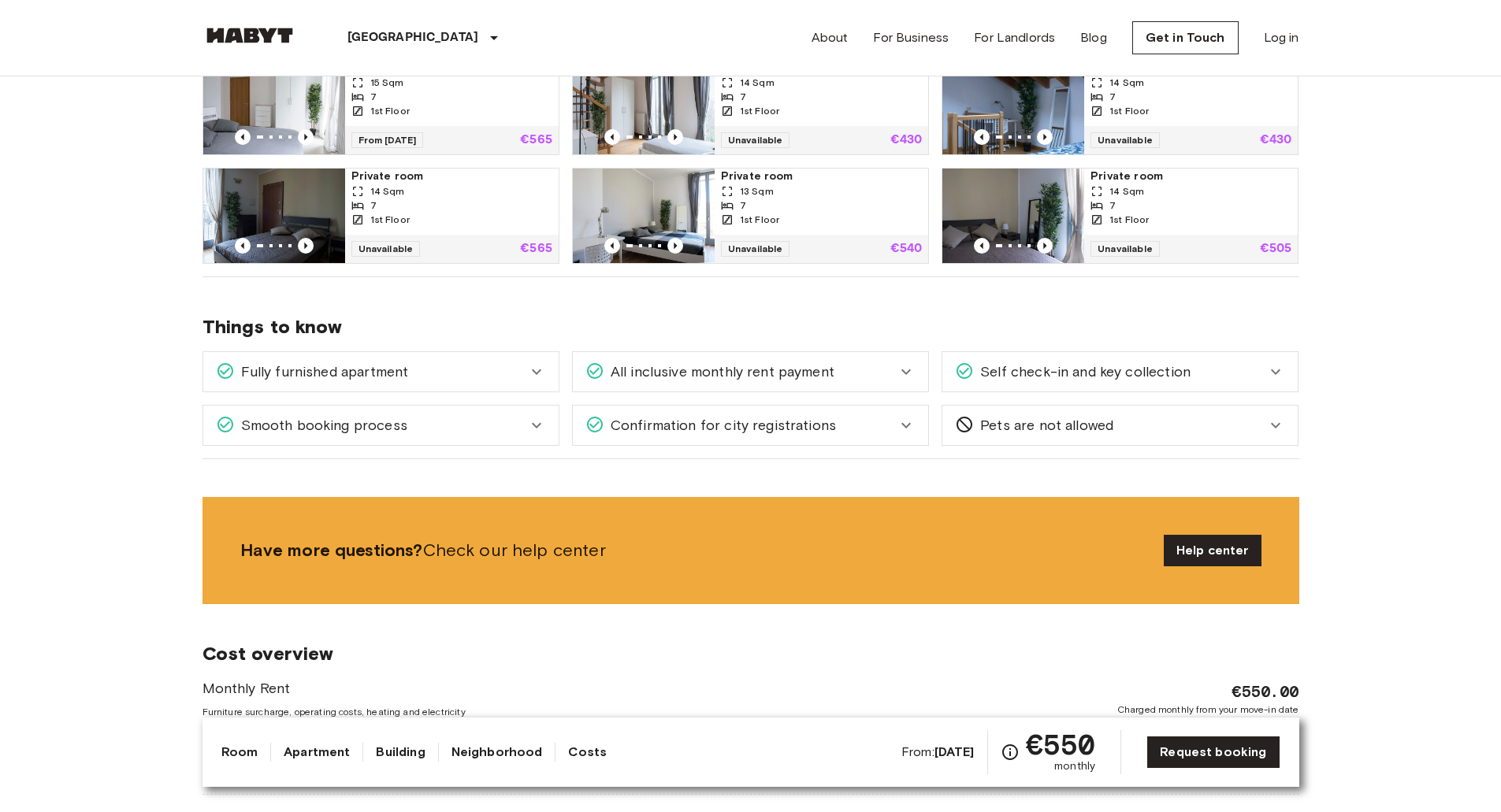
click at [511, 378] on div "Fully furnished apartment" at bounding box center [371, 371] width 311 height 20
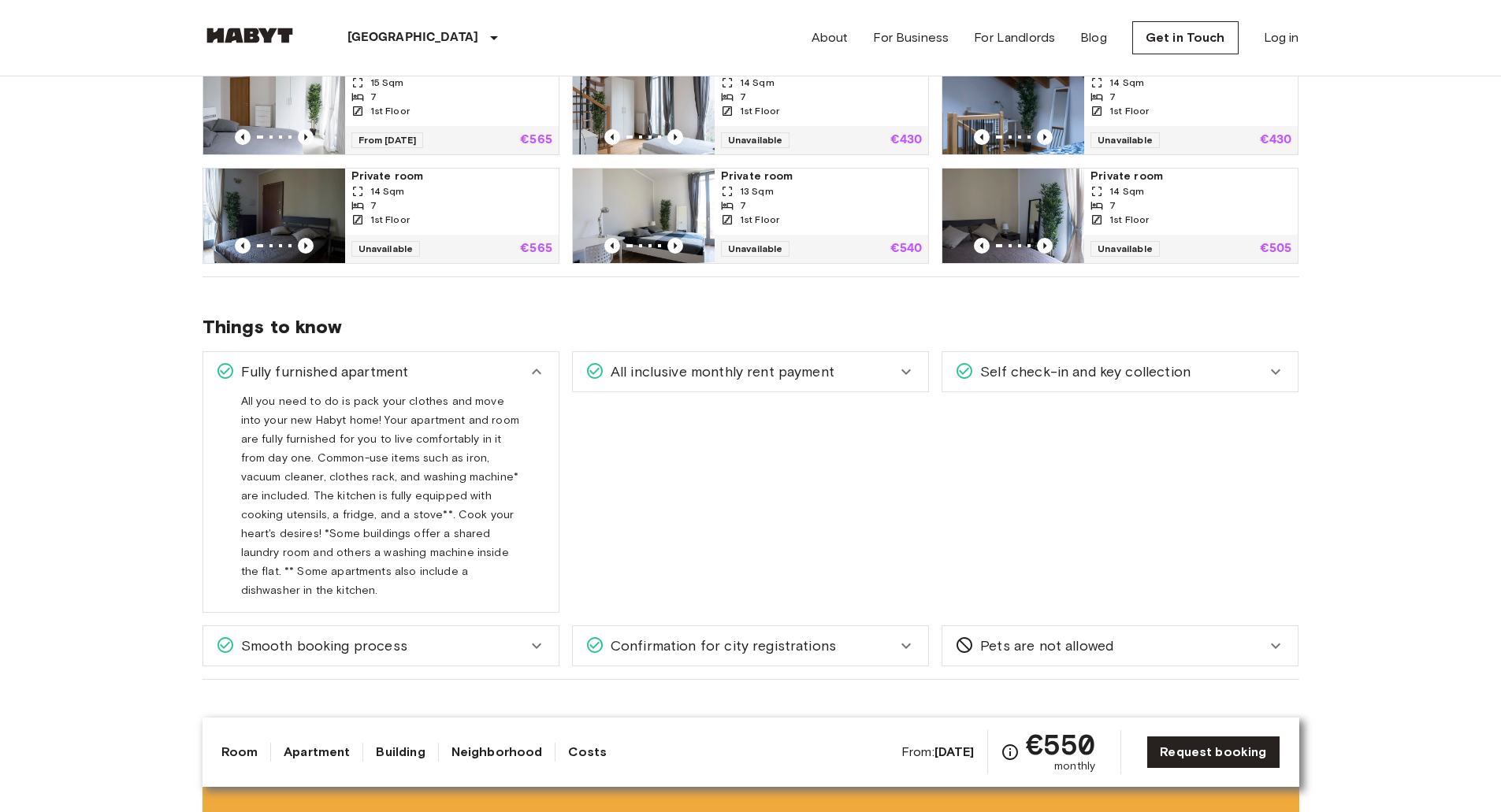
click at [674, 378] on span "All inclusive monthly rent payment" at bounding box center [719, 371] width 230 height 20
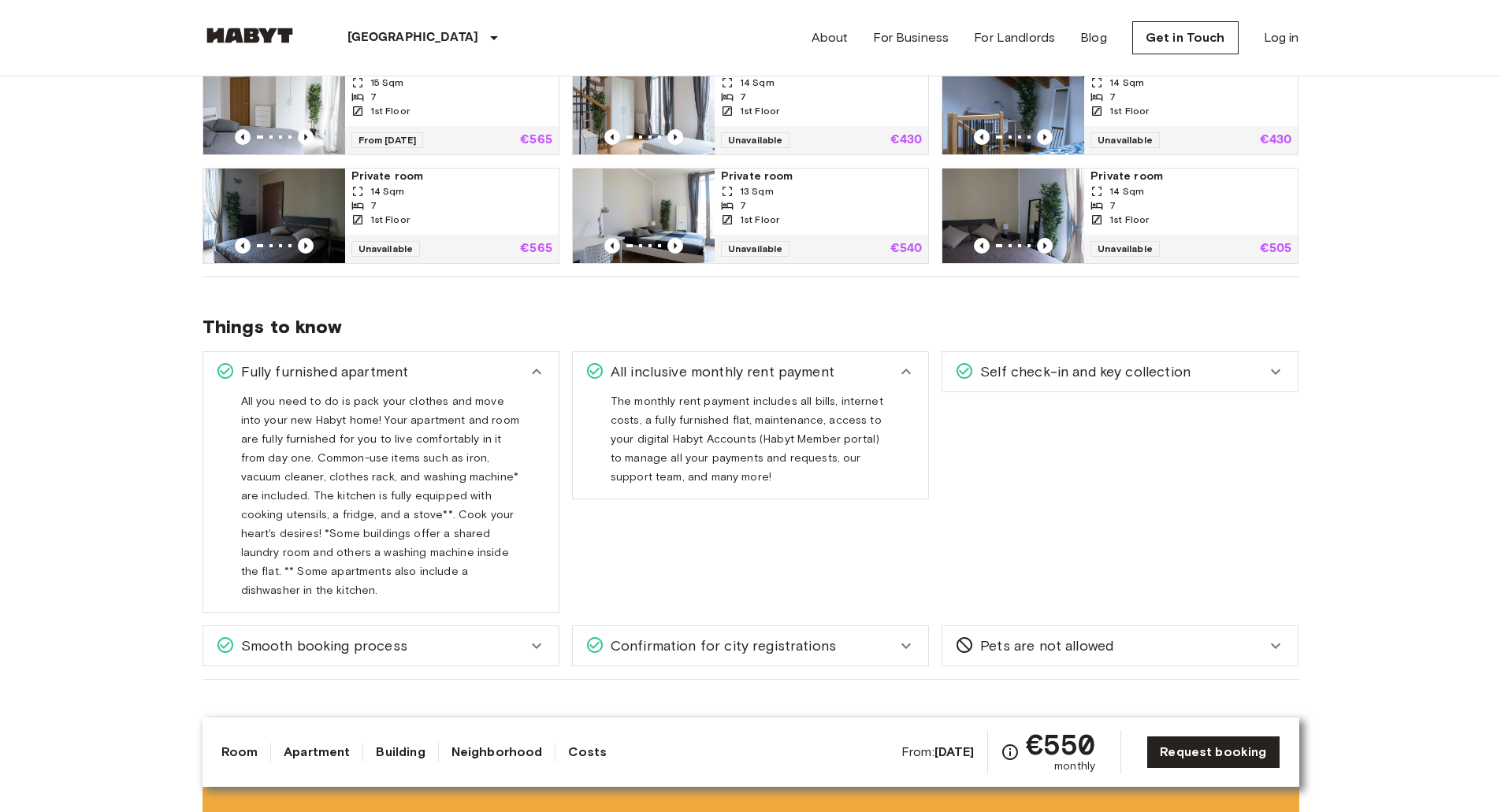
click at [1118, 378] on span "Self check-in and key collection" at bounding box center [1082, 371] width 217 height 20
click at [497, 402] on span "All you need to do is pack your clothes and move into your new Habyt home! Your…" at bounding box center [380, 502] width 278 height 215
click at [541, 370] on icon at bounding box center [537, 372] width 19 height 19
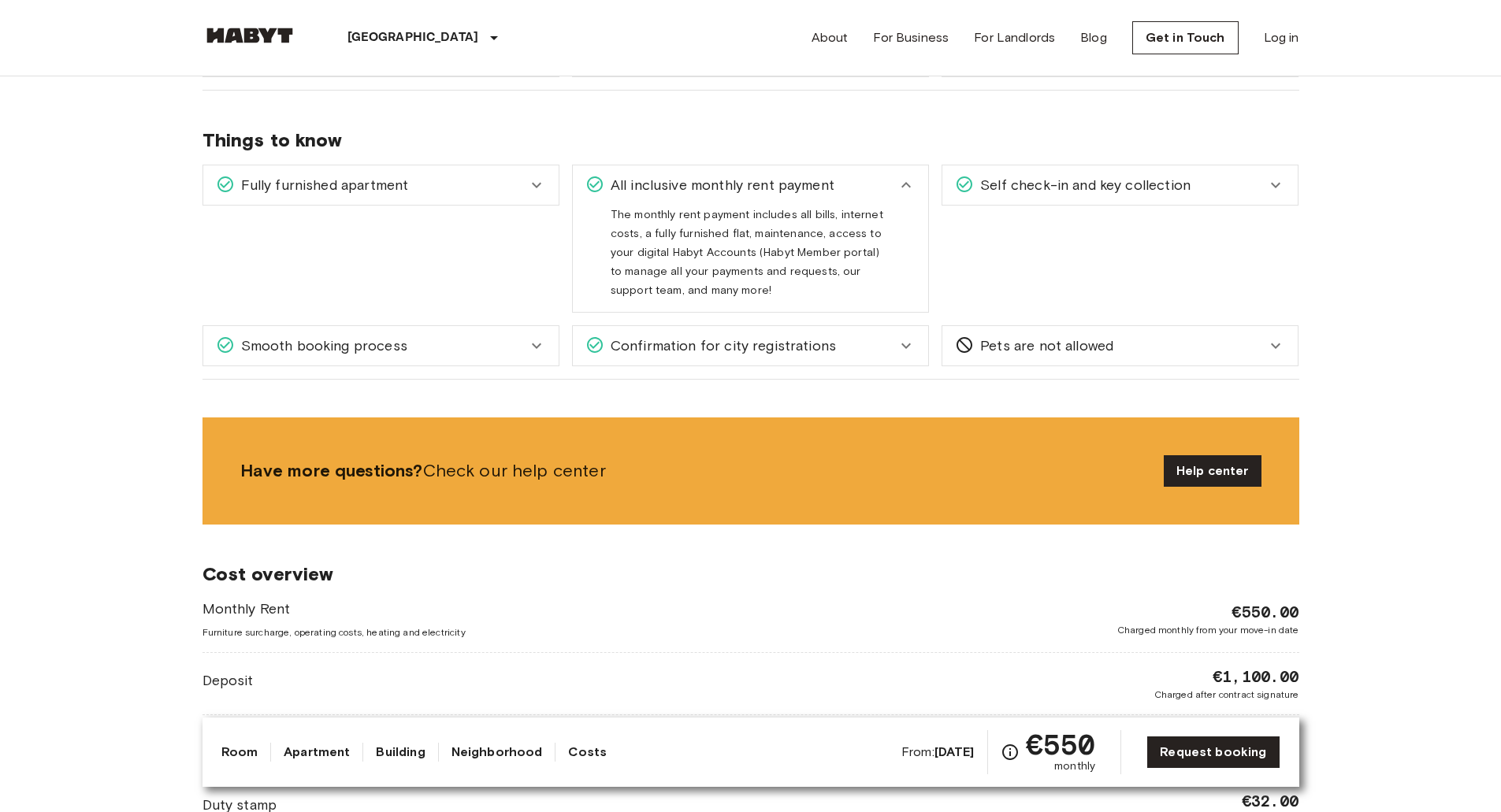
drag, startPoint x: 275, startPoint y: 412, endPoint x: 266, endPoint y: 491, distance: 79.5
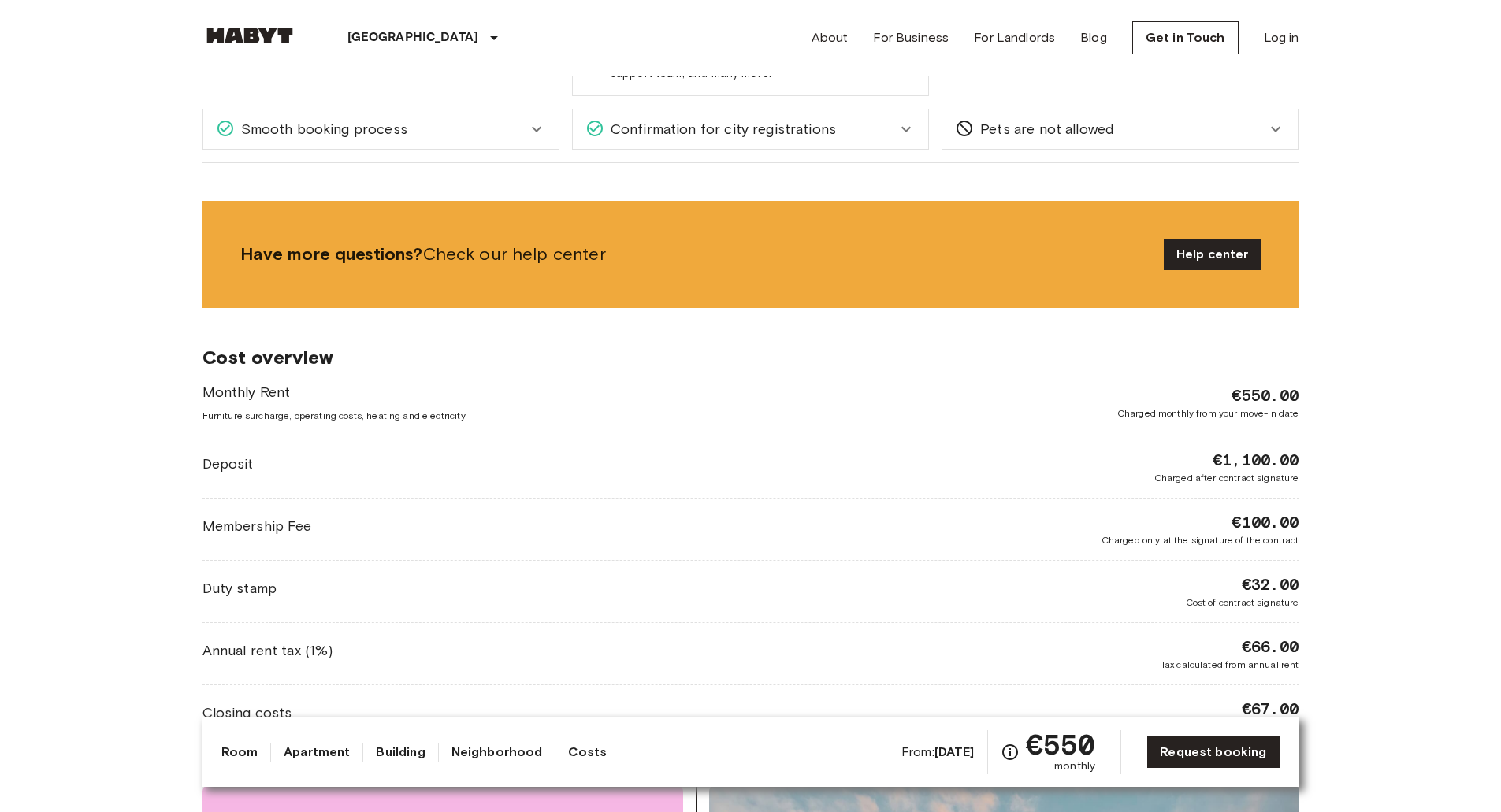
drag, startPoint x: 125, startPoint y: 369, endPoint x: 126, endPoint y: 459, distance: 90.0
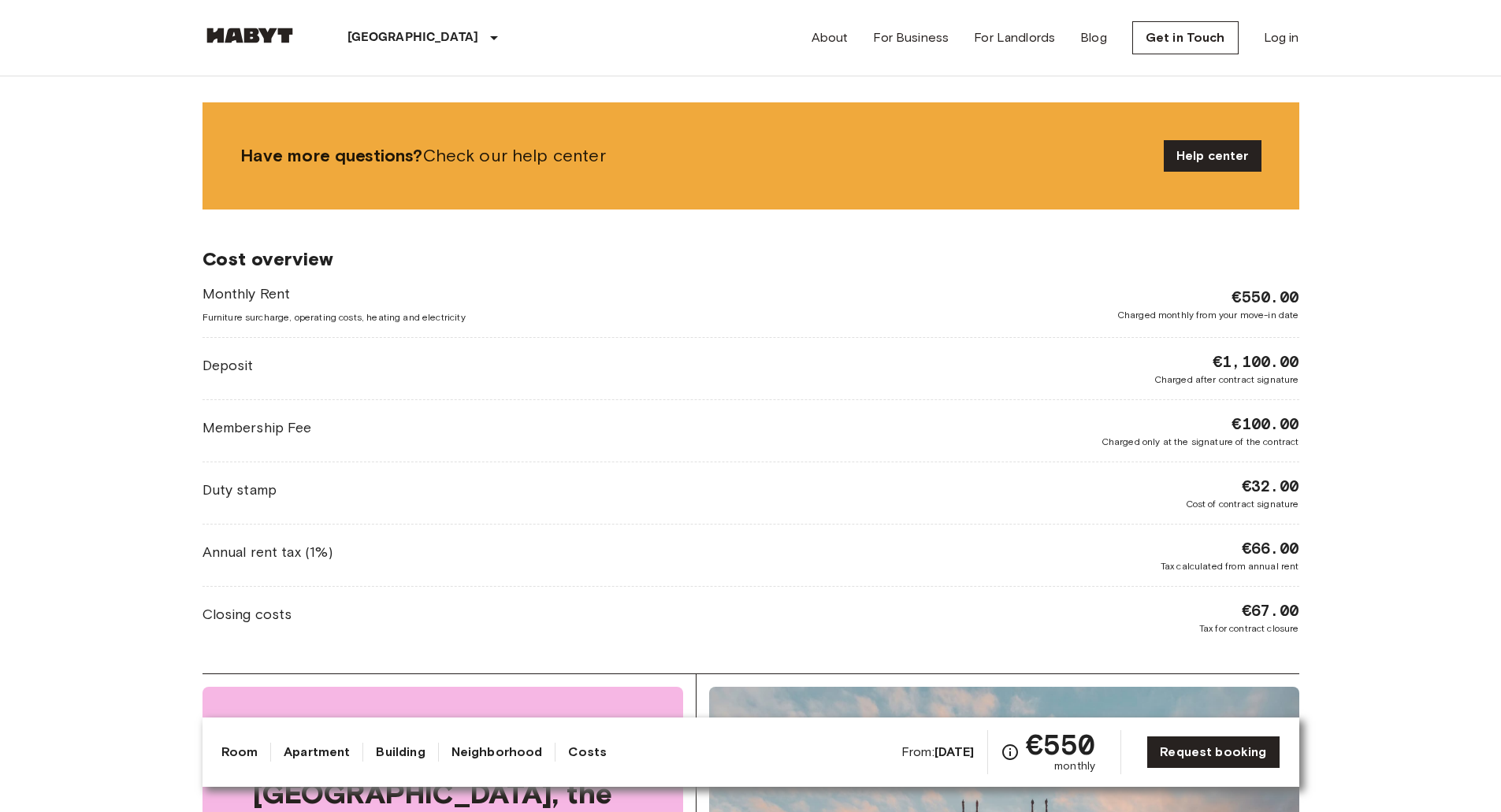
scroll to position [1999, 0]
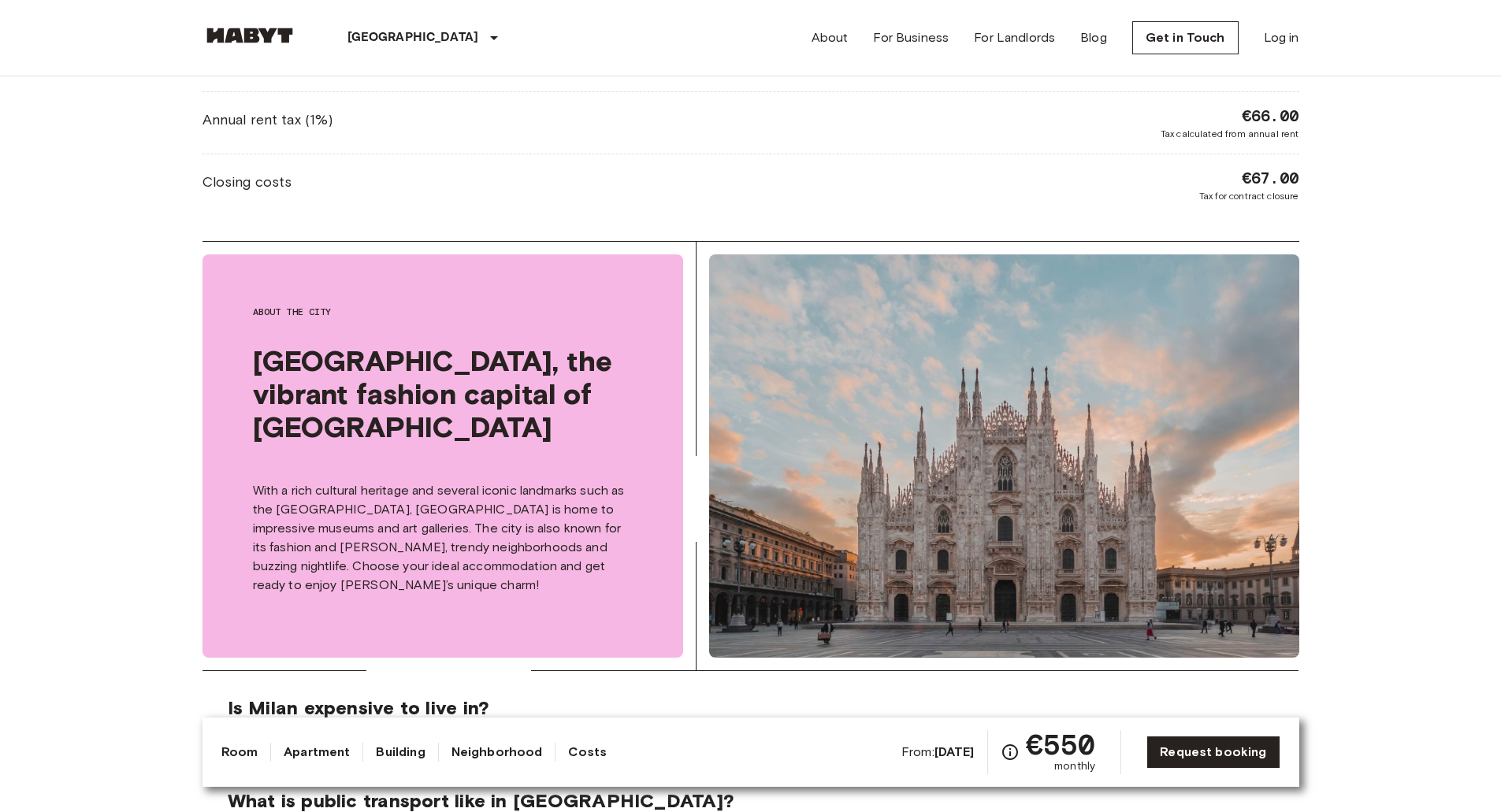
drag, startPoint x: 125, startPoint y: 467, endPoint x: 135, endPoint y: 546, distance: 79.6
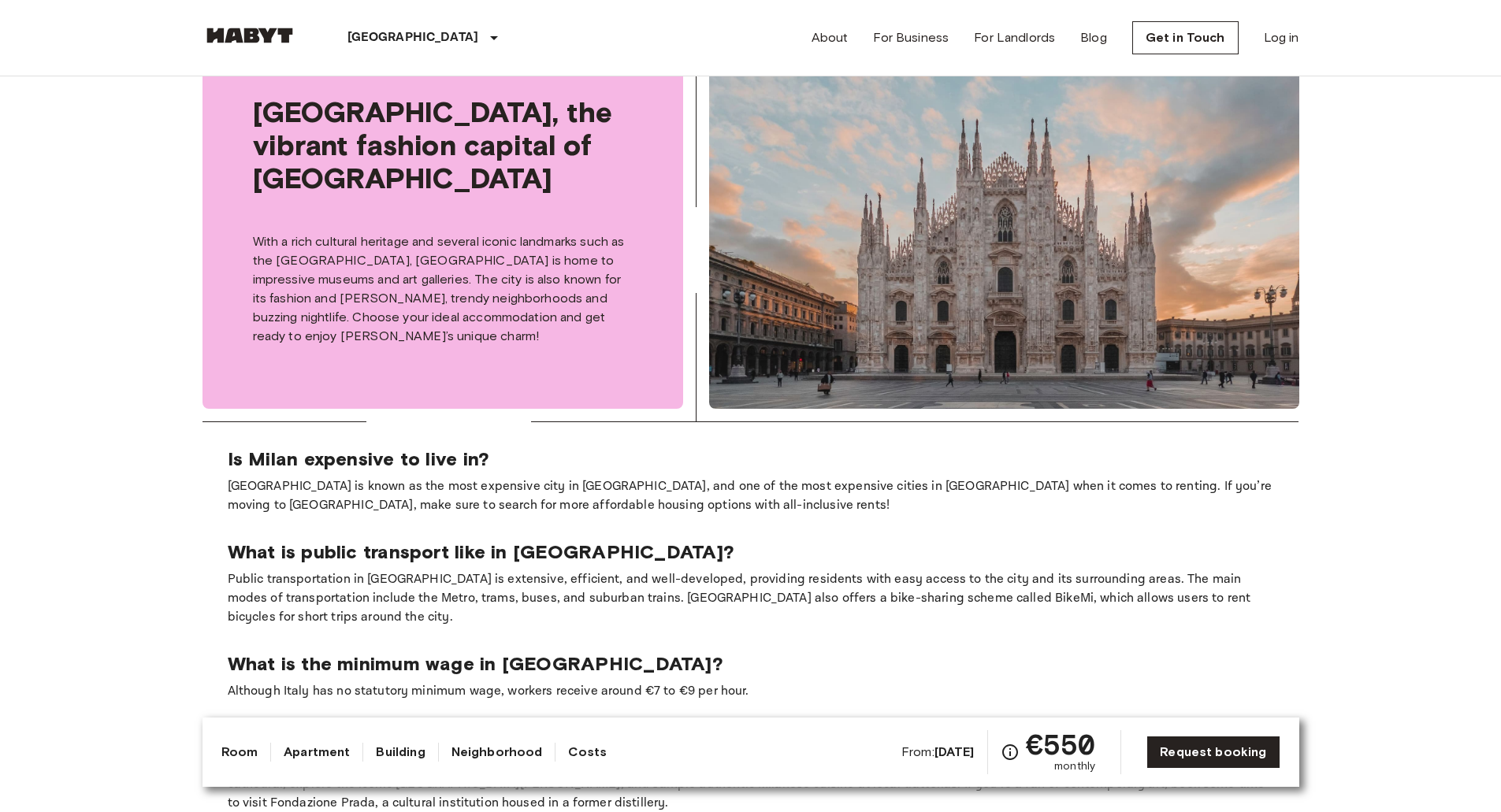
scroll to position [2511, 0]
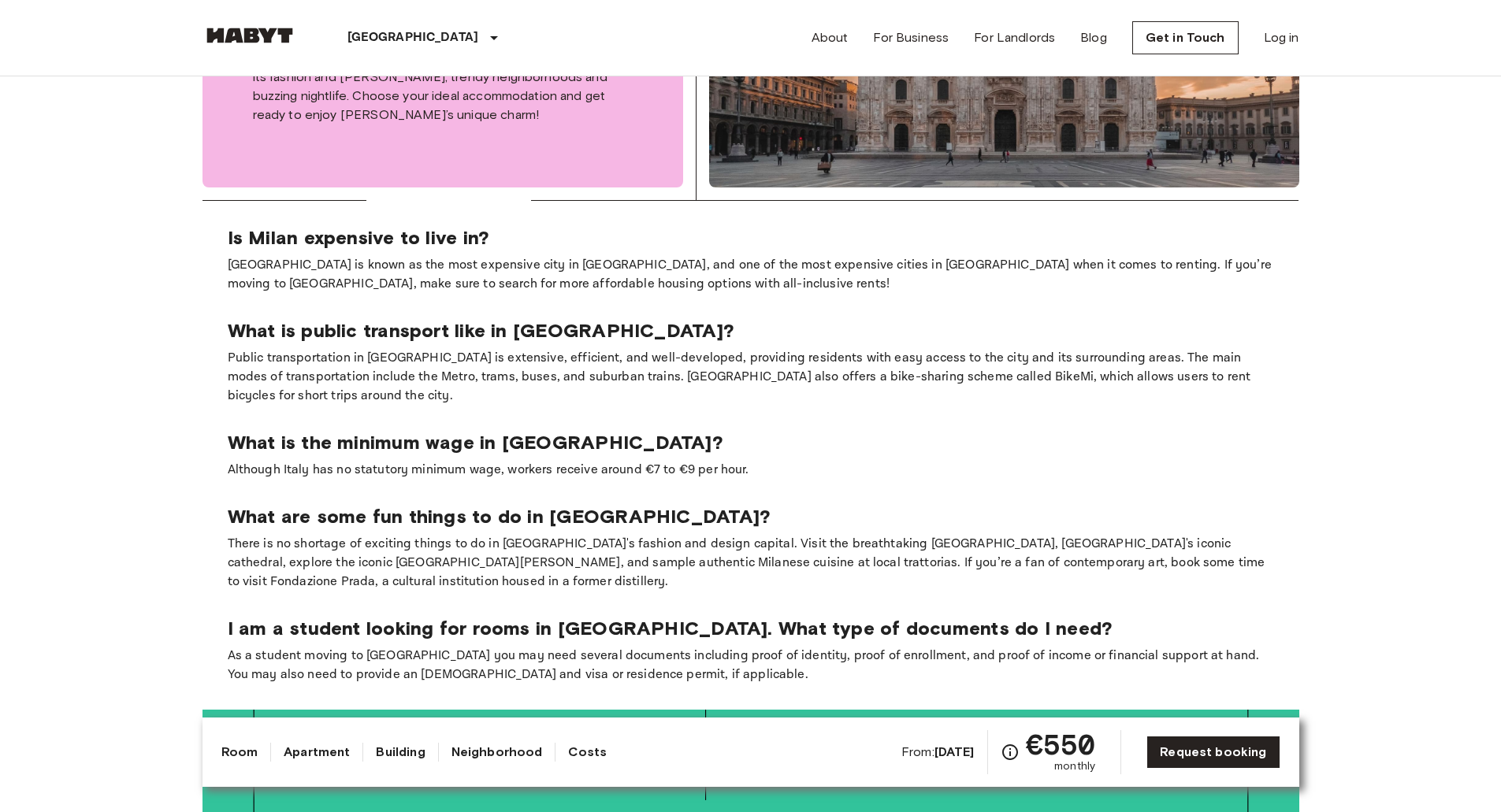
drag, startPoint x: 135, startPoint y: 486, endPoint x: 134, endPoint y: 533, distance: 47.0
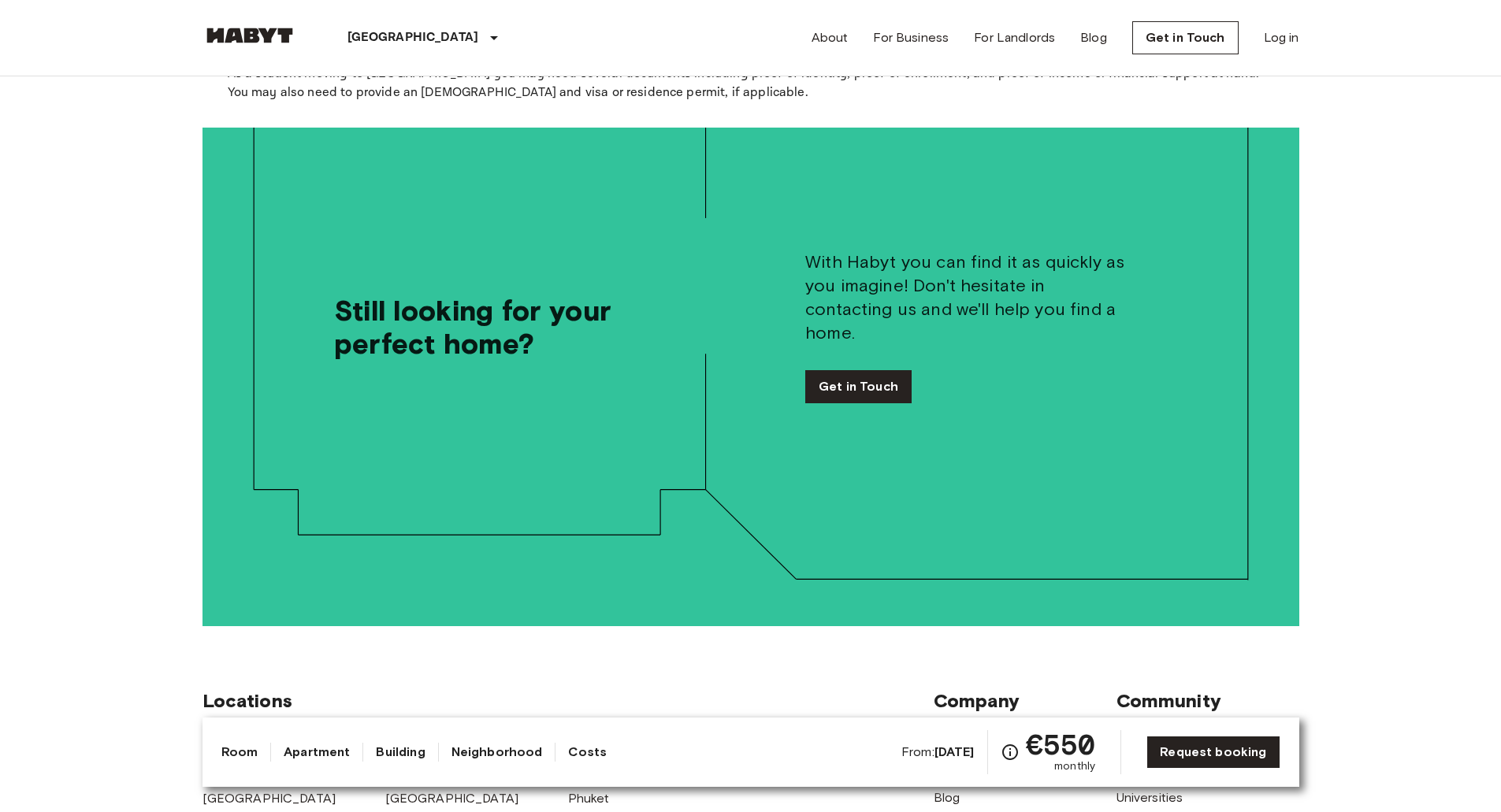
drag, startPoint x: 135, startPoint y: 297, endPoint x: 149, endPoint y: 445, distance: 148.7
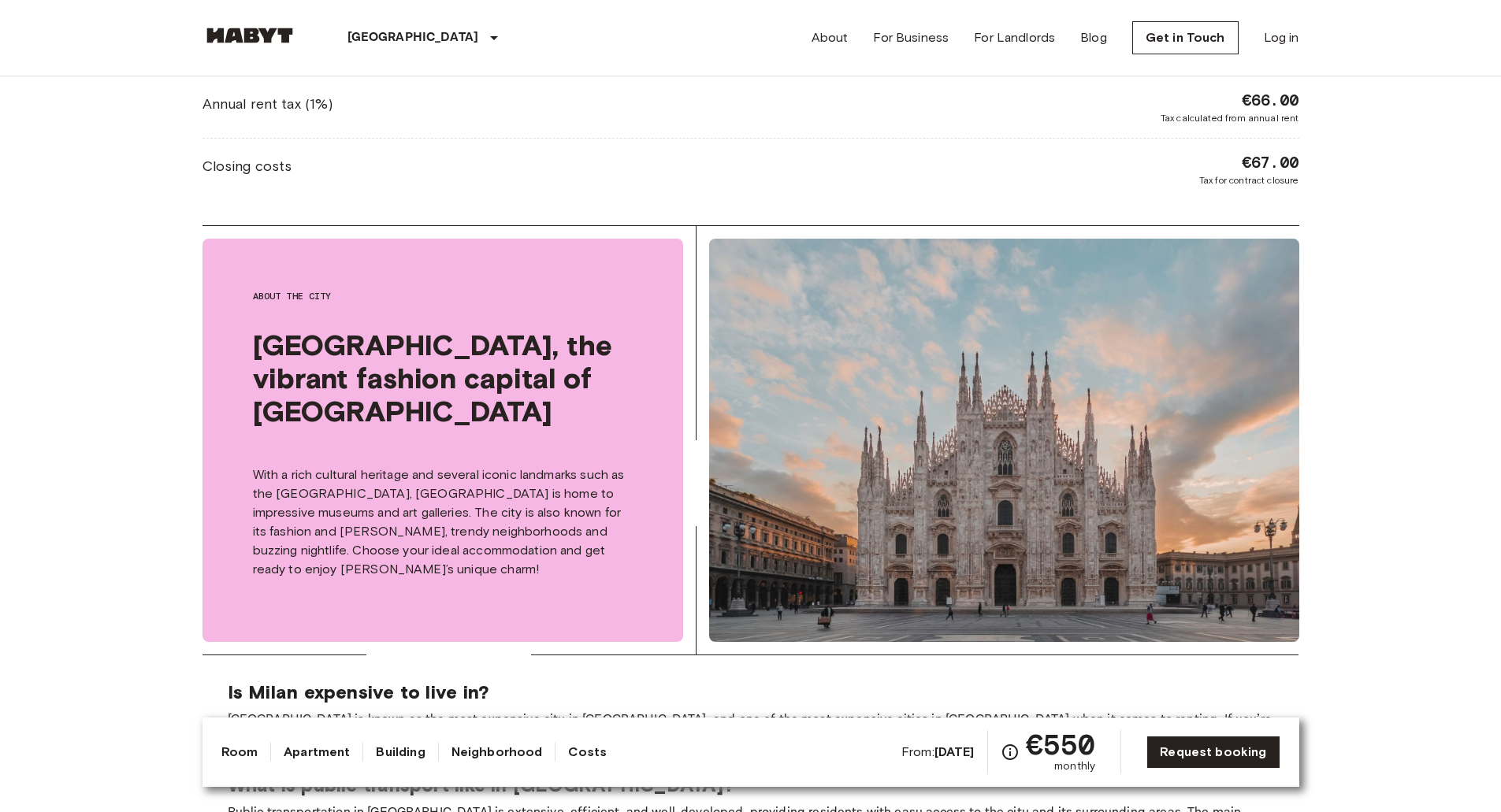
drag, startPoint x: 143, startPoint y: 438, endPoint x: 44, endPoint y: 204, distance: 254.1
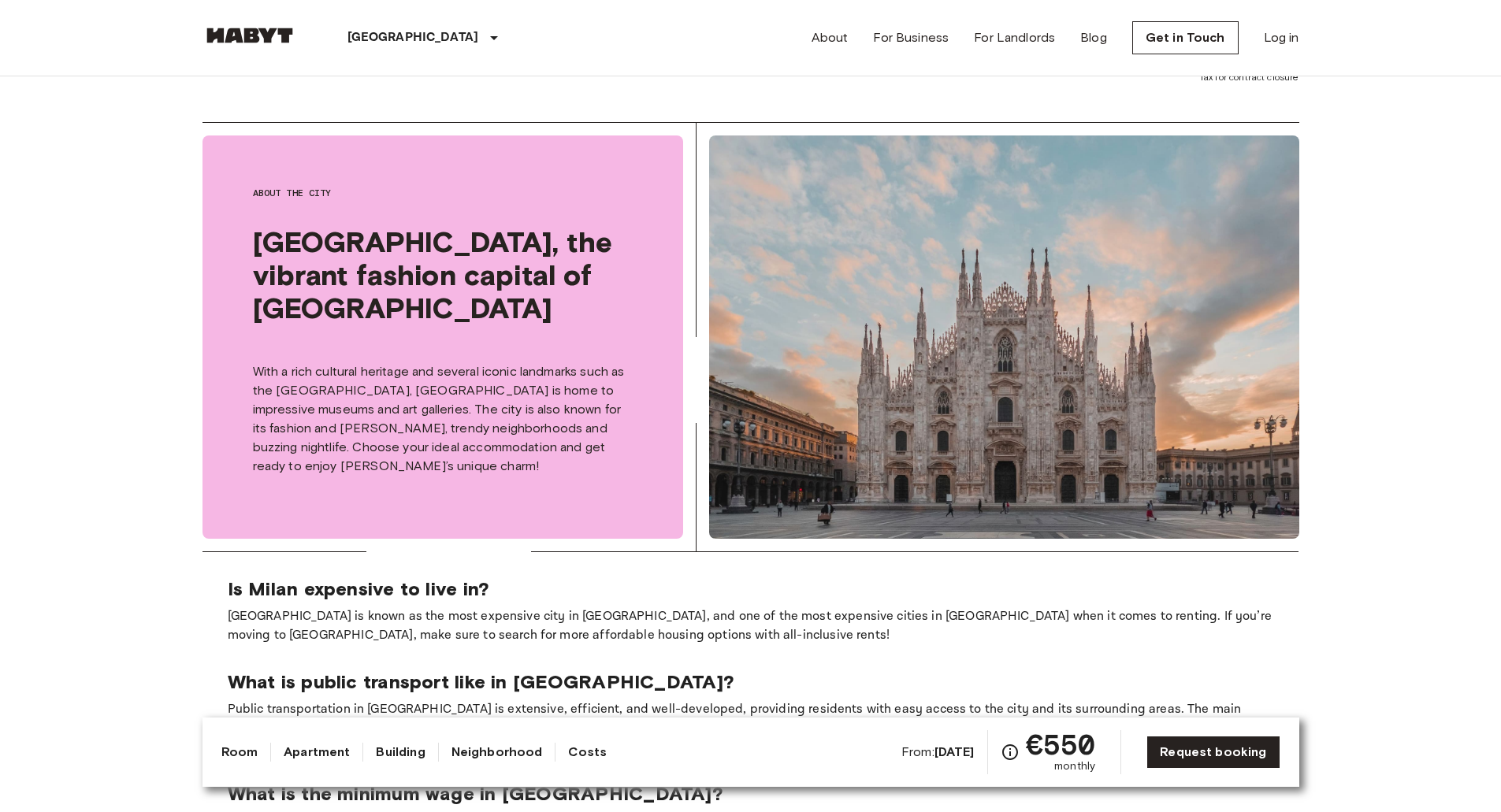
drag, startPoint x: 118, startPoint y: 445, endPoint x: 125, endPoint y: 452, distance: 9.9
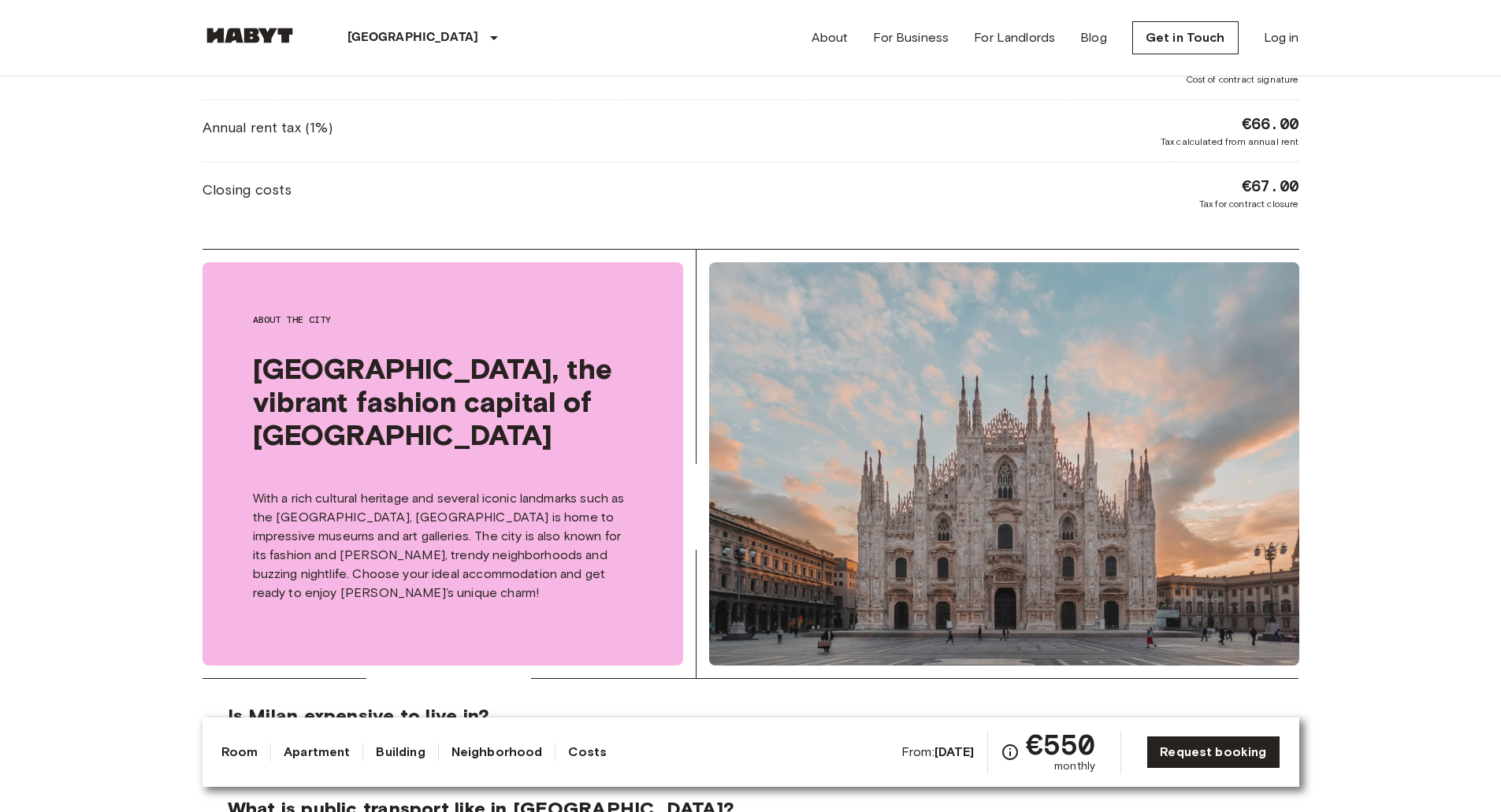
scroll to position [0, 0]
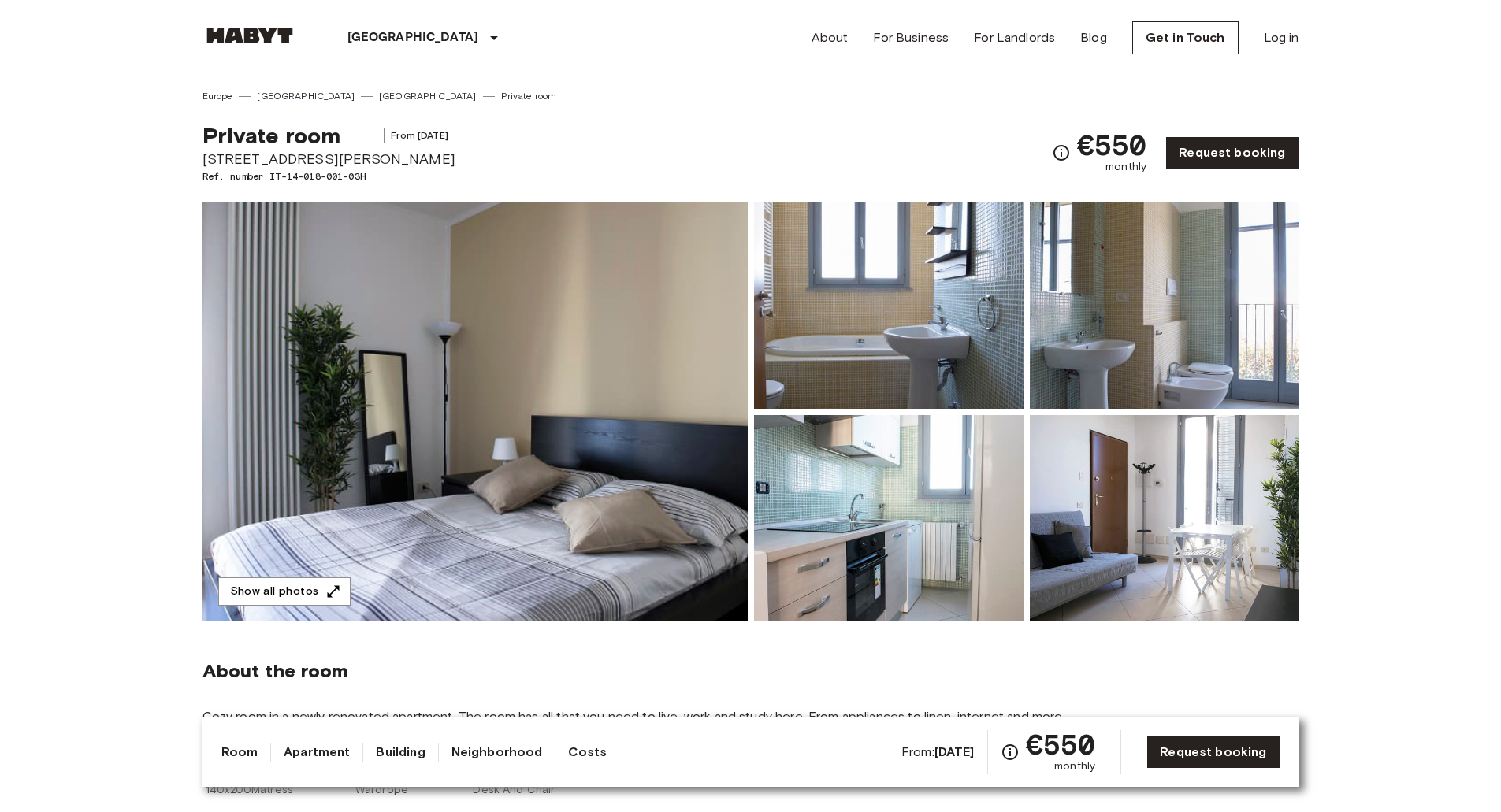
drag, startPoint x: 325, startPoint y: 523, endPoint x: 237, endPoint y: 156, distance: 377.4
drag, startPoint x: 204, startPoint y: 155, endPoint x: 425, endPoint y: 158, distance: 221.0
click at [425, 158] on span "[STREET_ADDRESS][PERSON_NAME]" at bounding box center [329, 159] width 253 height 20
copy span "[STREET_ADDRESS][PERSON_NAME]"
click at [254, 36] on img at bounding box center [250, 35] width 95 height 16
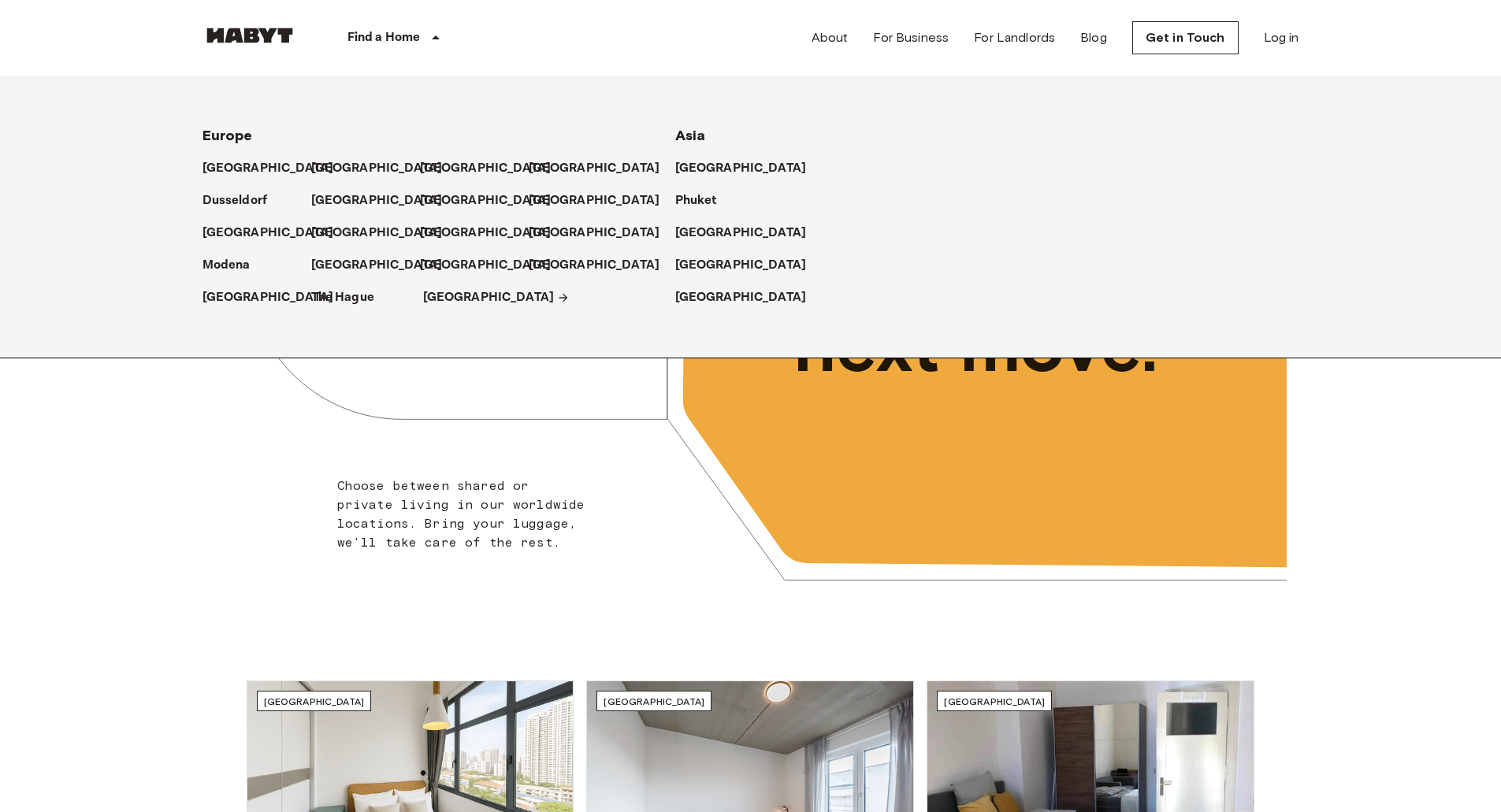
click at [427, 295] on p "[GEOGRAPHIC_DATA]" at bounding box center [489, 298] width 132 height 19
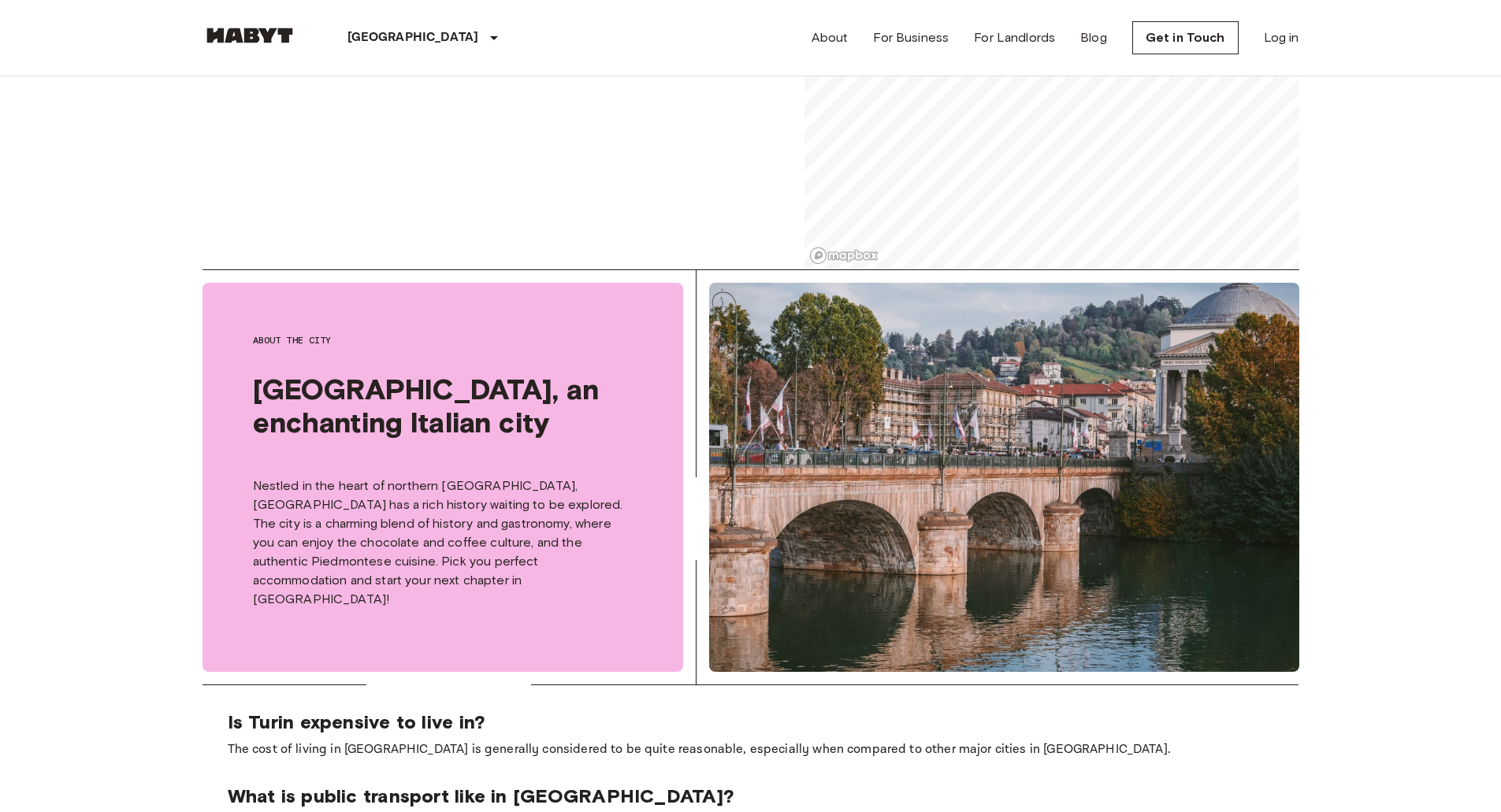
scroll to position [547, 0]
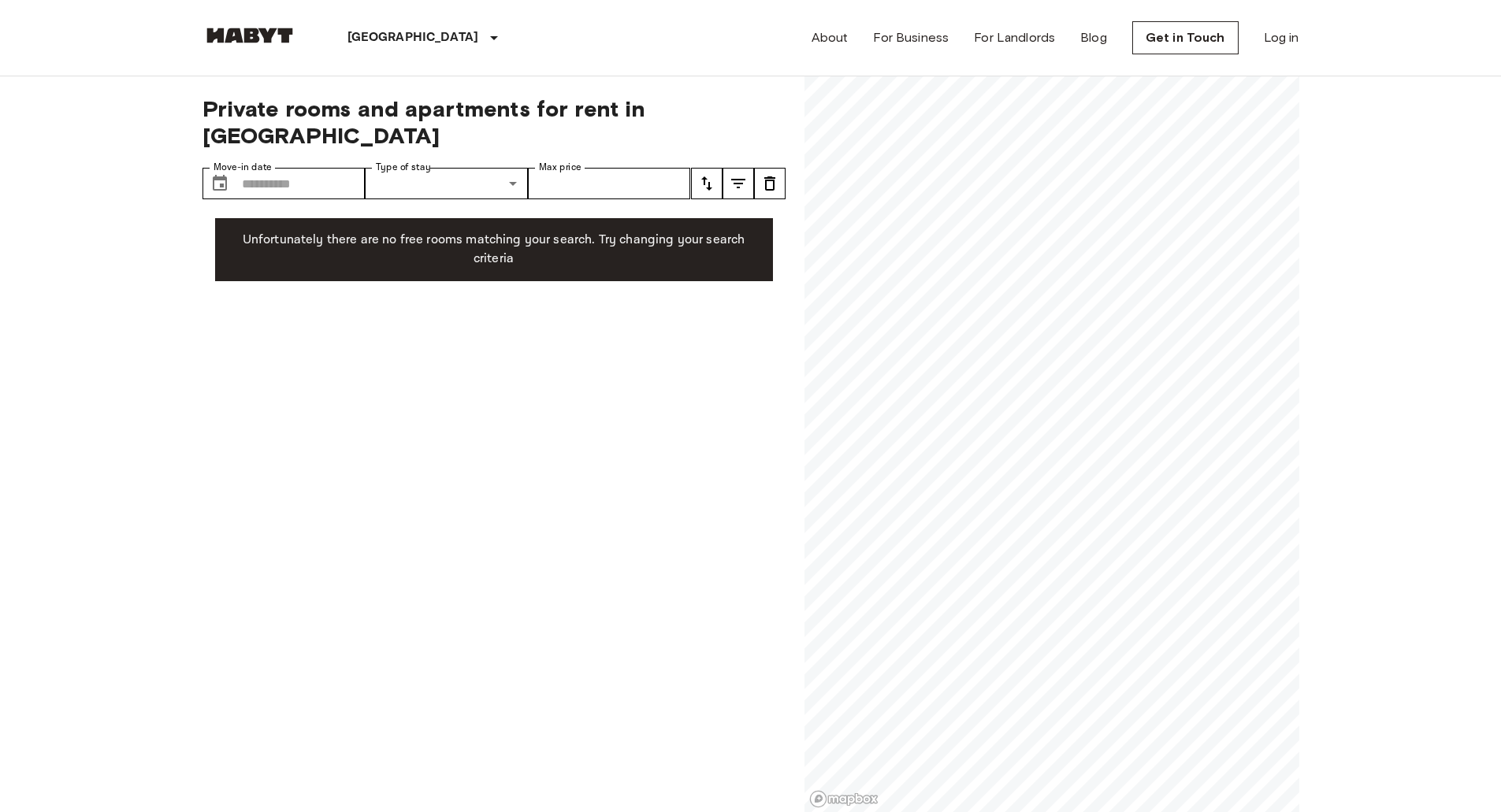
click at [754, 409] on div "Private rooms and apartments for rent in Turin Move-in date ​ Move-in date Type…" at bounding box center [751, 445] width 1097 height 737
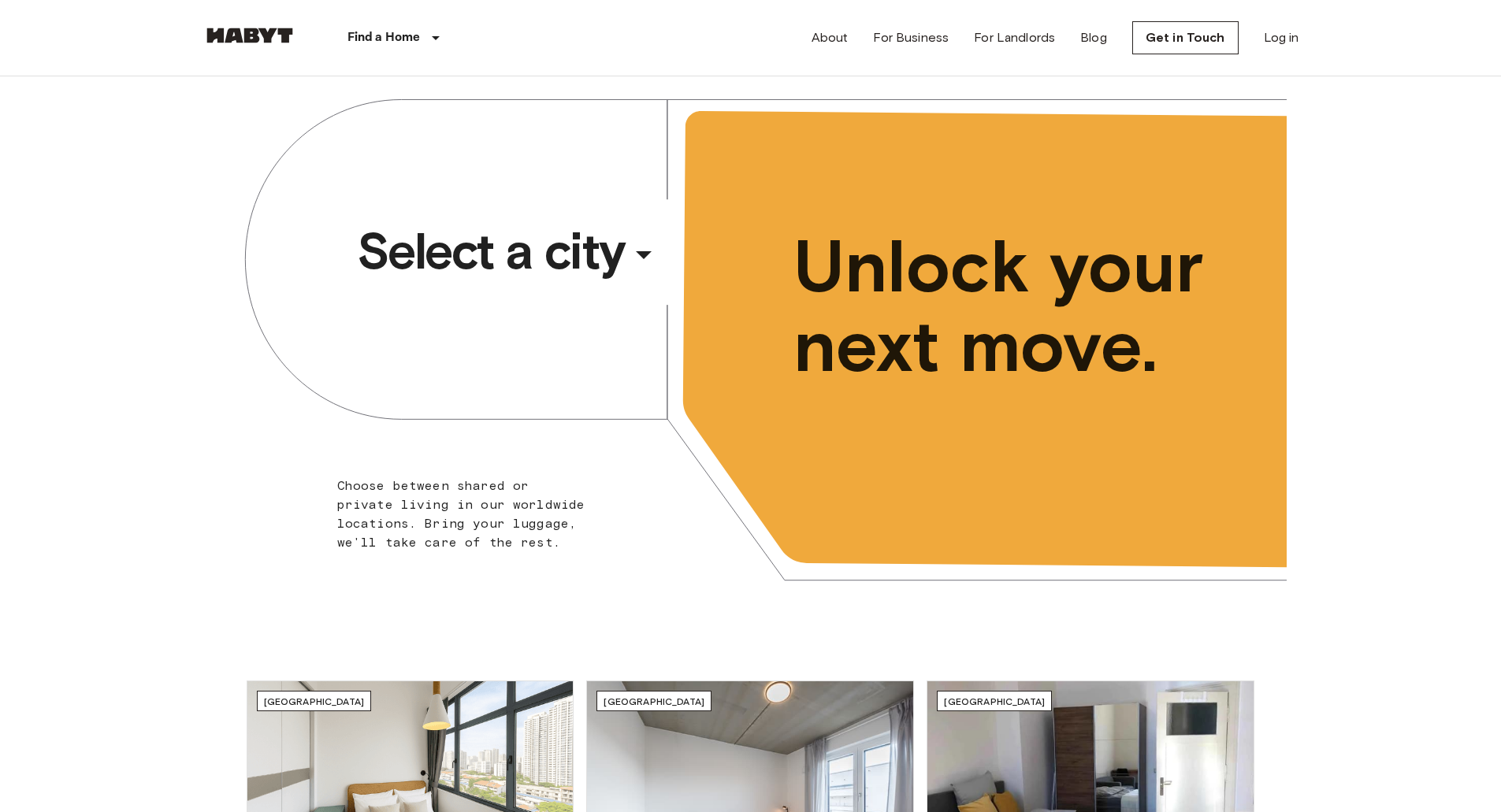
click at [640, 246] on icon "button" at bounding box center [643, 254] width 38 height 38
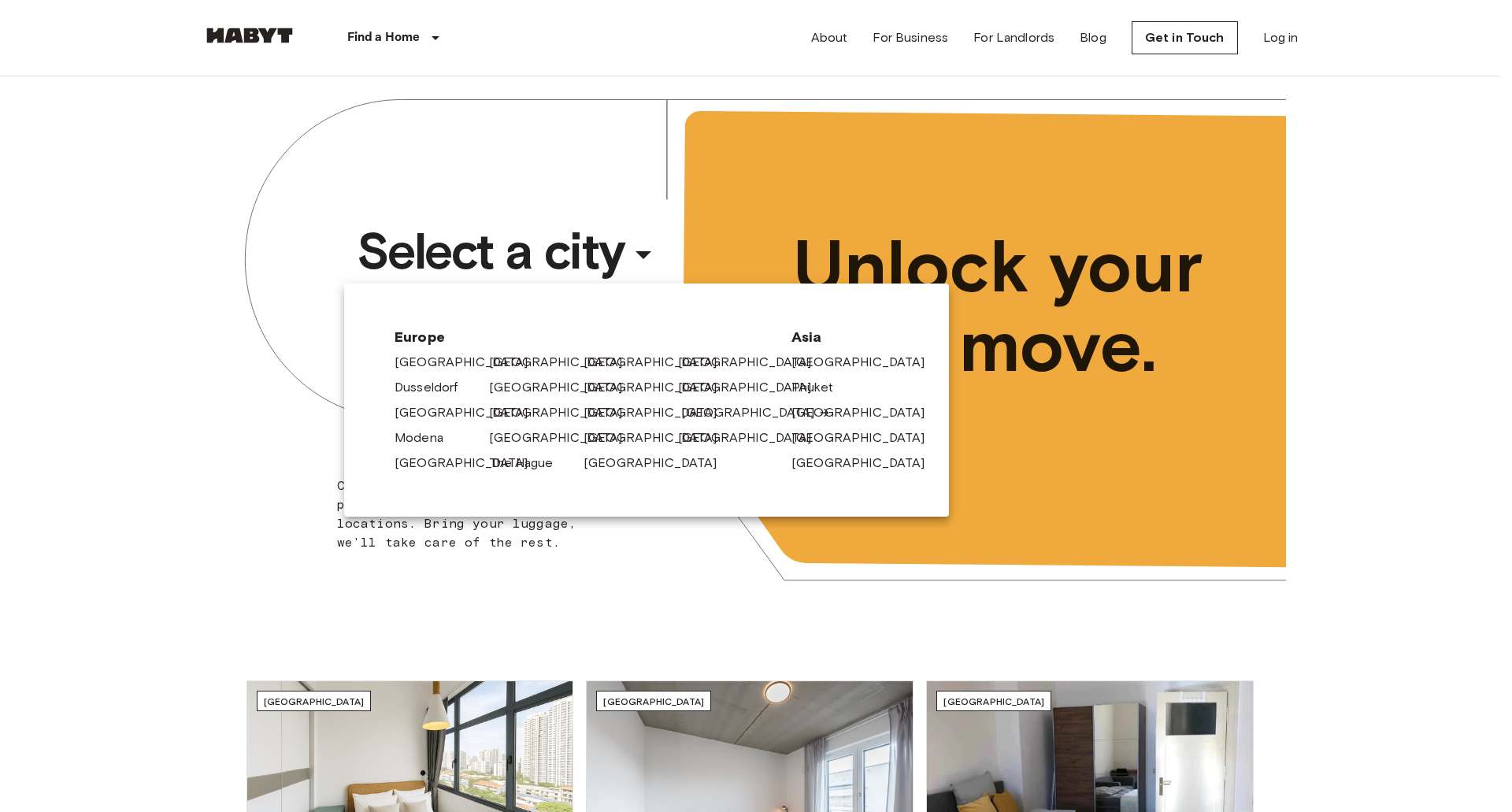
click at [684, 412] on link "[GEOGRAPHIC_DATA]" at bounding box center [756, 413] width 150 height 19
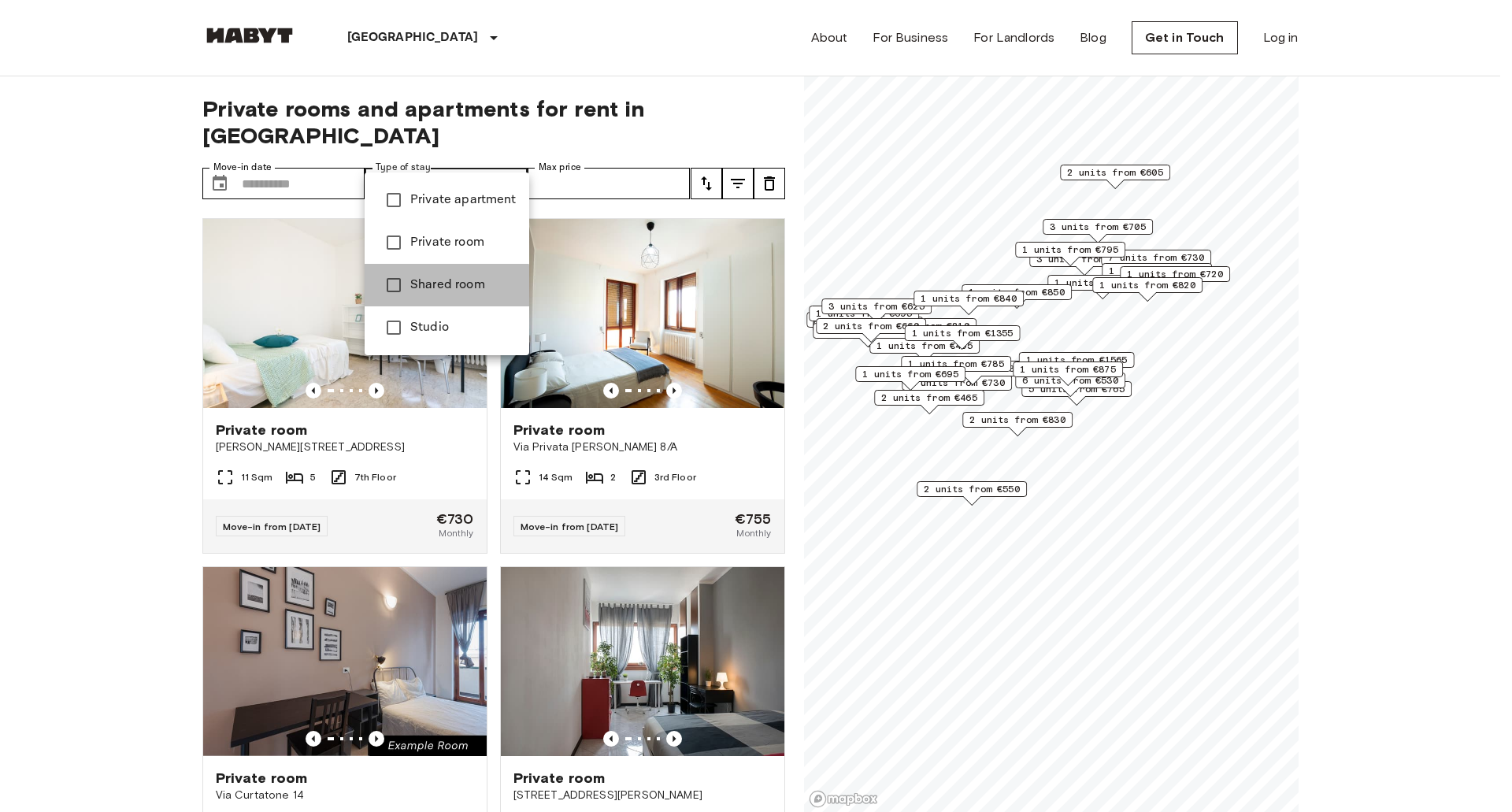
click at [421, 288] on span "Shared room" at bounding box center [463, 285] width 106 height 19
type input "**********"
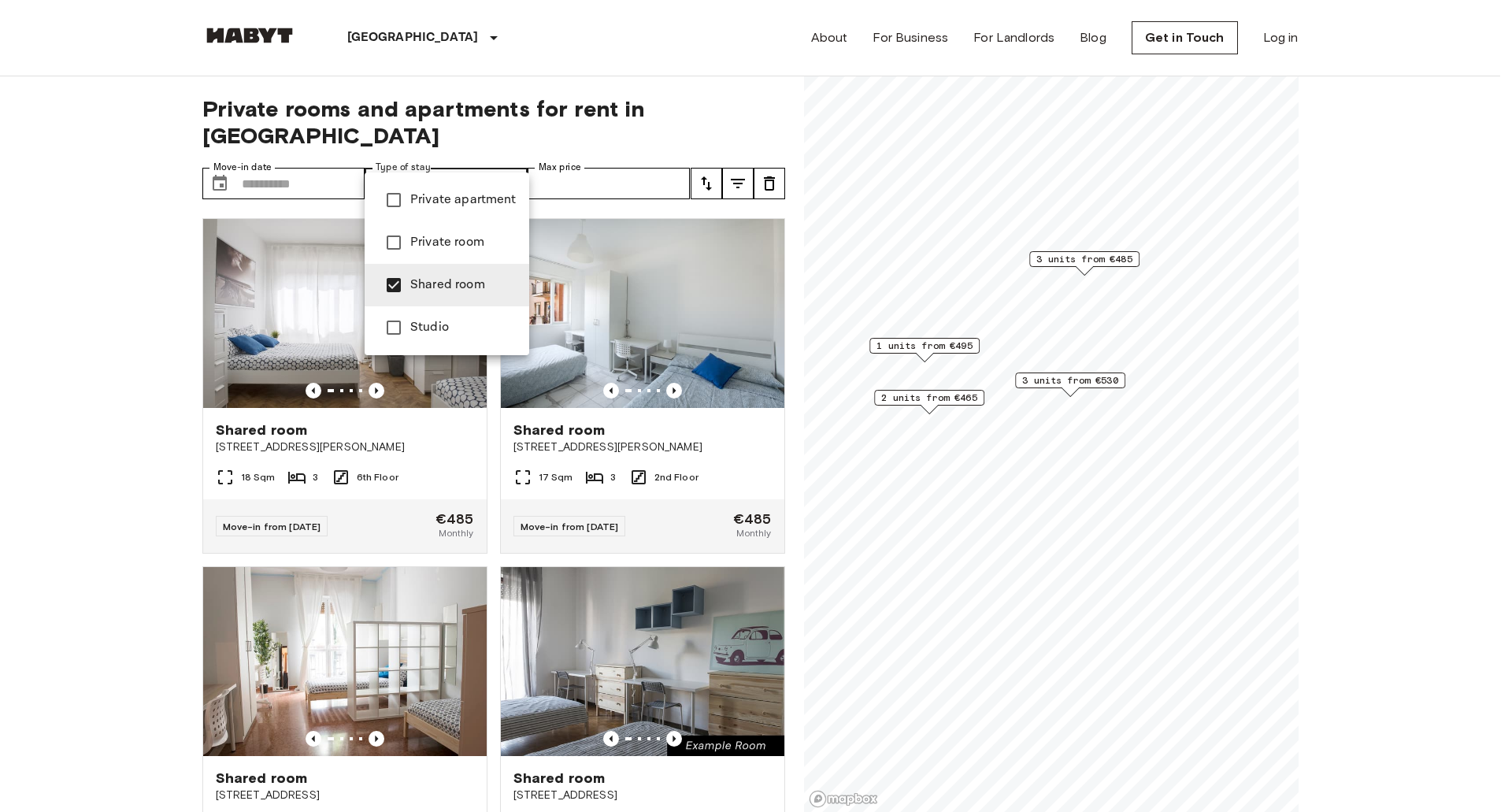
click at [275, 146] on div at bounding box center [756, 406] width 1512 height 812
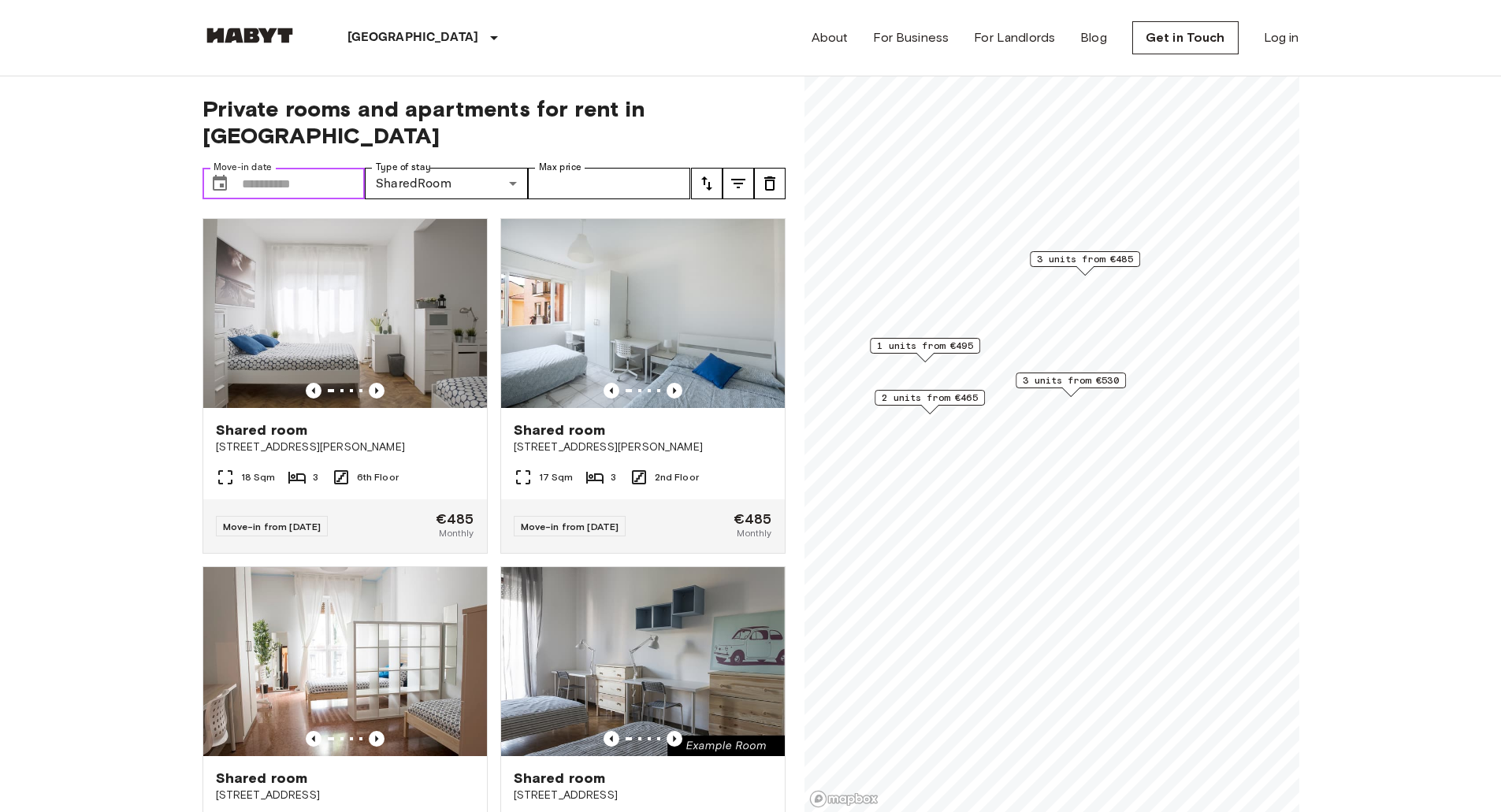
click at [275, 167] on input "Move-in date" at bounding box center [304, 183] width 124 height 32
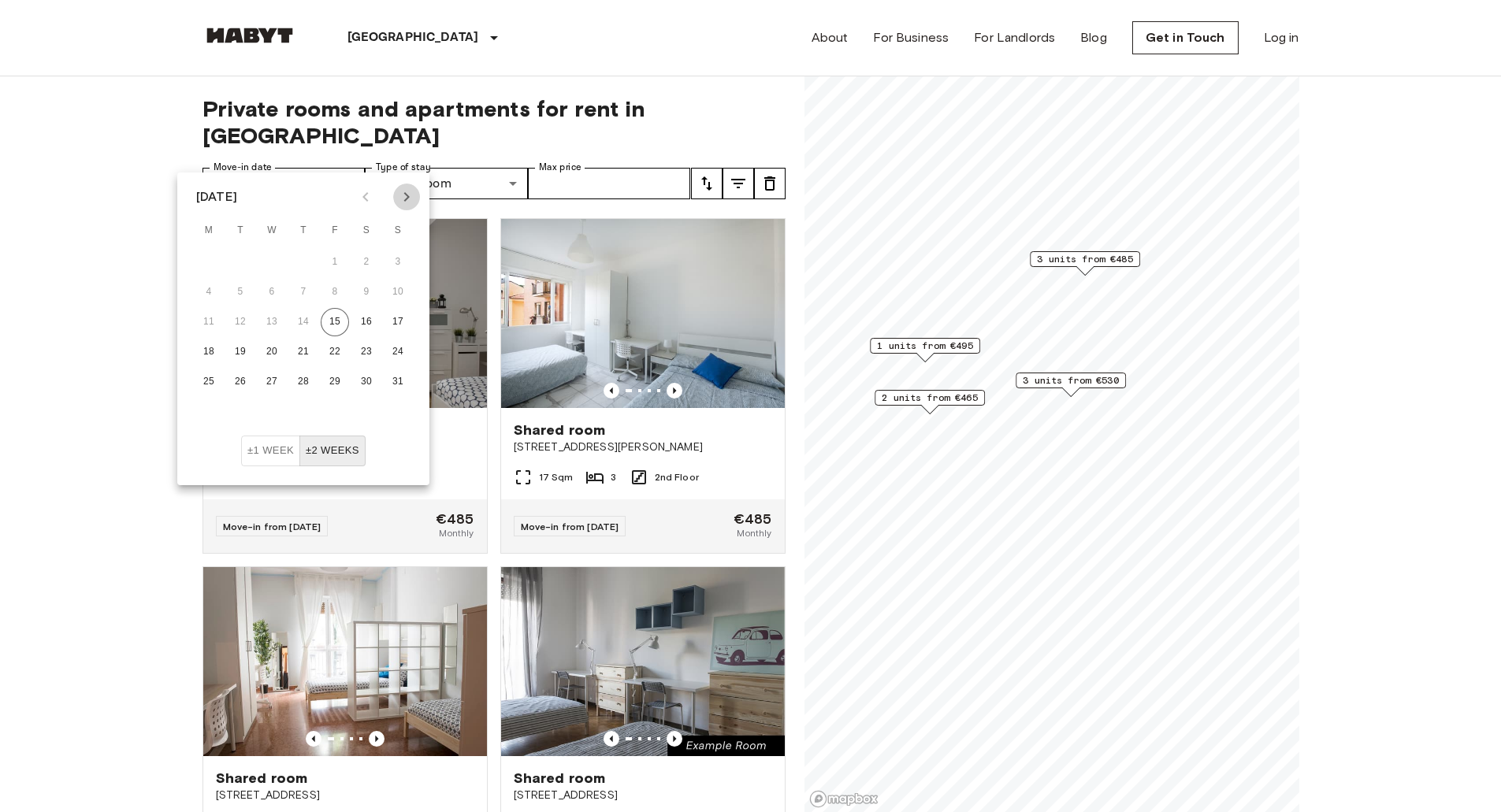
click at [403, 199] on icon "Next month" at bounding box center [407, 197] width 19 height 19
click at [214, 262] on button "1" at bounding box center [209, 262] width 28 height 28
type input "**********"
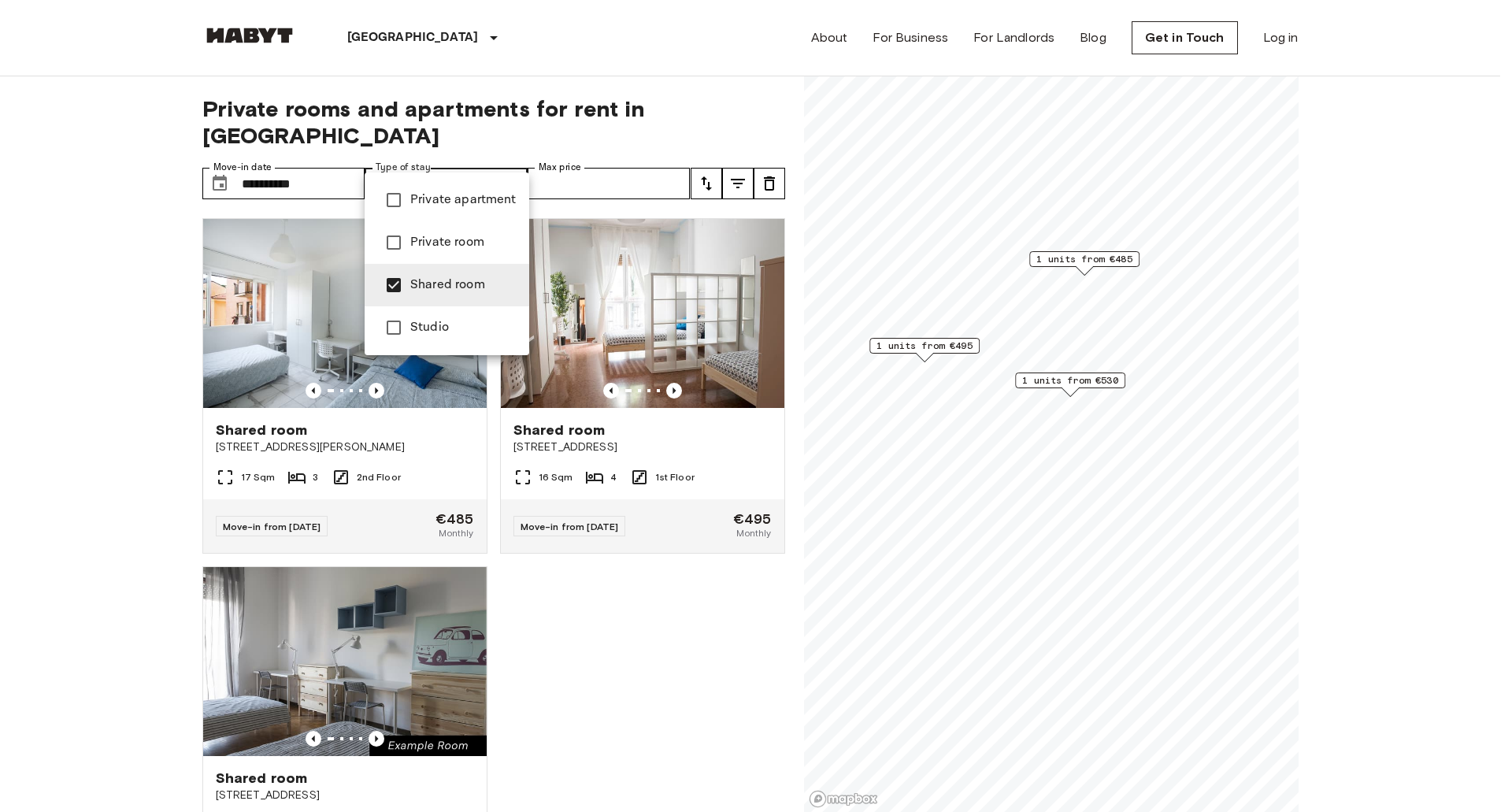
click at [411, 288] on span "Shared room" at bounding box center [463, 285] width 106 height 19
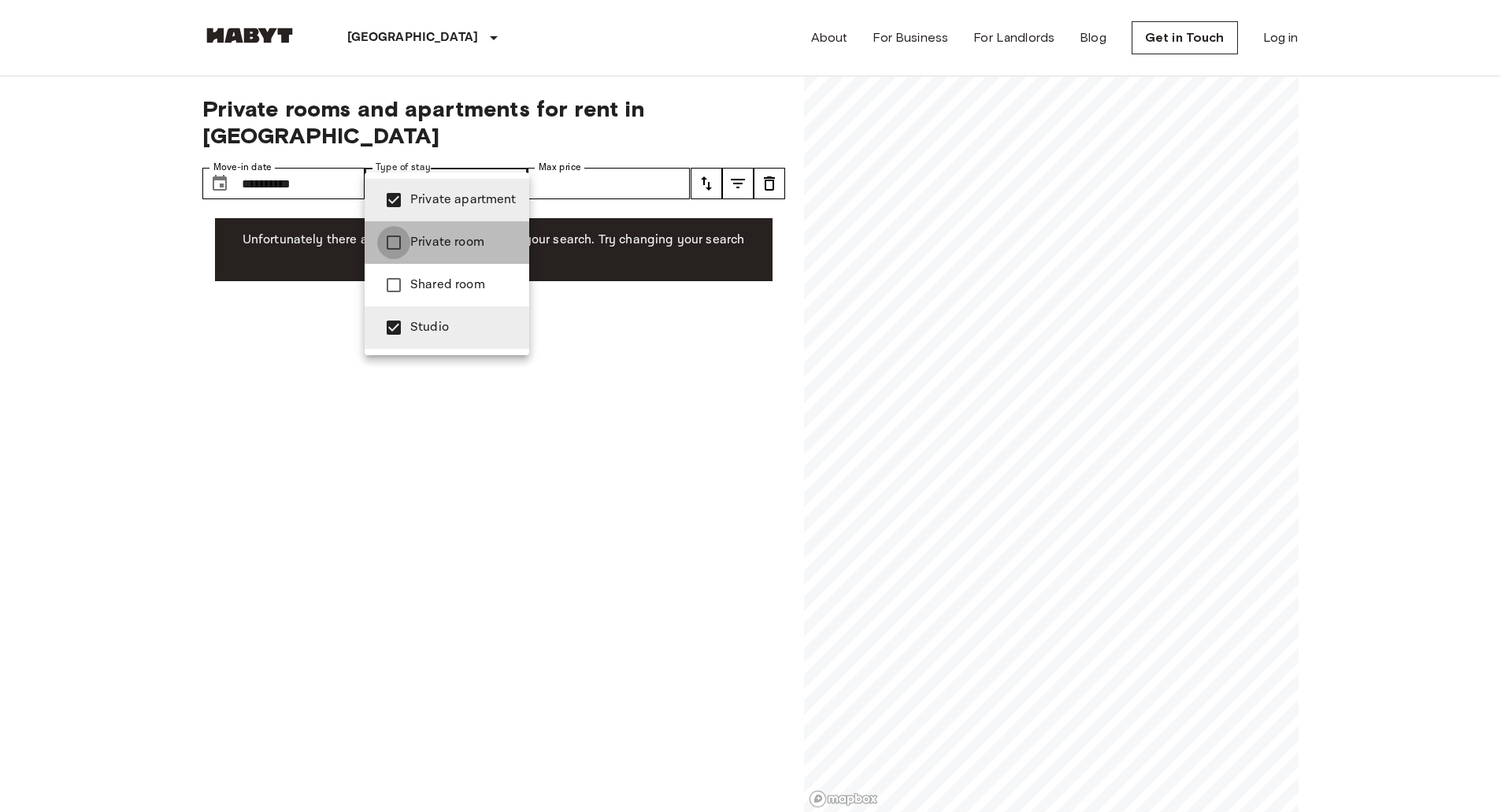
type input "**********"
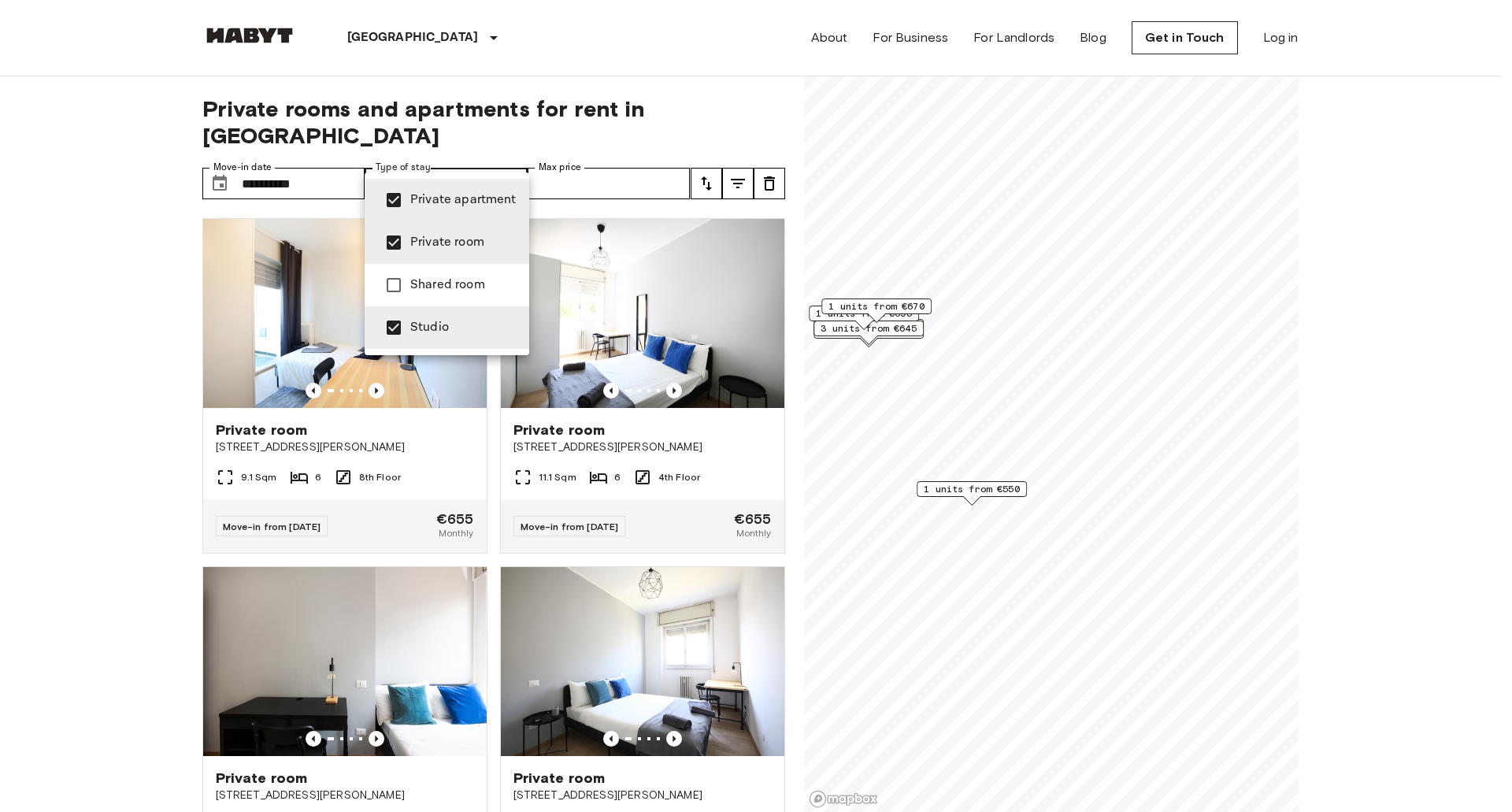
click at [972, 495] on div at bounding box center [756, 406] width 1512 height 812
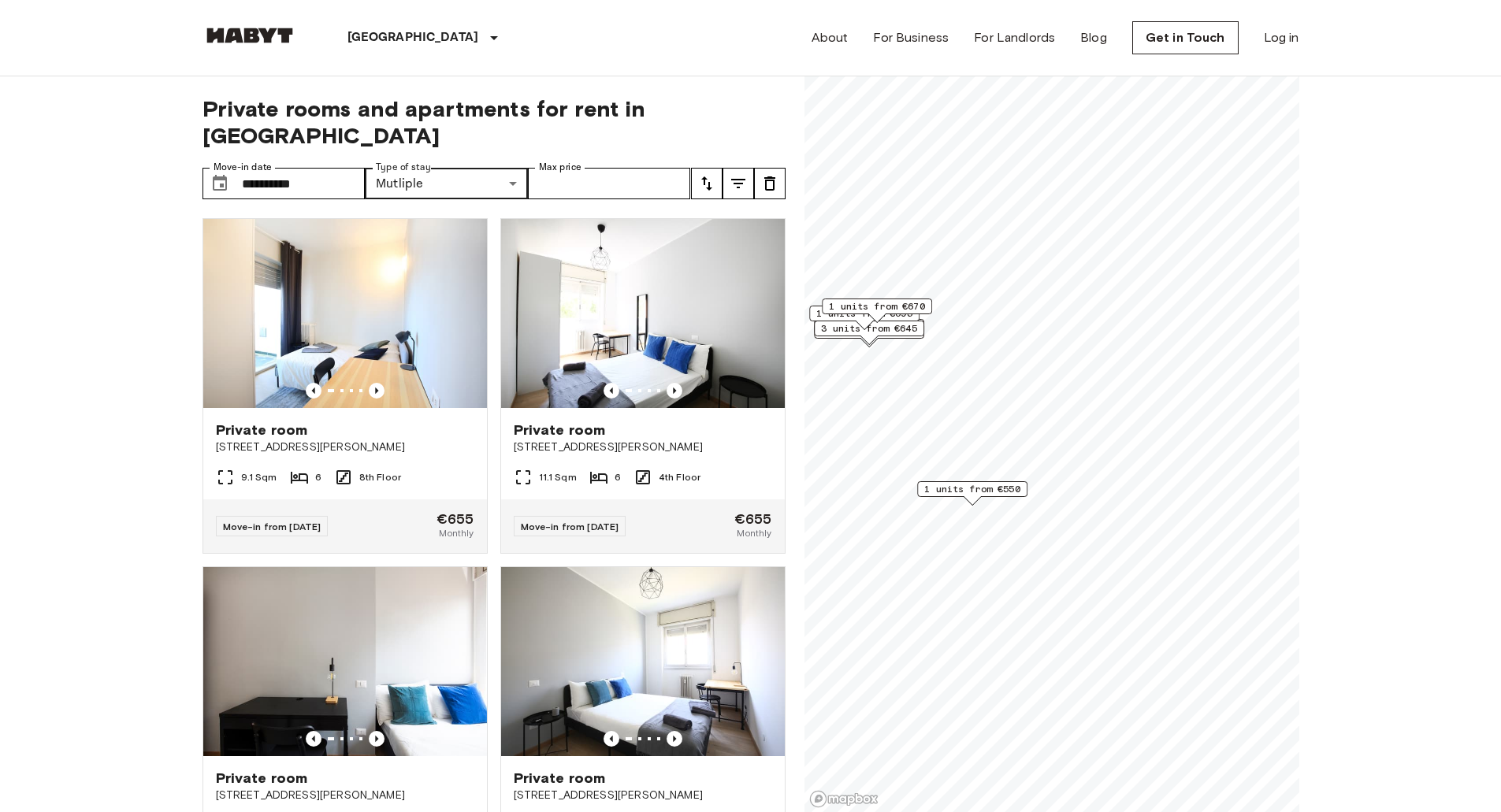
click at [970, 492] on span "1 units from €550" at bounding box center [972, 489] width 96 height 14
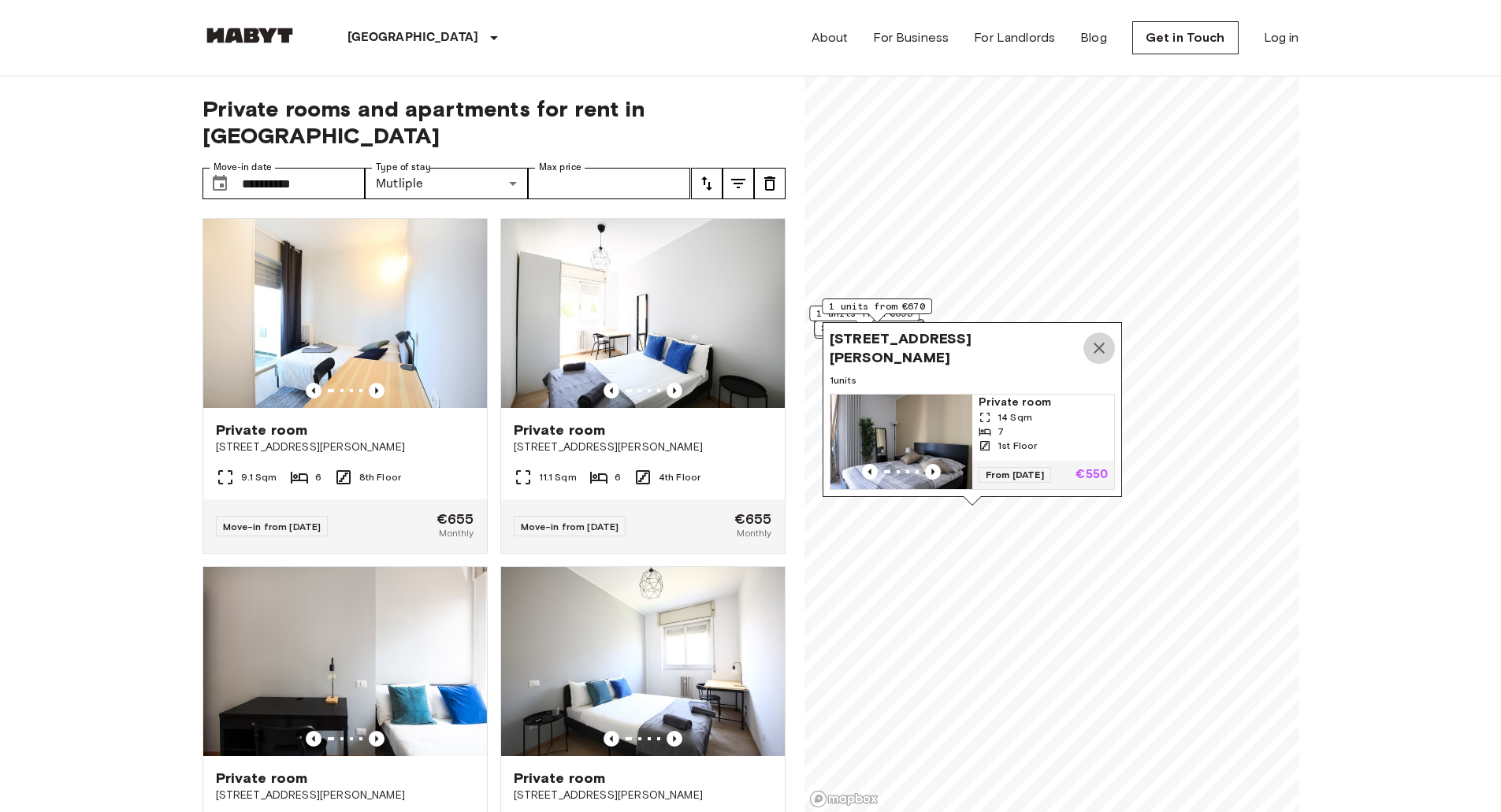
click at [1102, 340] on button "Map marker" at bounding box center [1099, 348] width 32 height 32
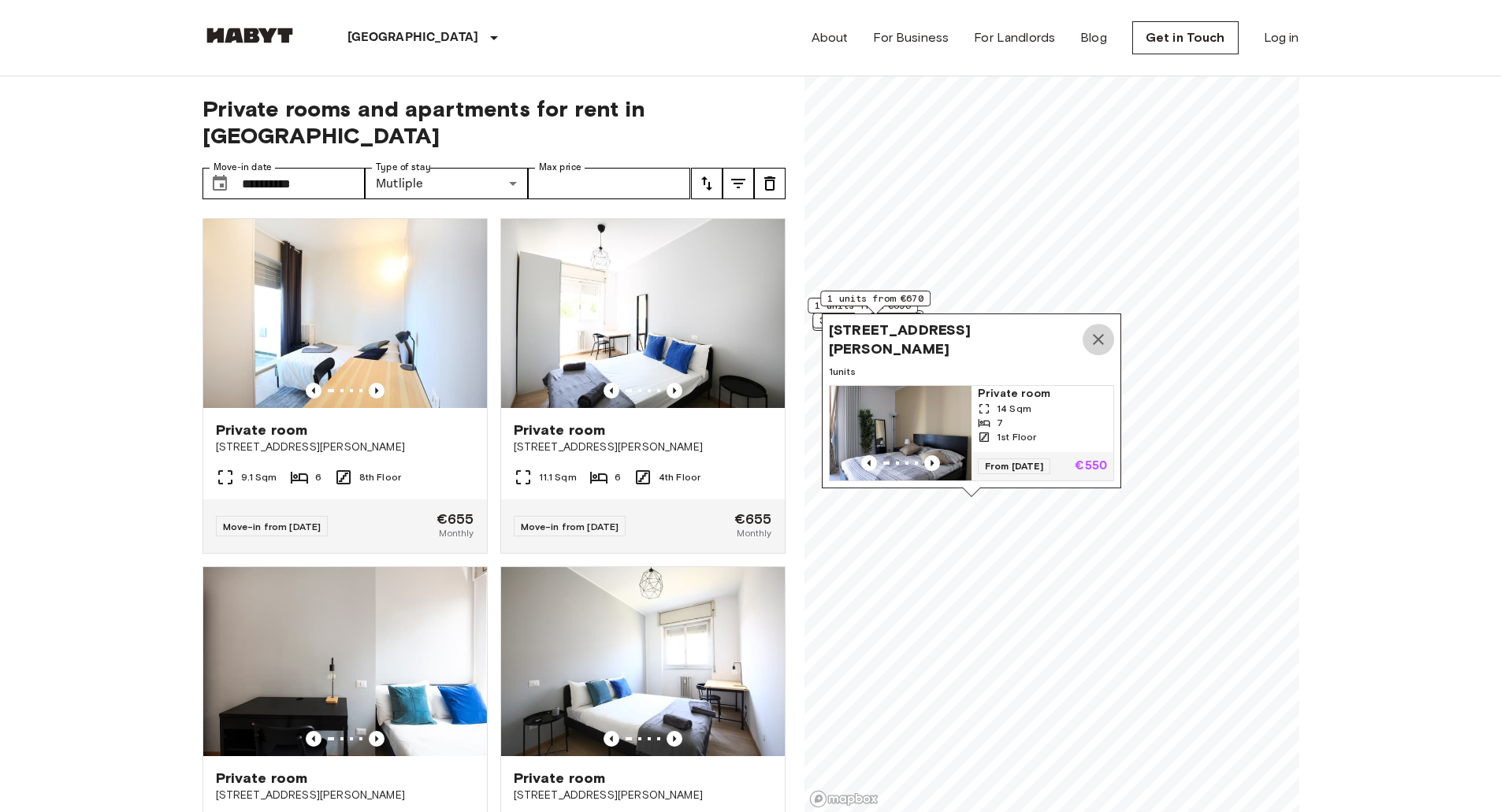
click at [1098, 330] on icon "Map marker" at bounding box center [1098, 339] width 19 height 19
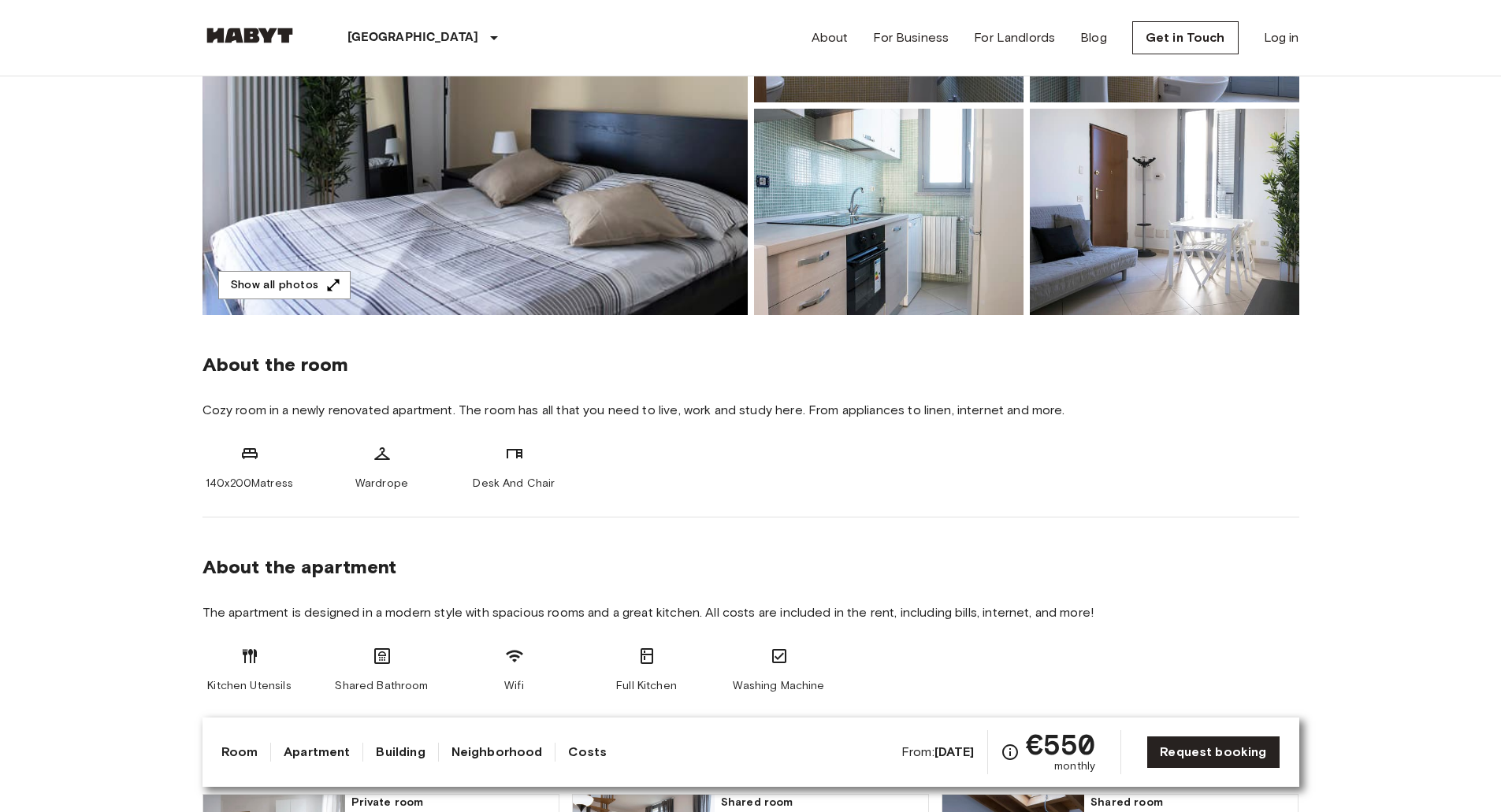
drag, startPoint x: 1388, startPoint y: 373, endPoint x: 1387, endPoint y: 402, distance: 29.0
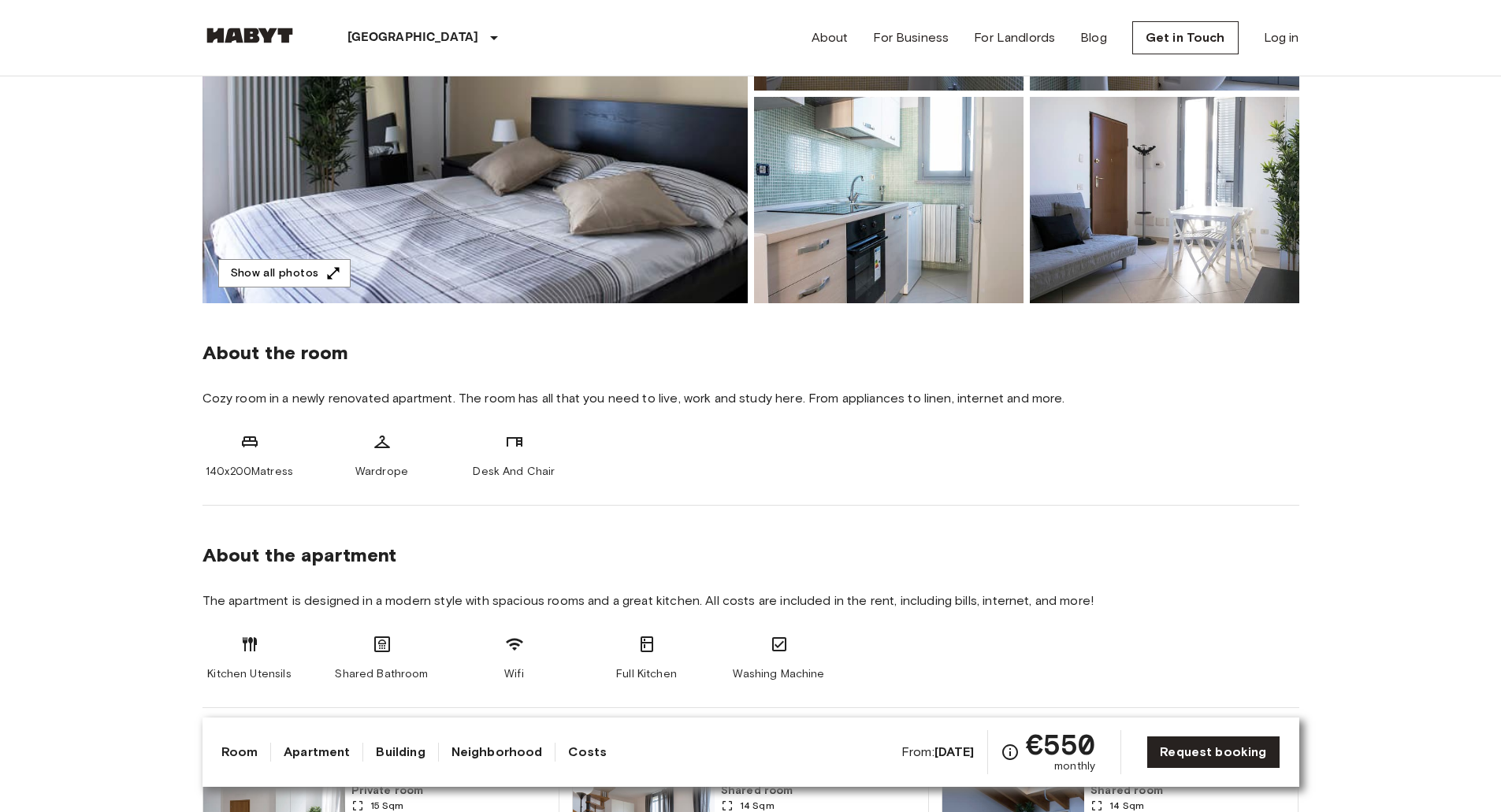
drag, startPoint x: 1373, startPoint y: 326, endPoint x: 1370, endPoint y: 342, distance: 16.3
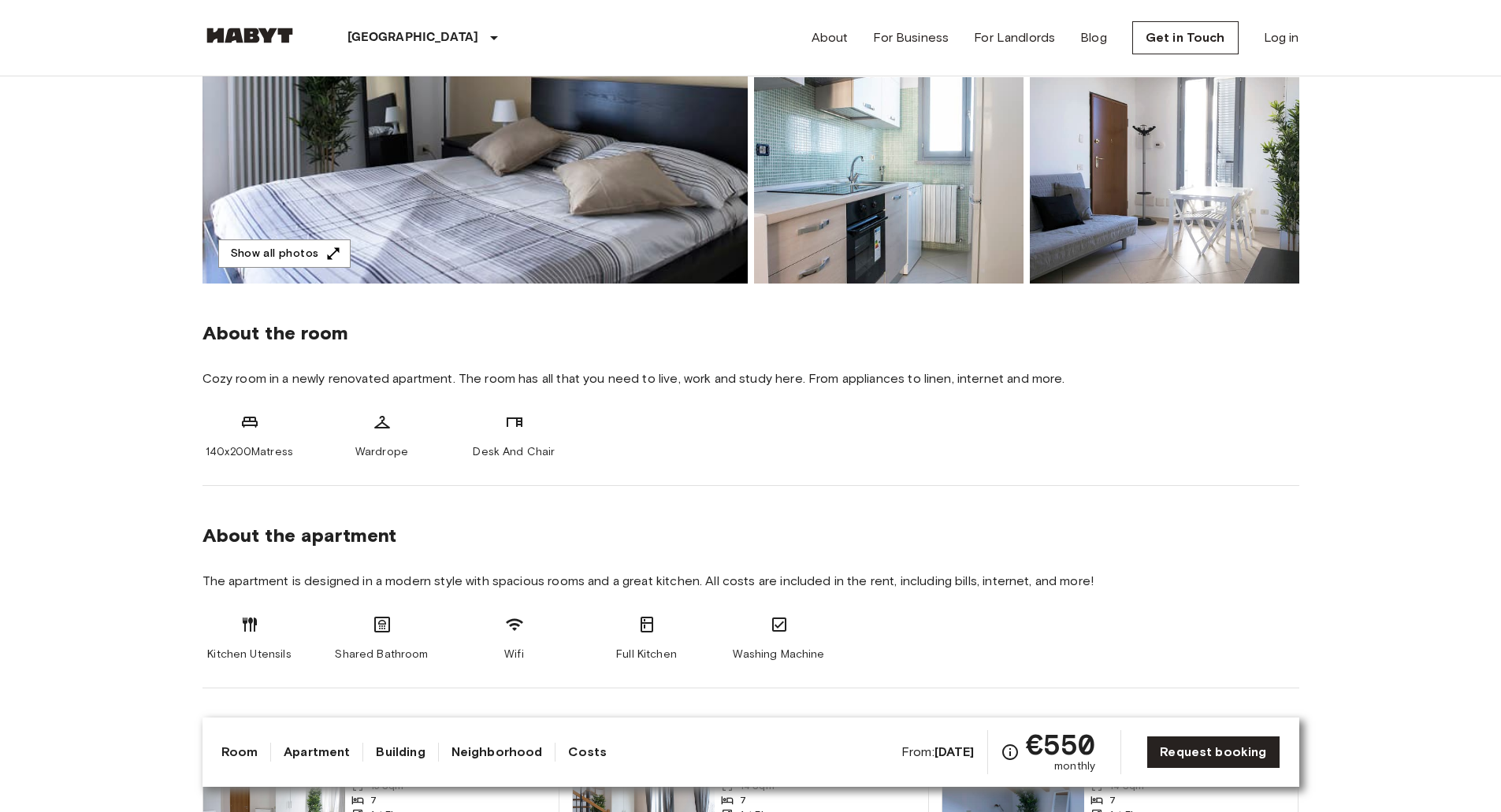
scroll to position [373, 0]
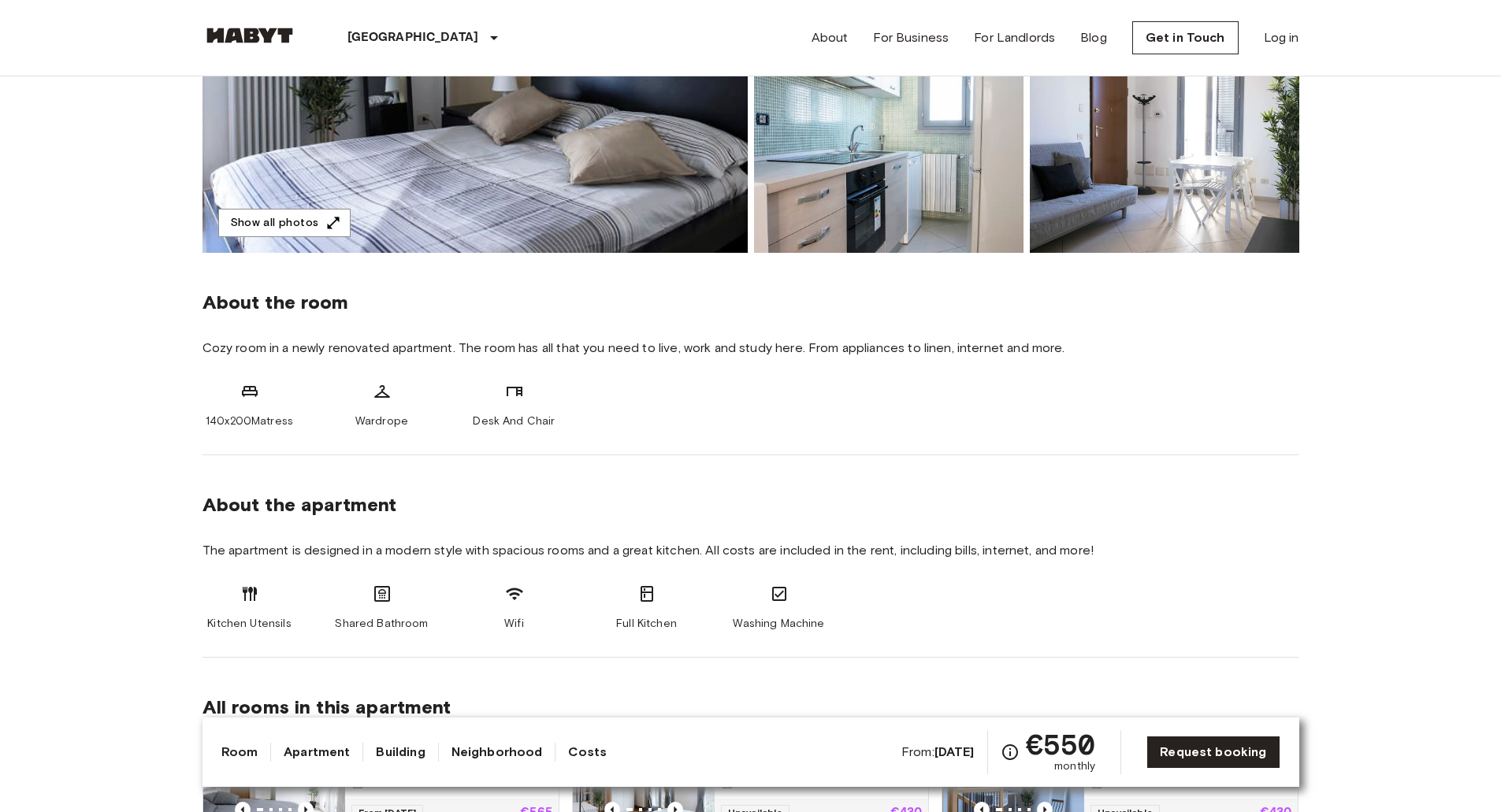
drag, startPoint x: 744, startPoint y: 388, endPoint x: 755, endPoint y: 431, distance: 44.4
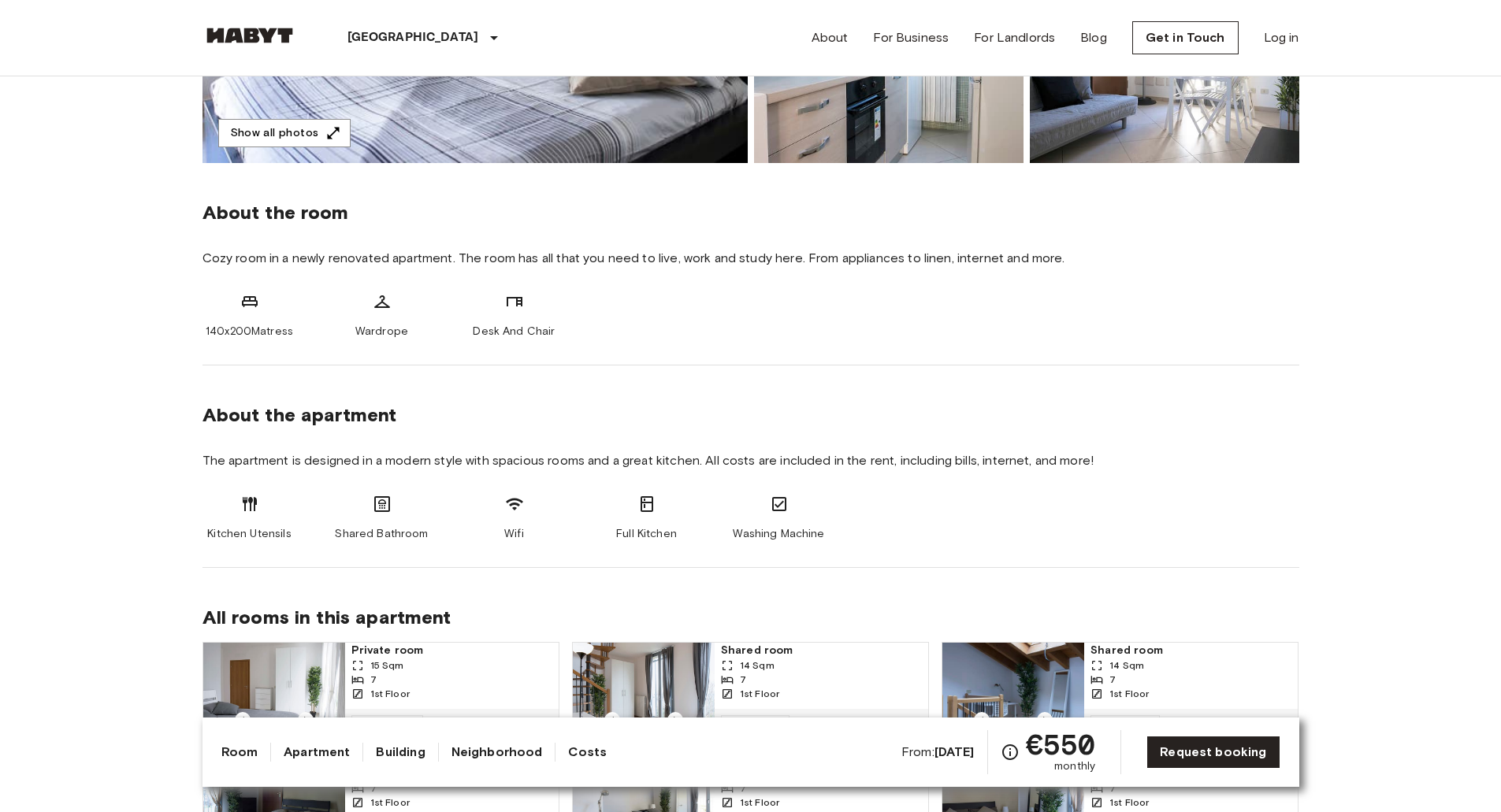
drag, startPoint x: 752, startPoint y: 340, endPoint x: 743, endPoint y: 406, distance: 66.6
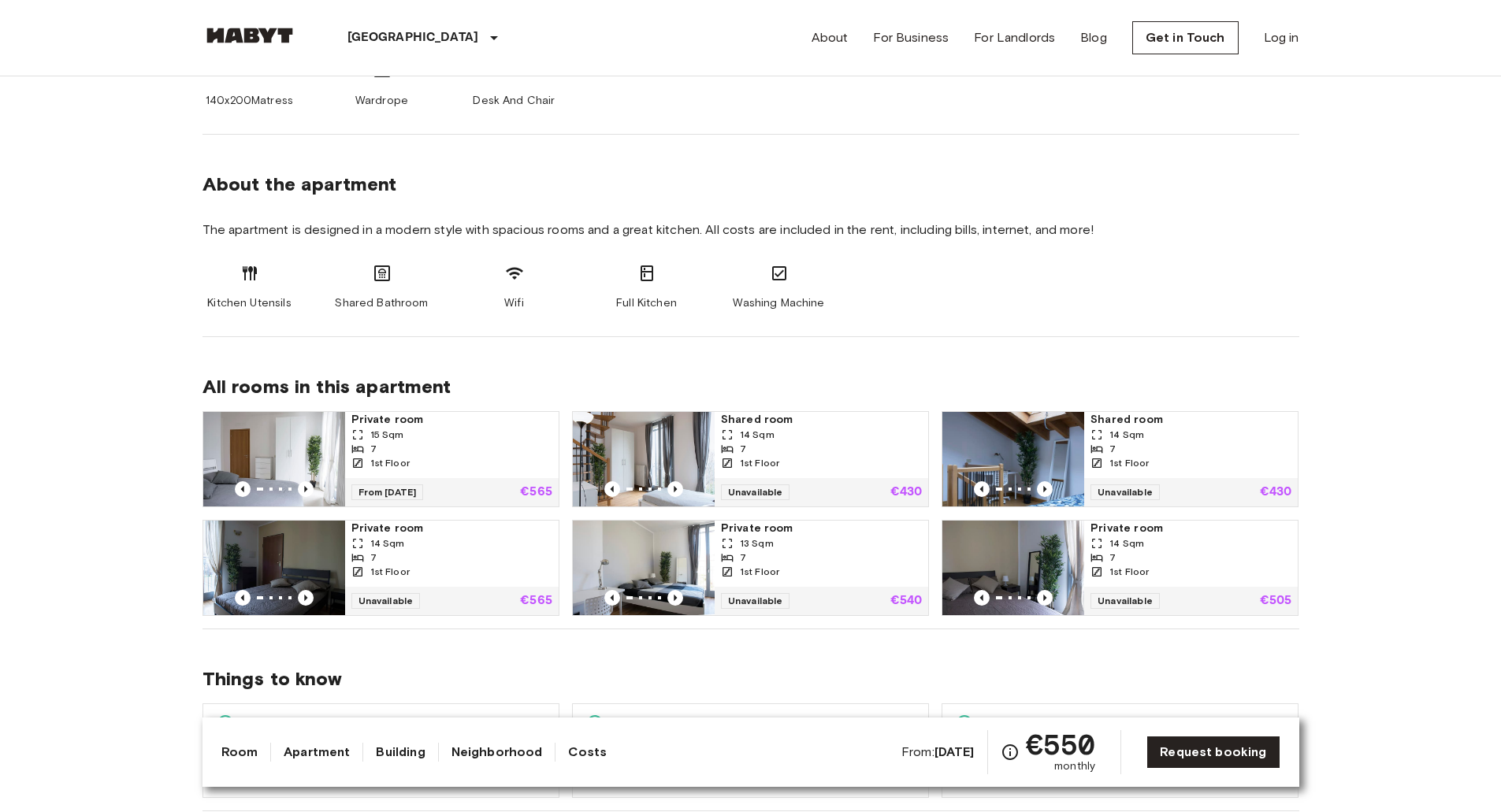
drag, startPoint x: 661, startPoint y: 327, endPoint x: 660, endPoint y: 415, distance: 88.0
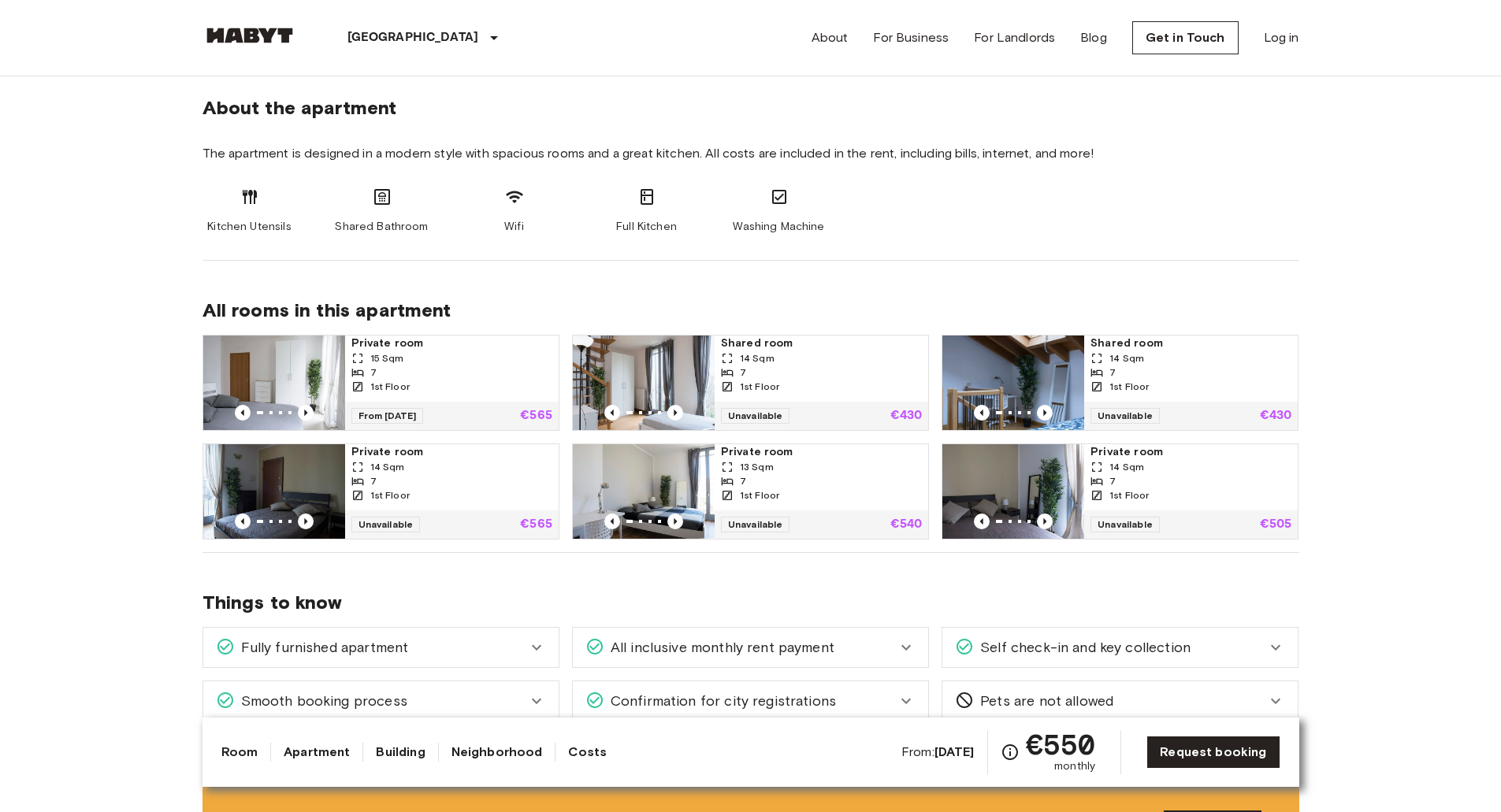
drag, startPoint x: 79, startPoint y: 318, endPoint x: 82, endPoint y: 340, distance: 22.2
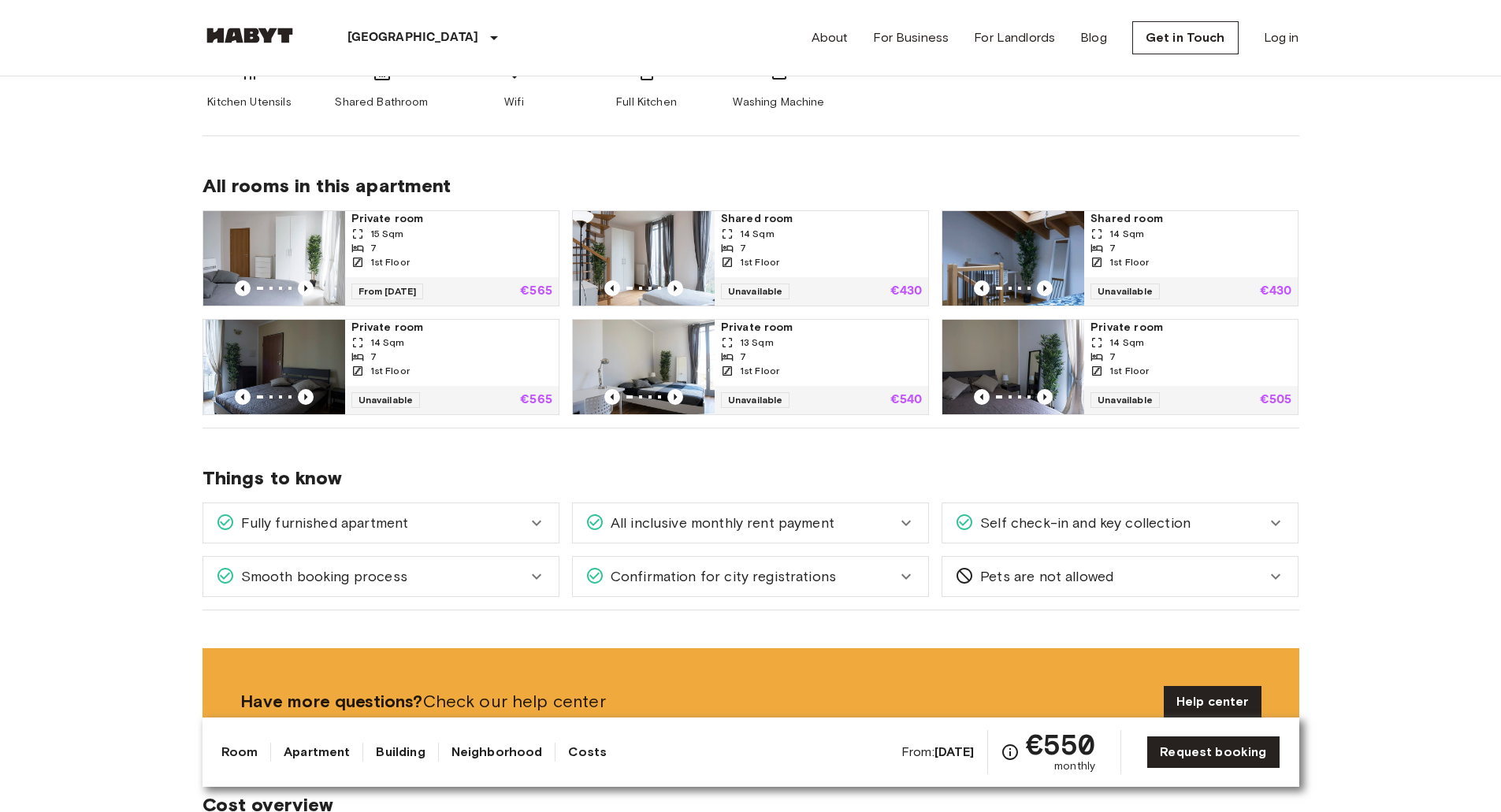
drag, startPoint x: 66, startPoint y: 296, endPoint x: 64, endPoint y: 369, distance: 73.0
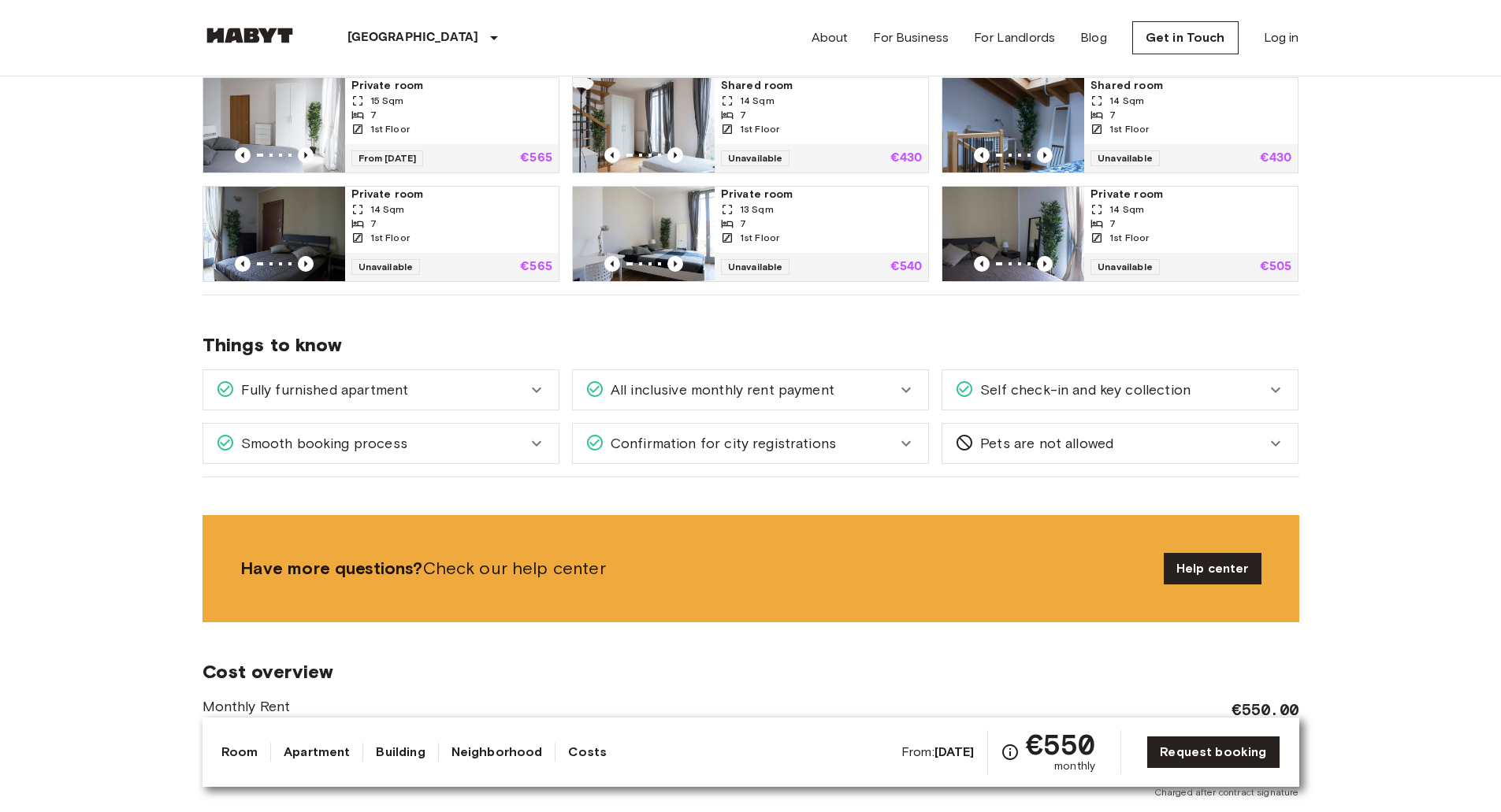
drag, startPoint x: 63, startPoint y: 402, endPoint x: 65, endPoint y: 439, distance: 37.1
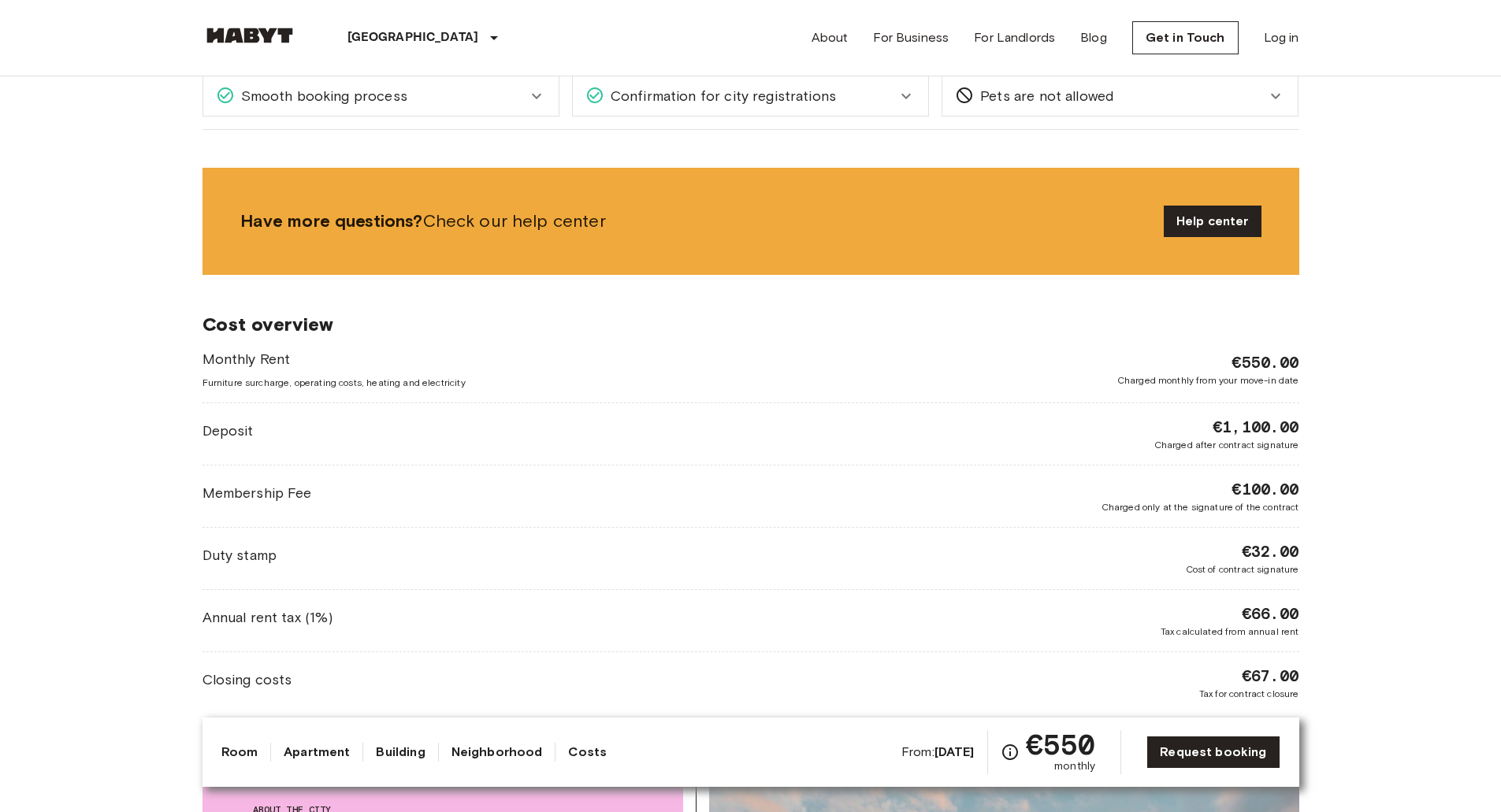
drag, startPoint x: 50, startPoint y: 385, endPoint x: 58, endPoint y: 503, distance: 118.3
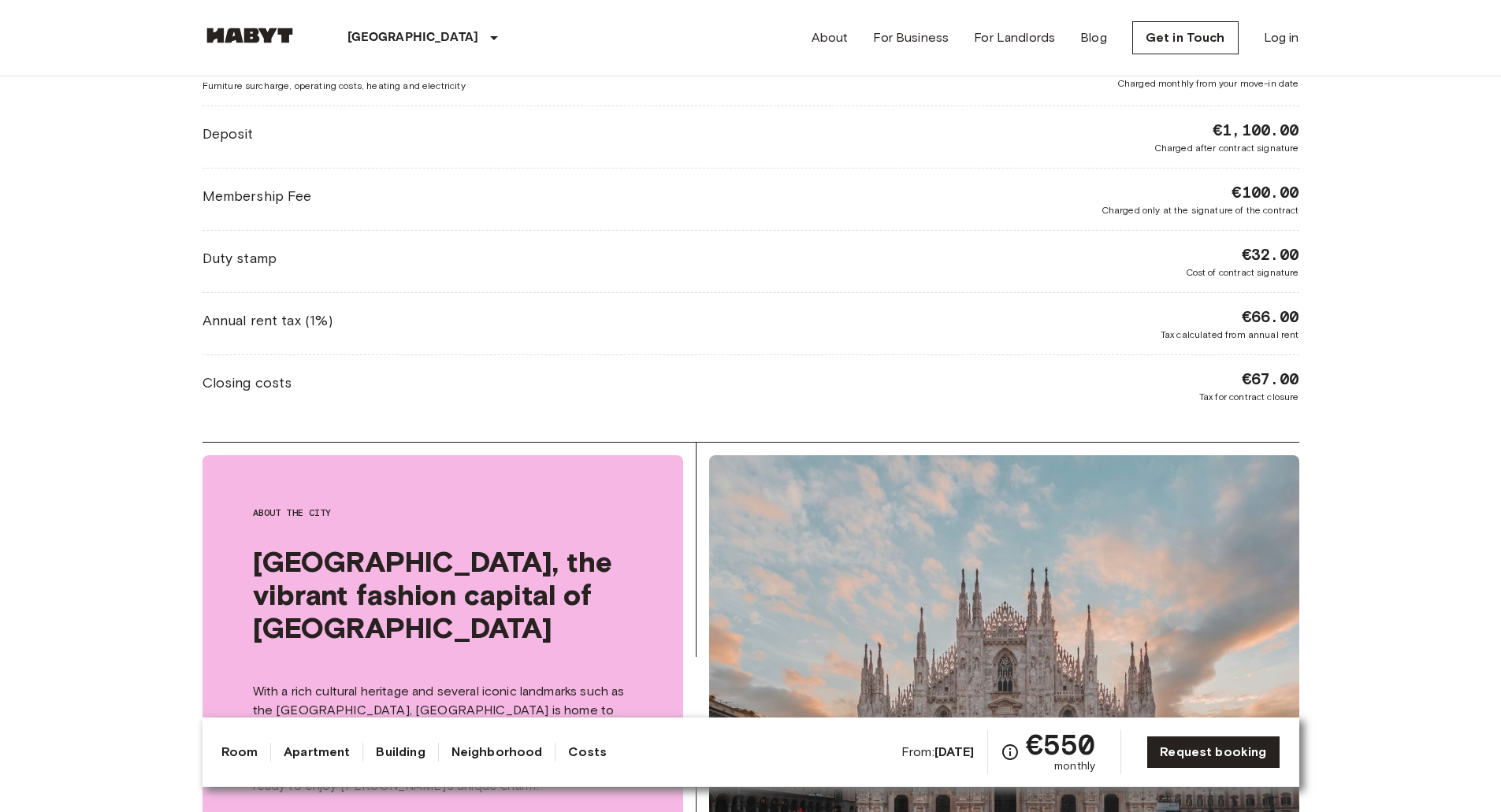
drag, startPoint x: 44, startPoint y: 455, endPoint x: 46, endPoint y: 531, distance: 76.0
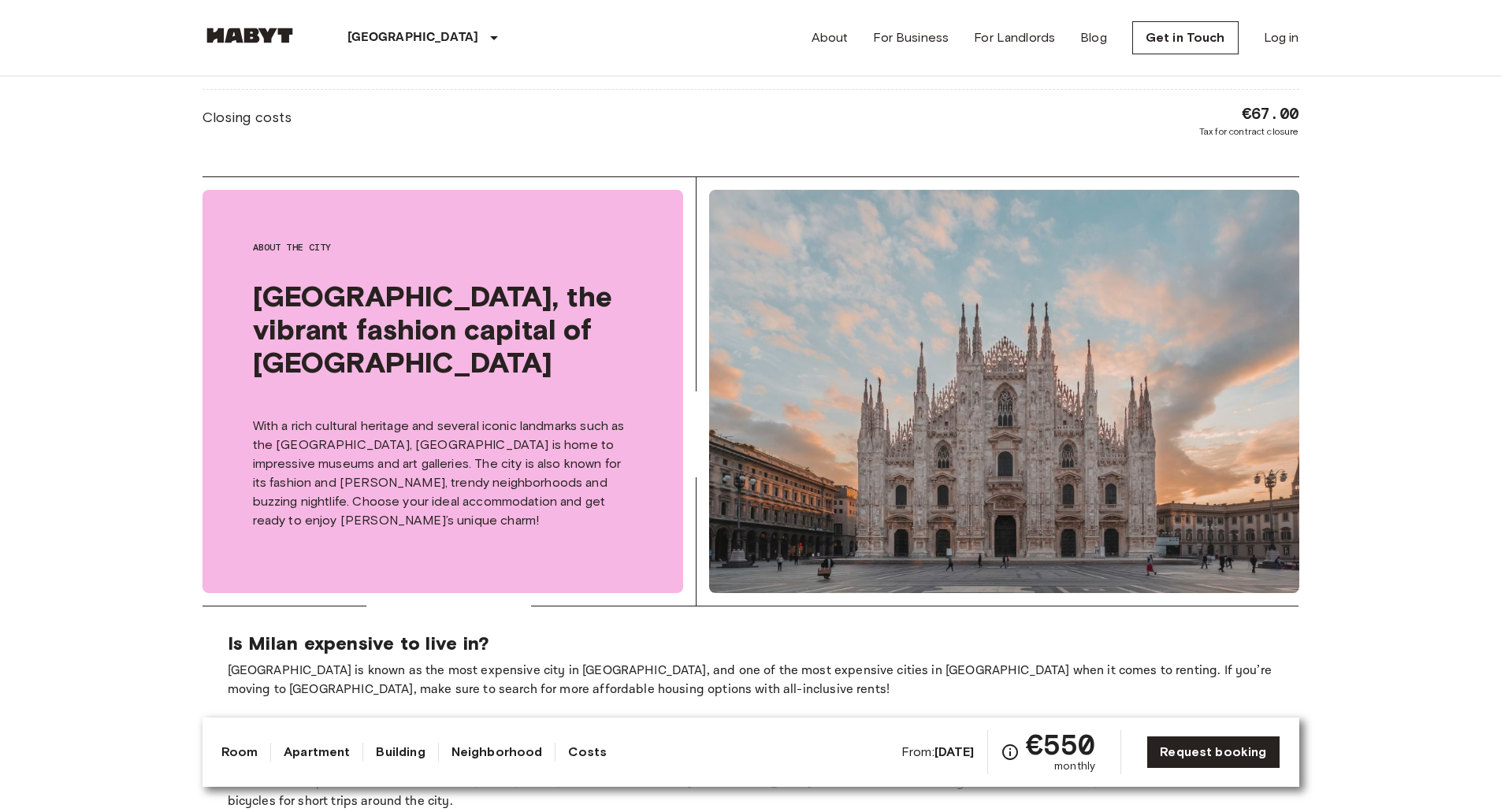
drag, startPoint x: 46, startPoint y: 548, endPoint x: 48, endPoint y: 539, distance: 9.2
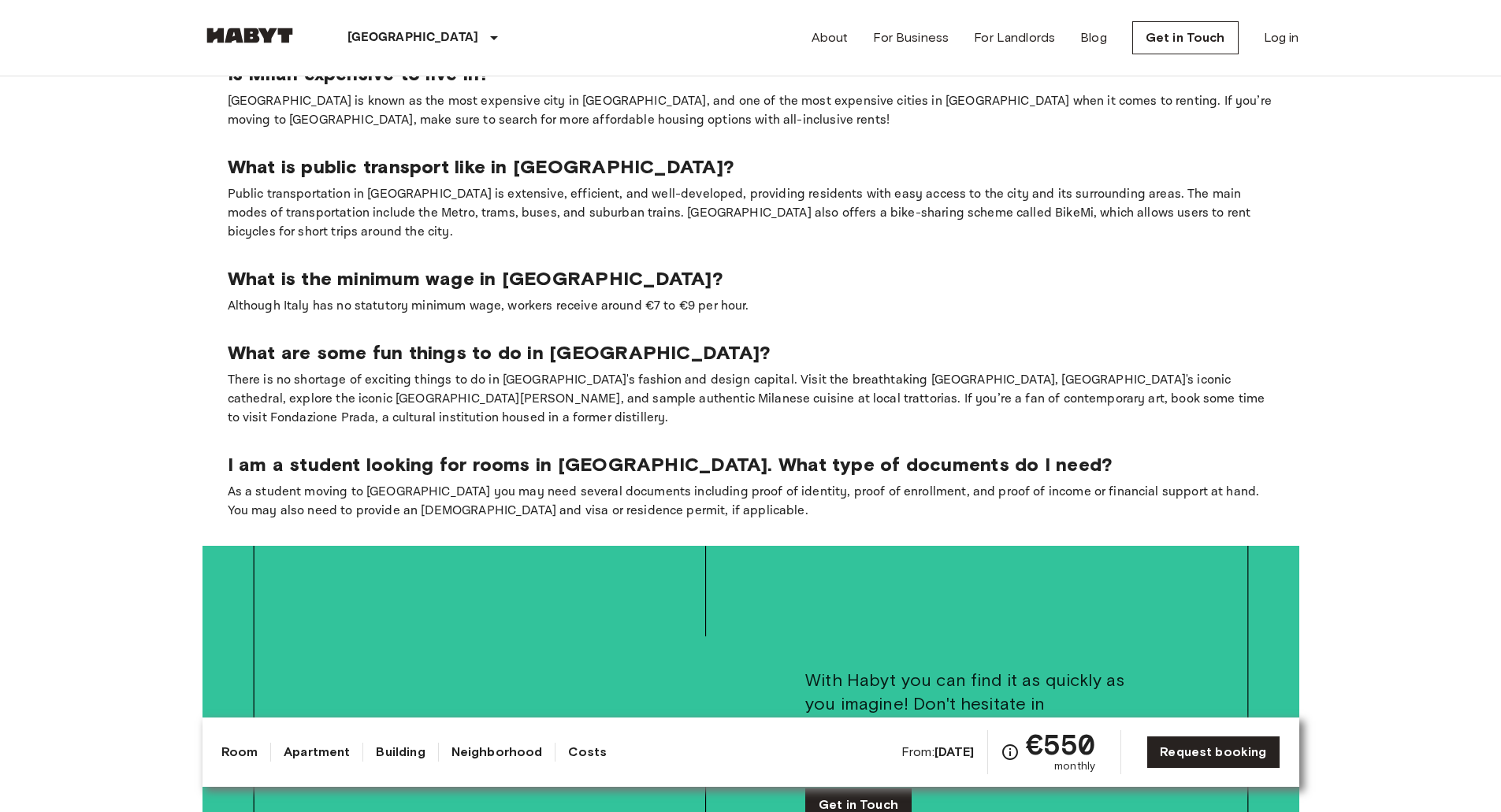
drag, startPoint x: 39, startPoint y: 452, endPoint x: 39, endPoint y: 520, distance: 68.0
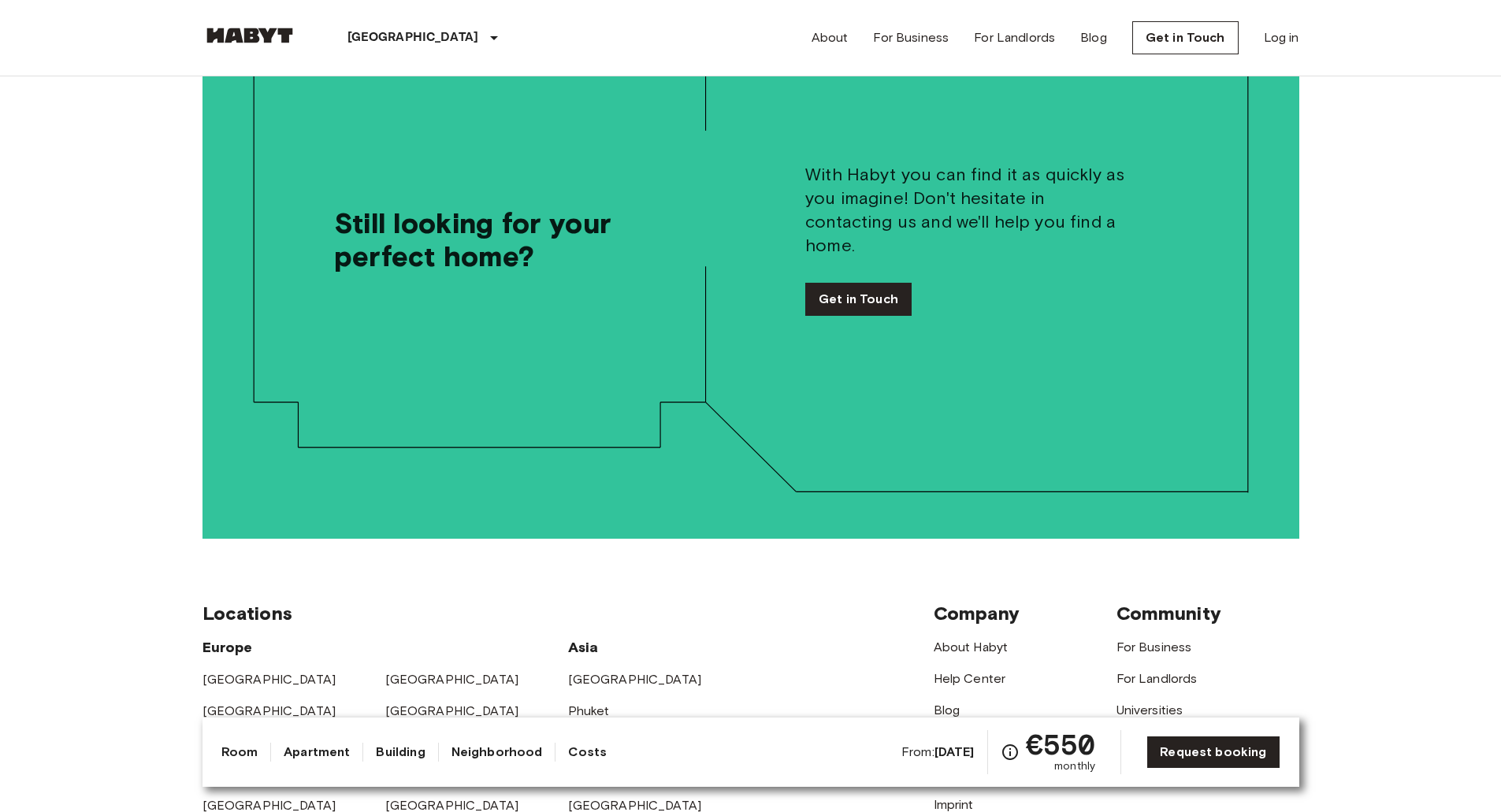
drag, startPoint x: 37, startPoint y: 424, endPoint x: 53, endPoint y: 573, distance: 149.9
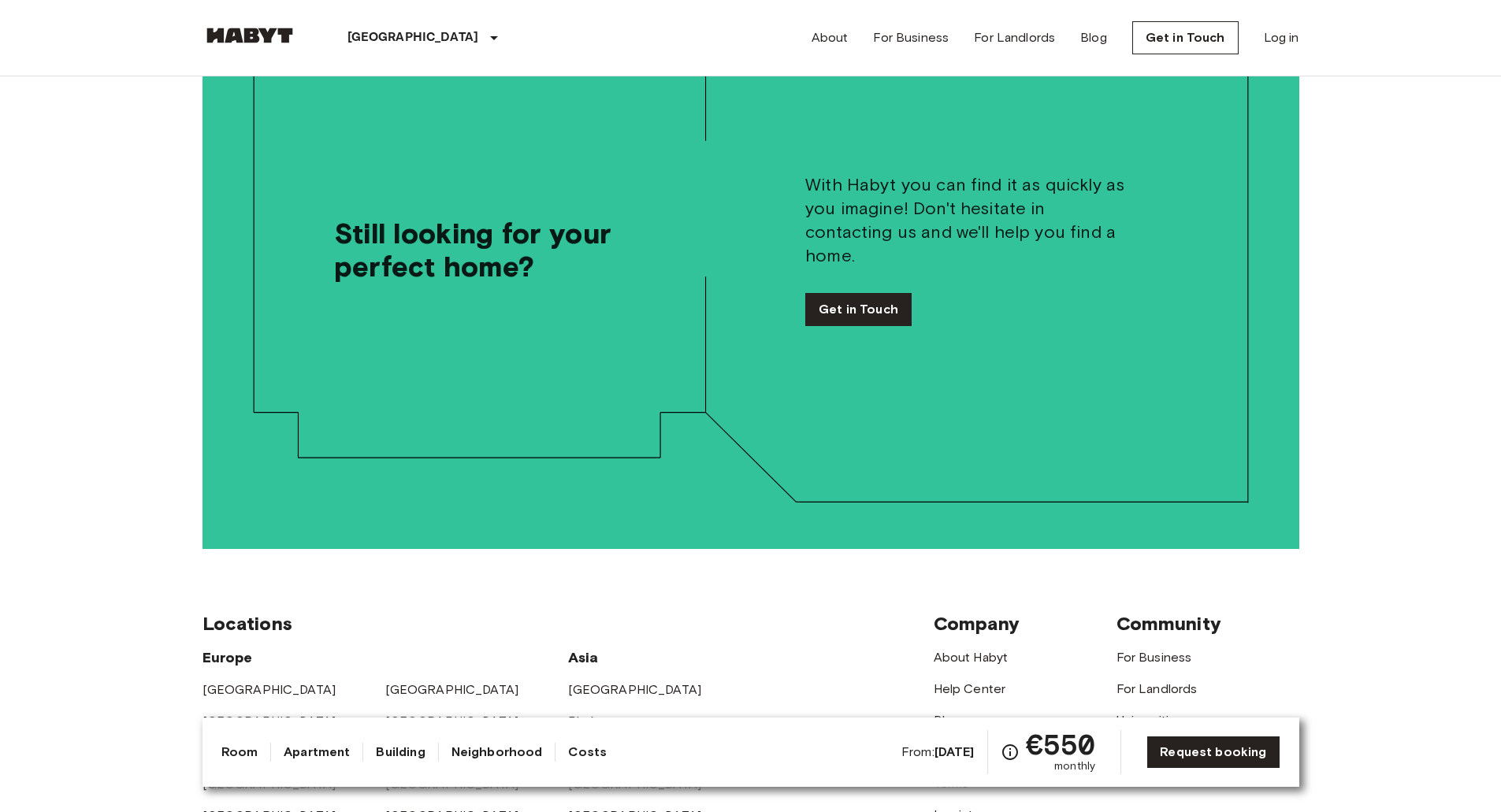
scroll to position [0, 0]
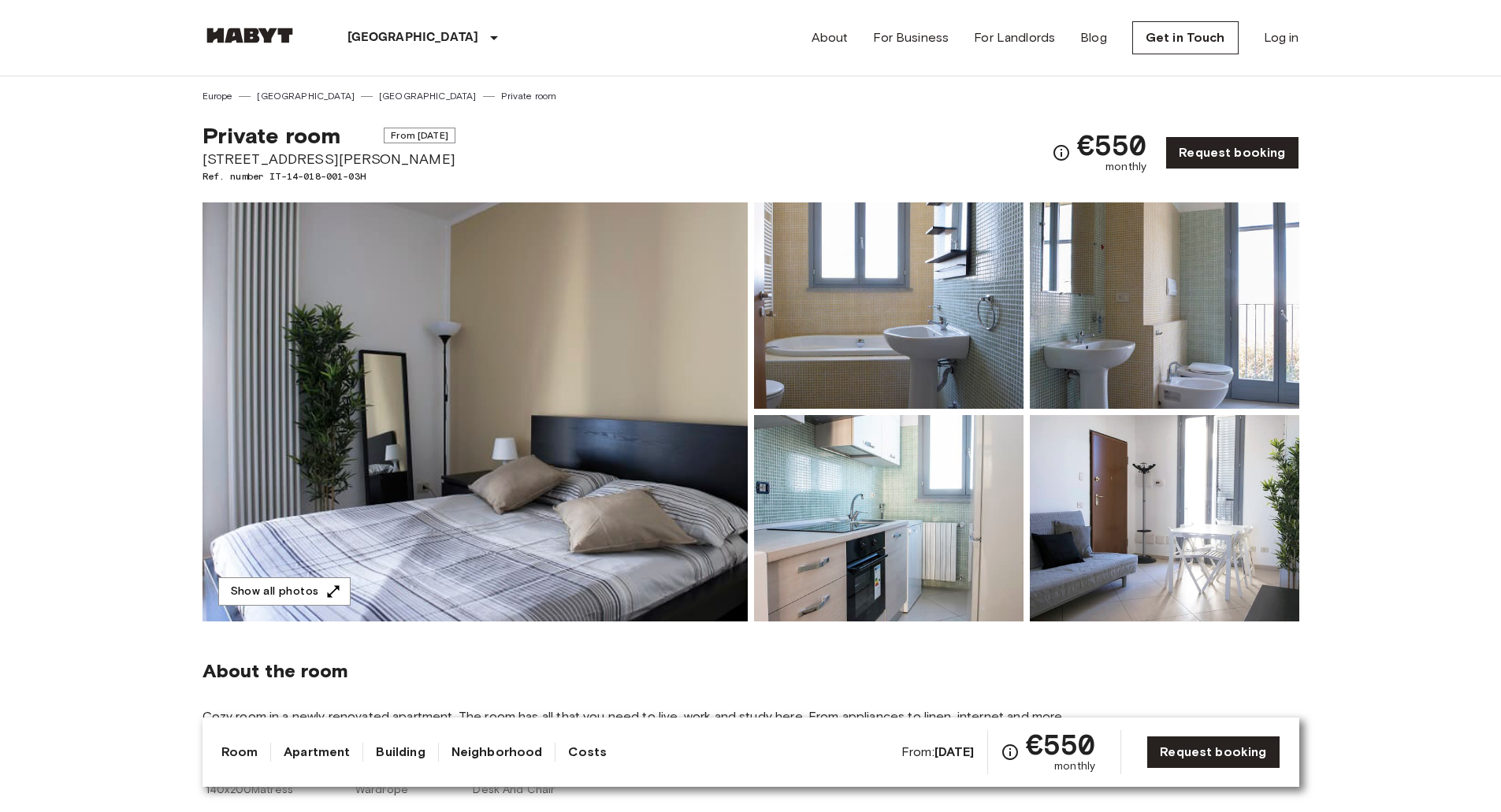
drag, startPoint x: 54, startPoint y: 516, endPoint x: 50, endPoint y: 249, distance: 267.0
